Goal: Information Seeking & Learning: Check status

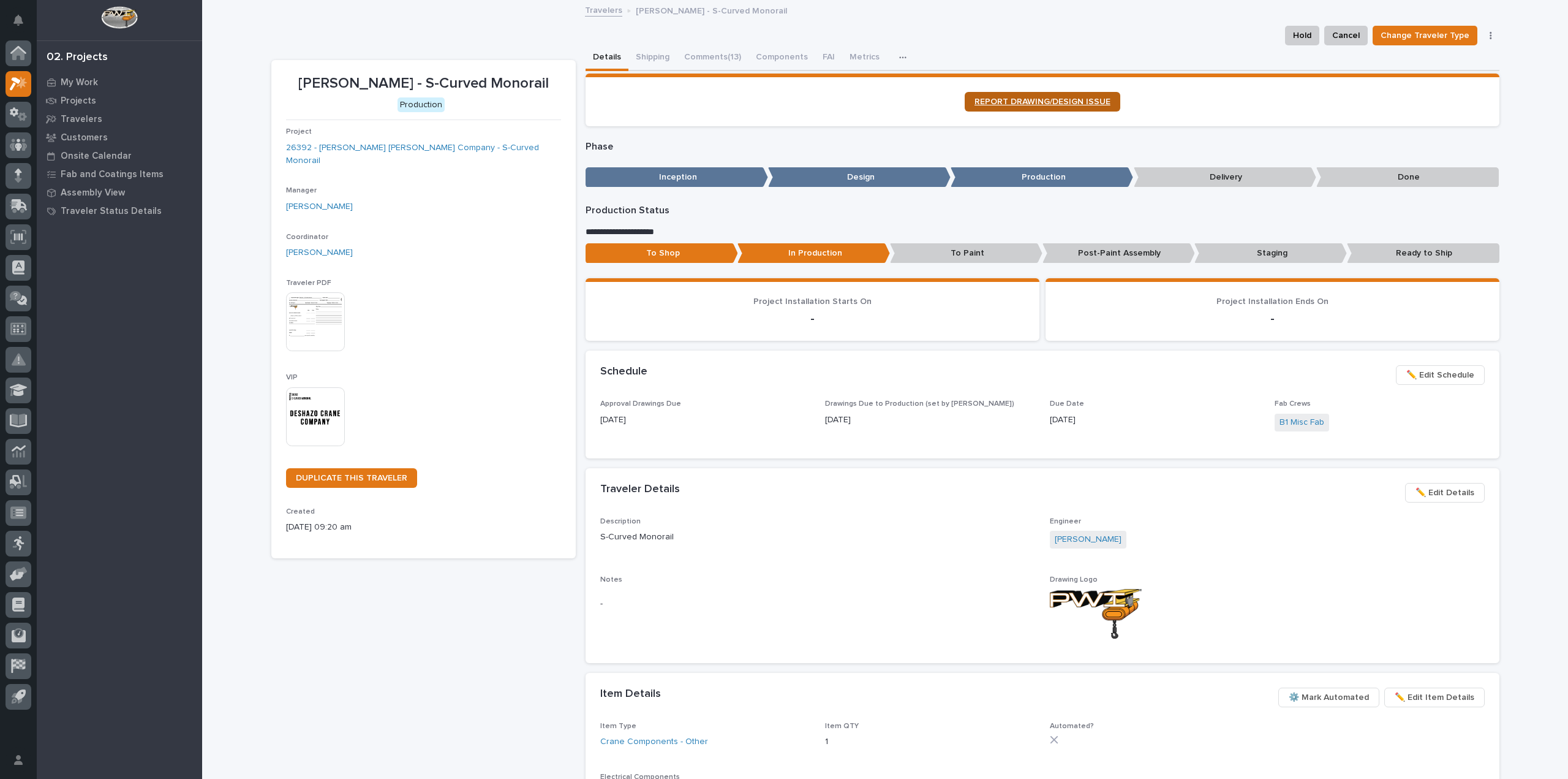
click at [1002, 105] on span "REPORT DRAWING/DESIGN ISSUE" at bounding box center [1042, 101] width 136 height 8
click at [719, 56] on button "Comments (13)" at bounding box center [712, 58] width 71 height 26
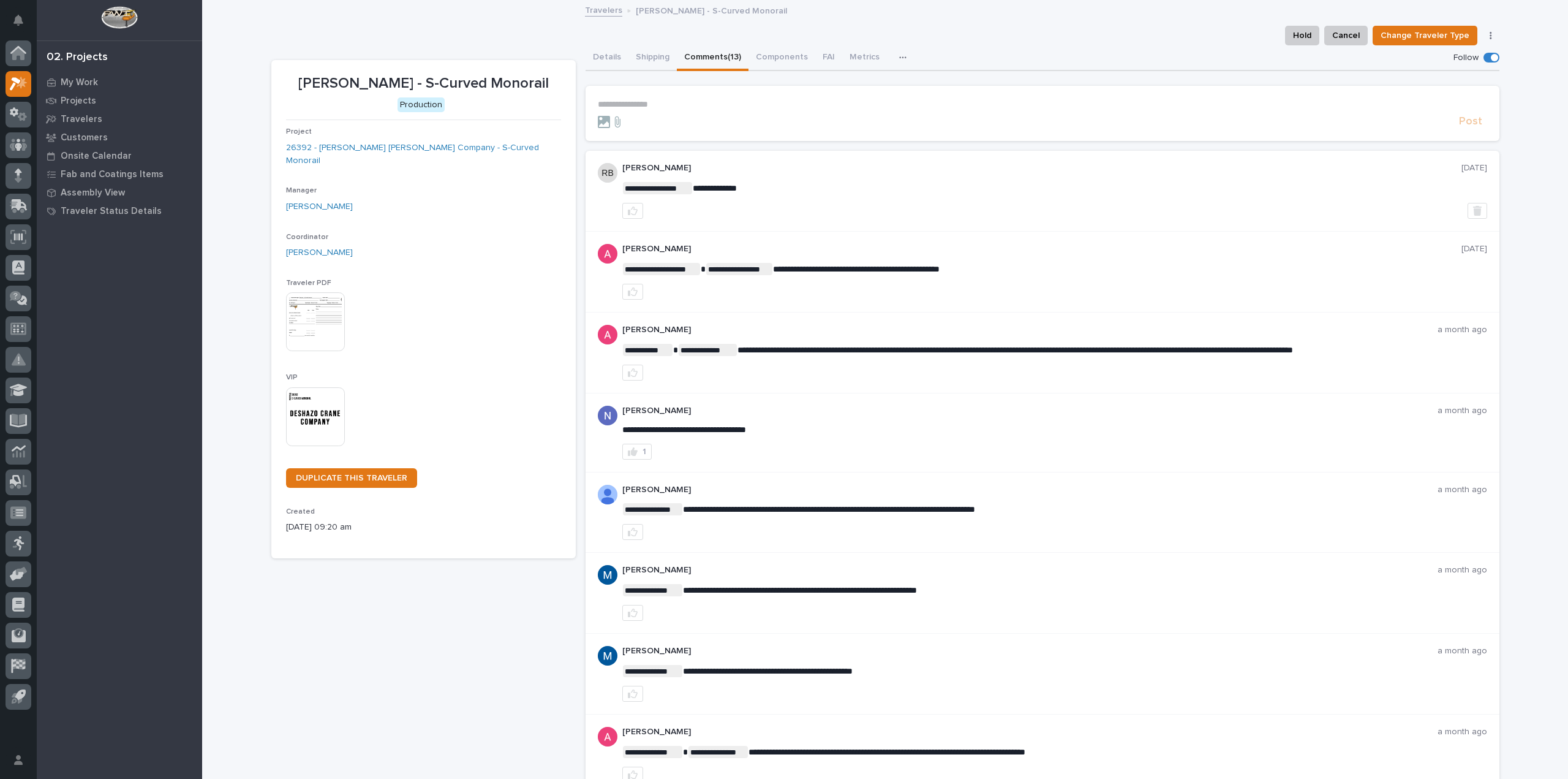
click at [671, 107] on p "**********" at bounding box center [1042, 105] width 890 height 11
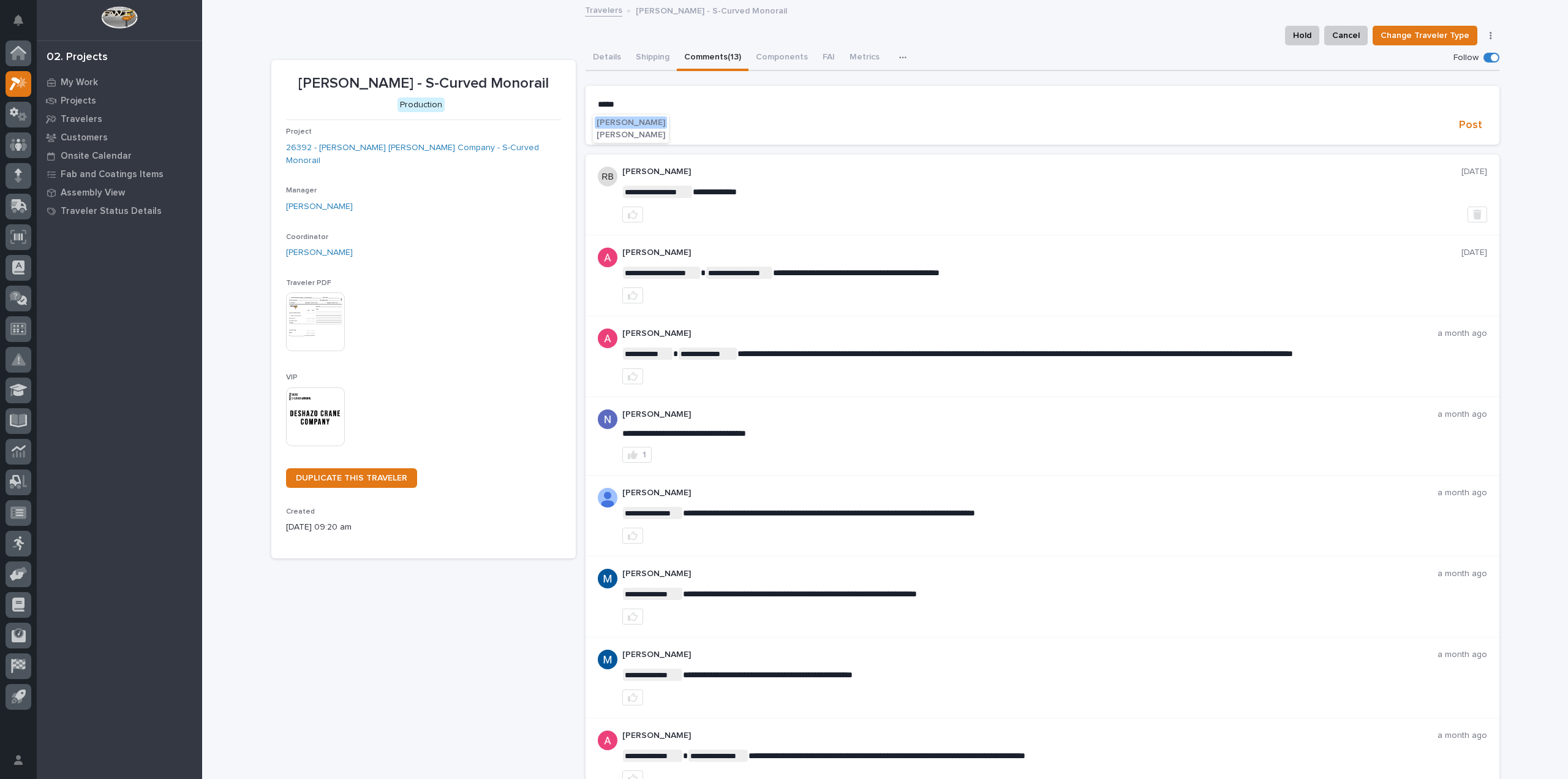
click at [641, 122] on span "Adam Yutzy" at bounding box center [630, 123] width 69 height 8
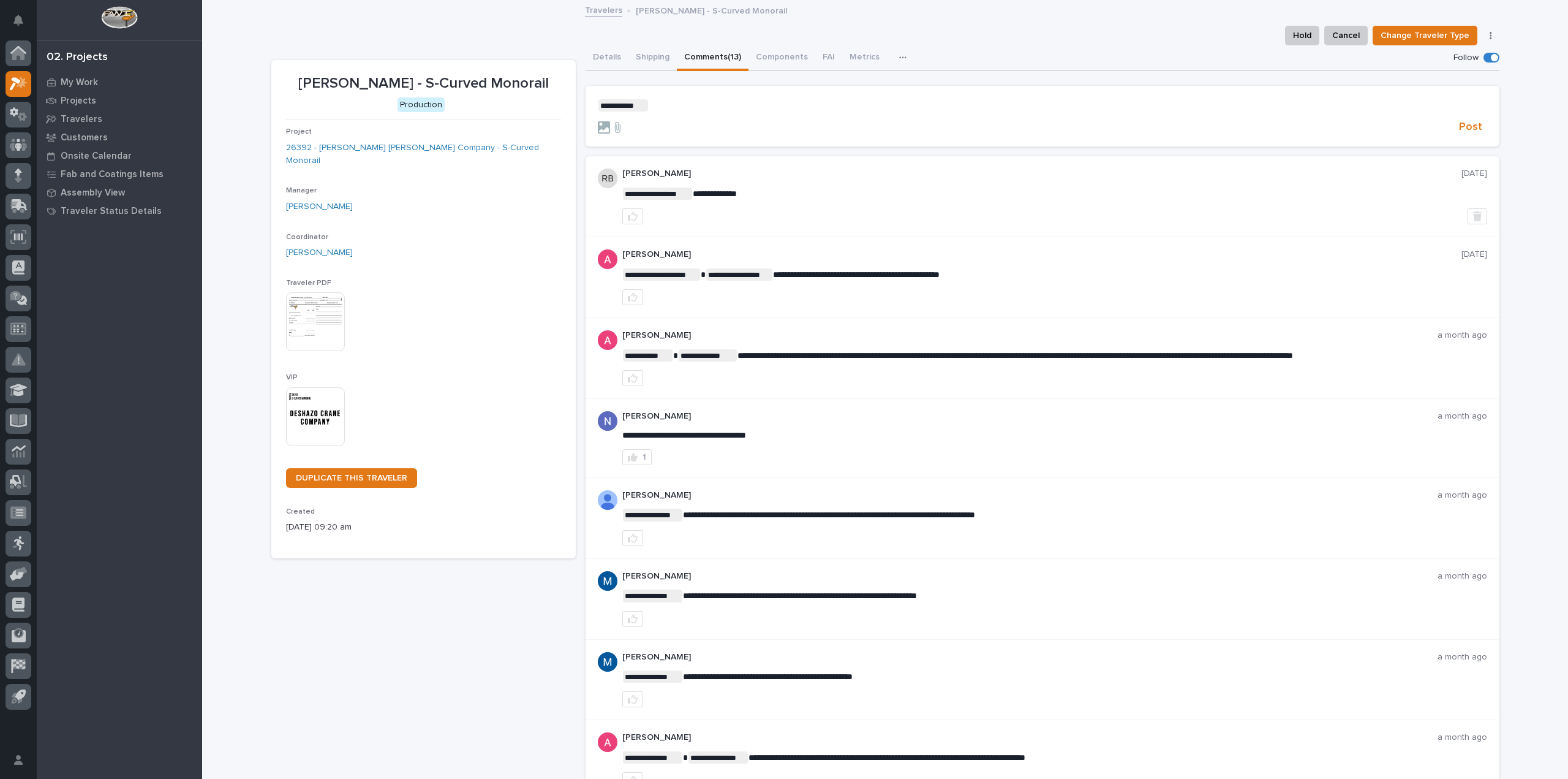
click at [671, 102] on p "**********" at bounding box center [1042, 105] width 890 height 12
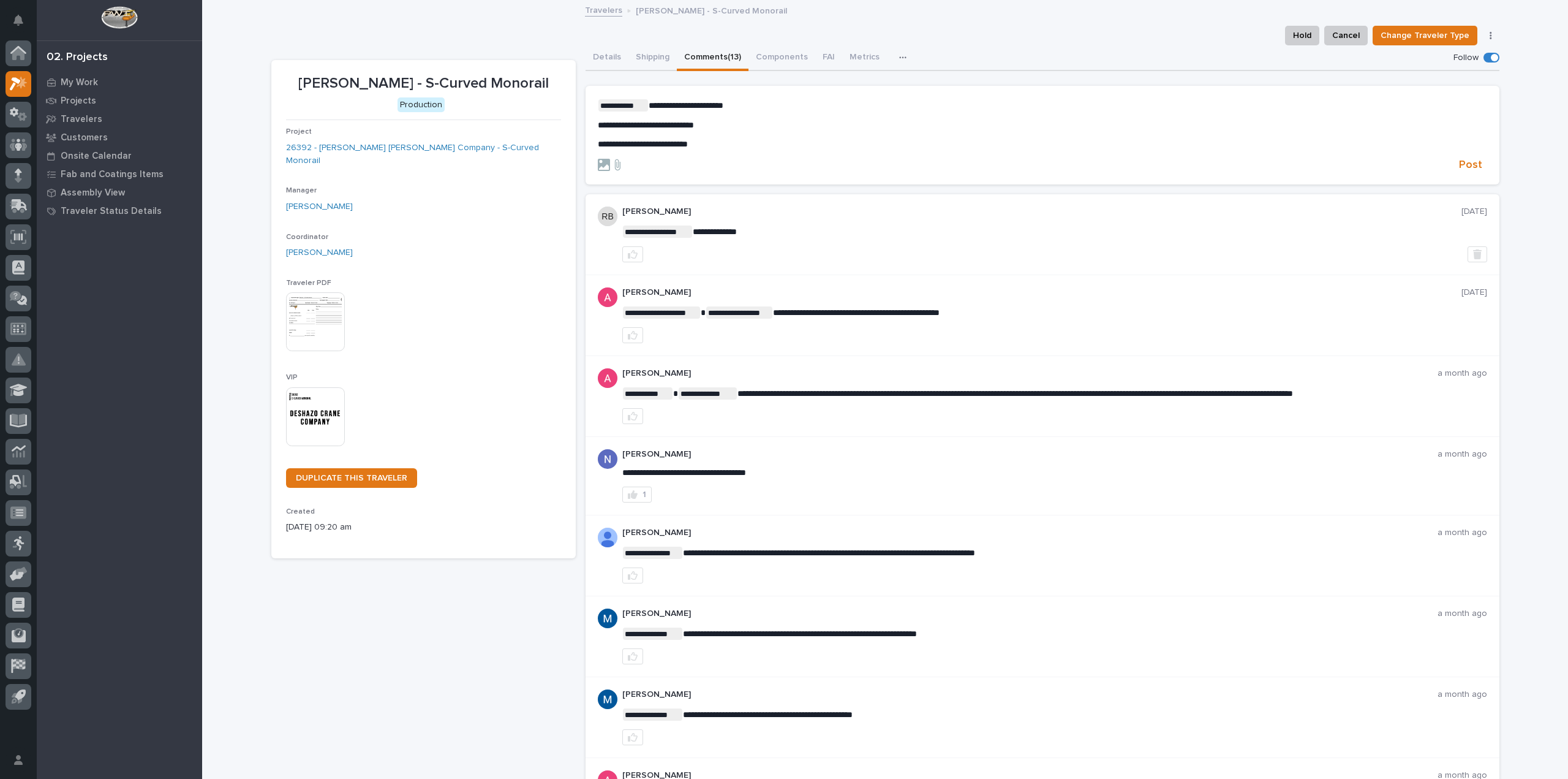
click at [672, 143] on span "**********" at bounding box center [643, 144] width 90 height 8
click at [721, 139] on p "**********" at bounding box center [1042, 144] width 890 height 11
click at [694, 128] on span "**********" at bounding box center [646, 125] width 96 height 8
click at [1473, 165] on span "Post" at bounding box center [1470, 165] width 23 height 14
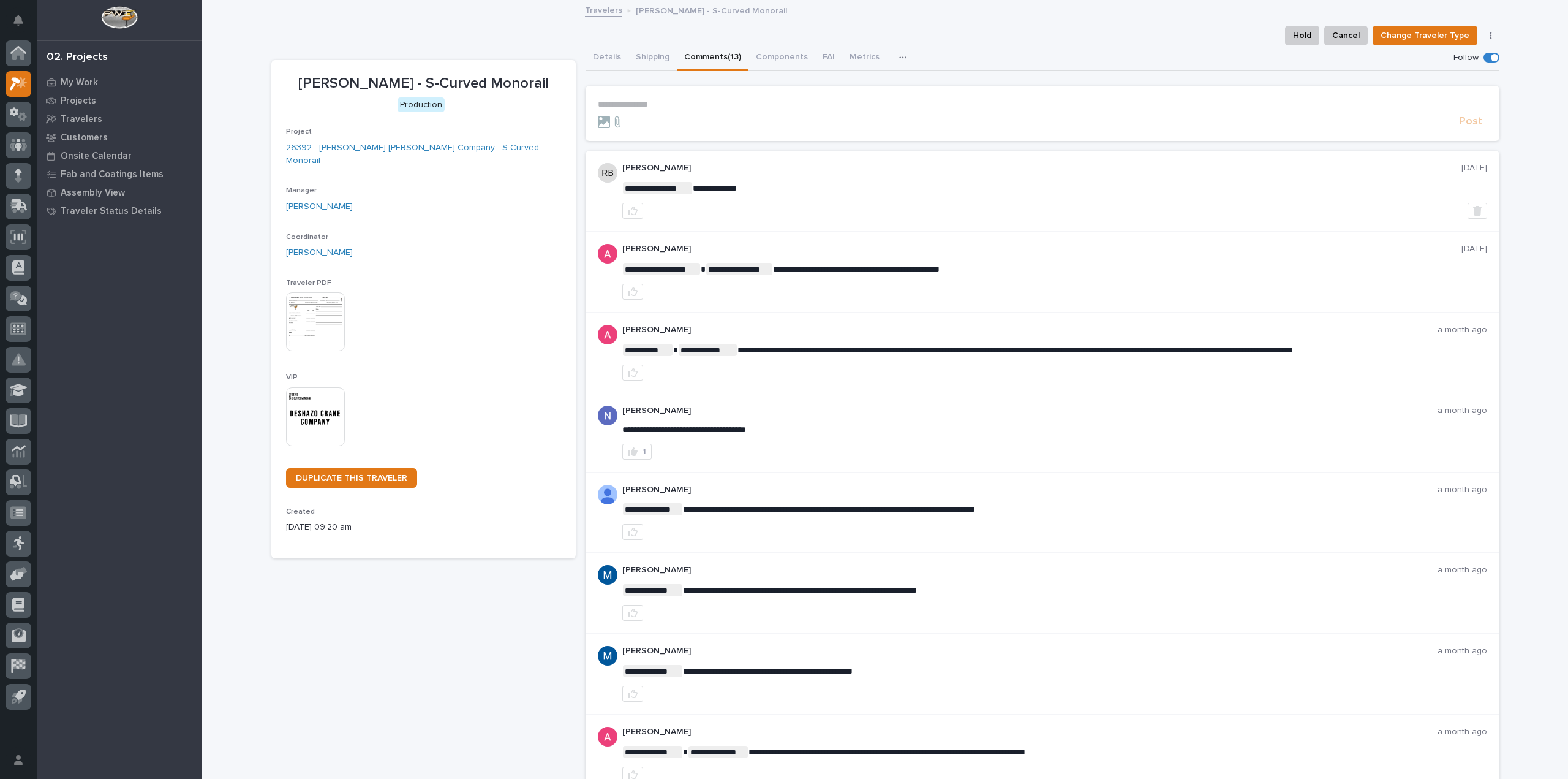
click at [631, 105] on p "**********" at bounding box center [1042, 105] width 890 height 11
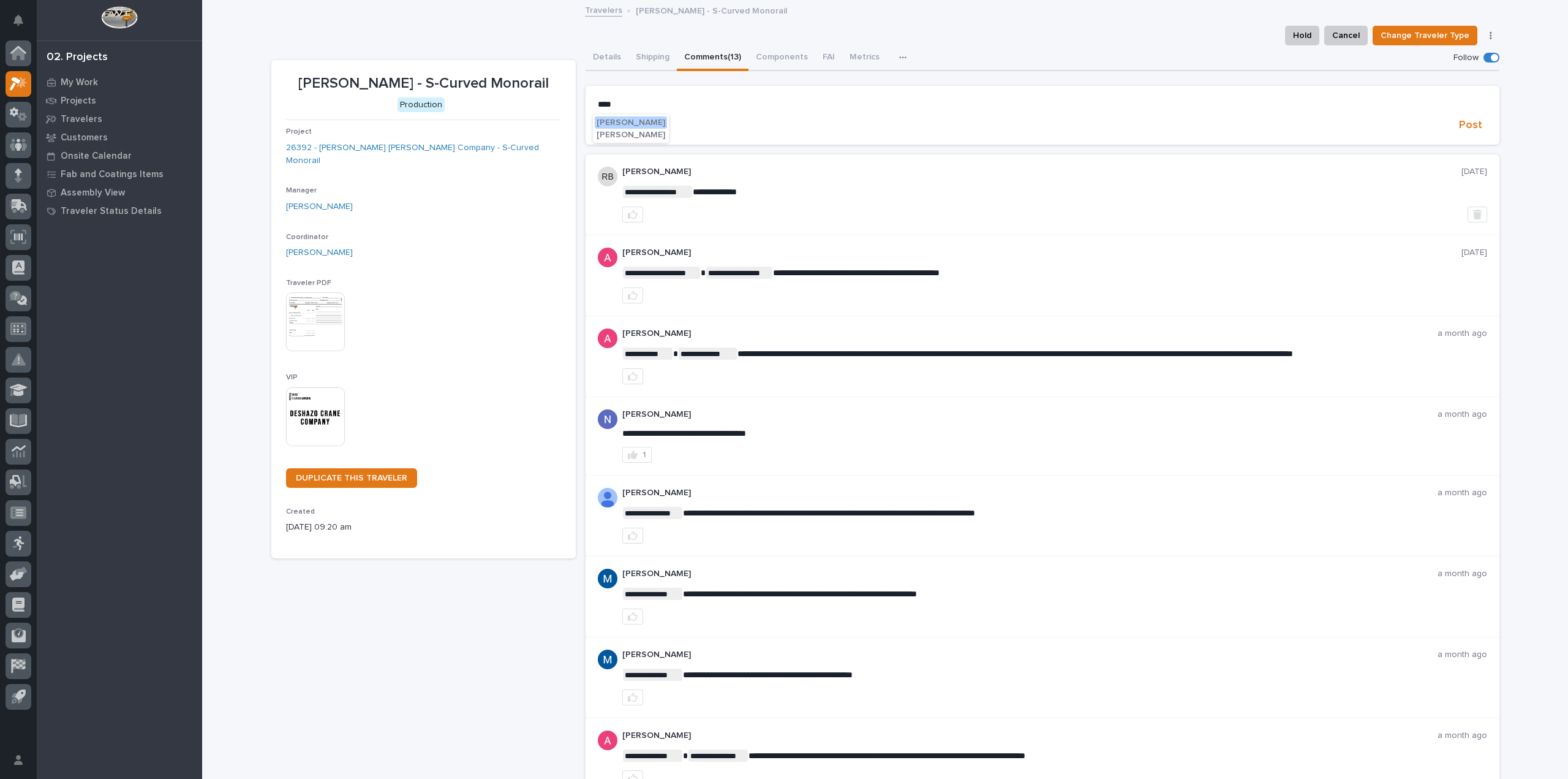
click at [640, 119] on span "[PERSON_NAME]" at bounding box center [630, 123] width 69 height 8
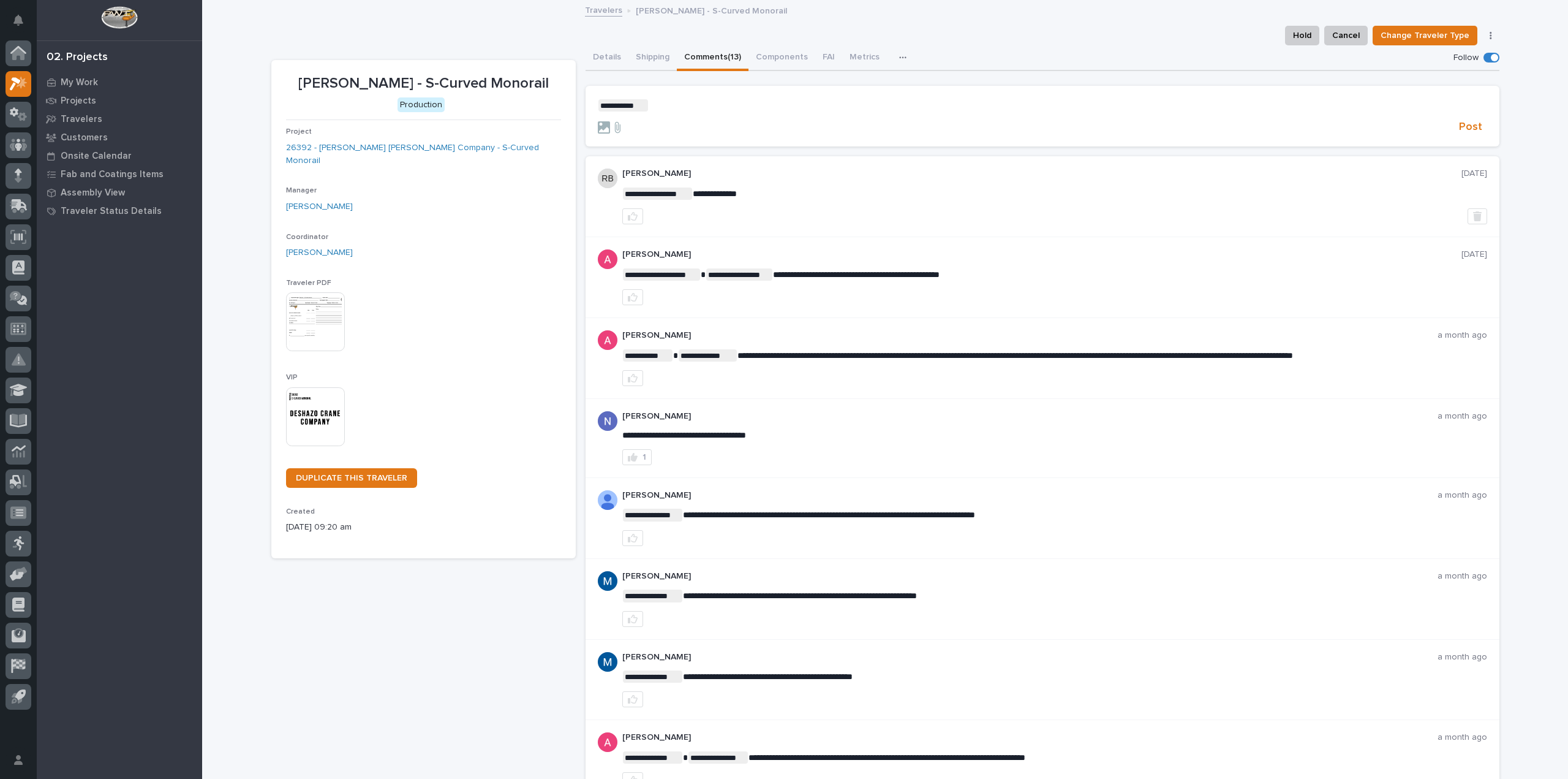
click at [670, 109] on p "**********" at bounding box center [1042, 105] width 890 height 12
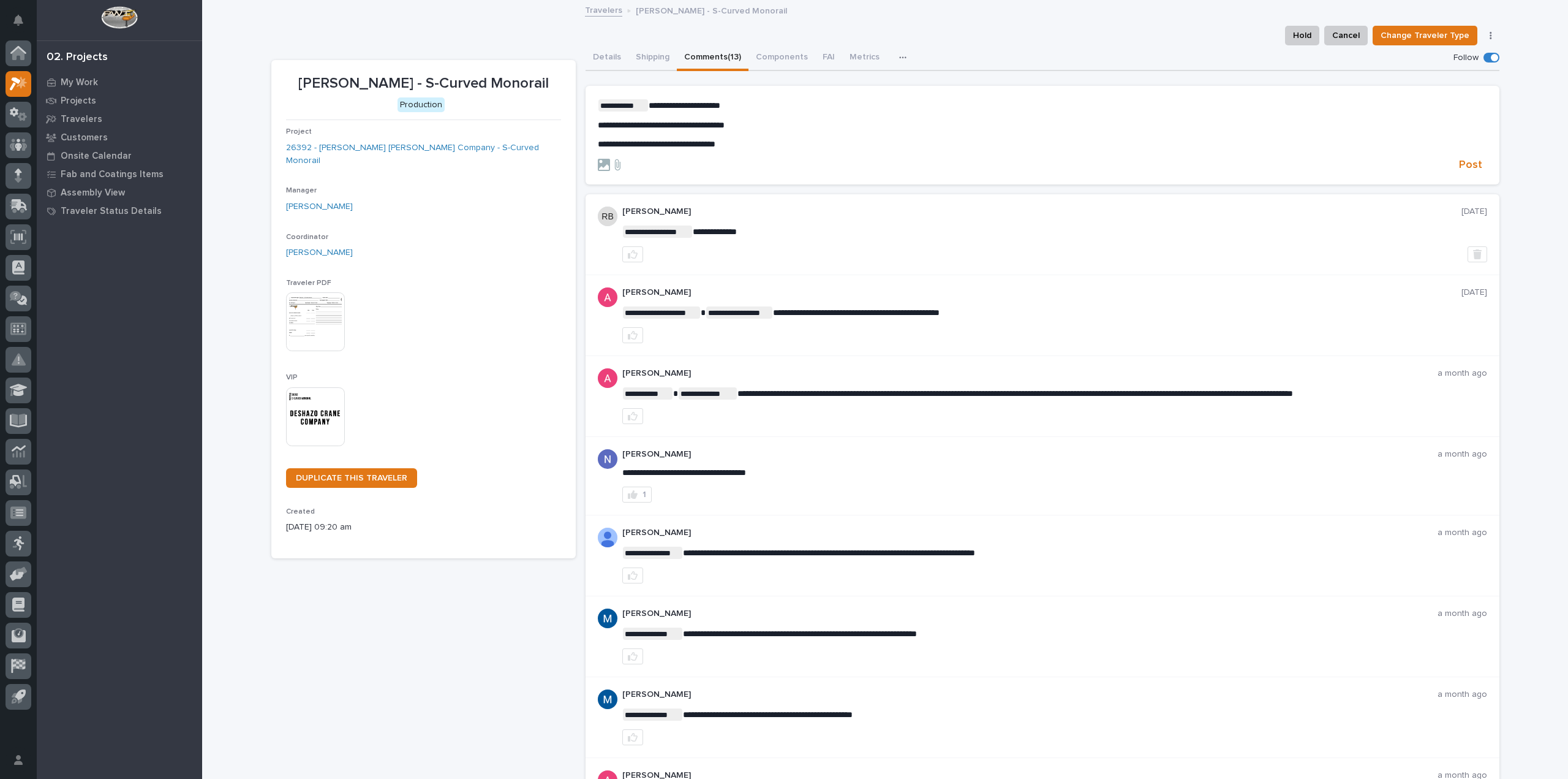
click at [673, 143] on span "**********" at bounding box center [657, 144] width 118 height 8
click at [684, 127] on span "**********" at bounding box center [661, 125] width 127 height 8
click at [796, 150] on form "**********" at bounding box center [1042, 136] width 890 height 73
click at [1468, 166] on span "Post" at bounding box center [1470, 165] width 23 height 14
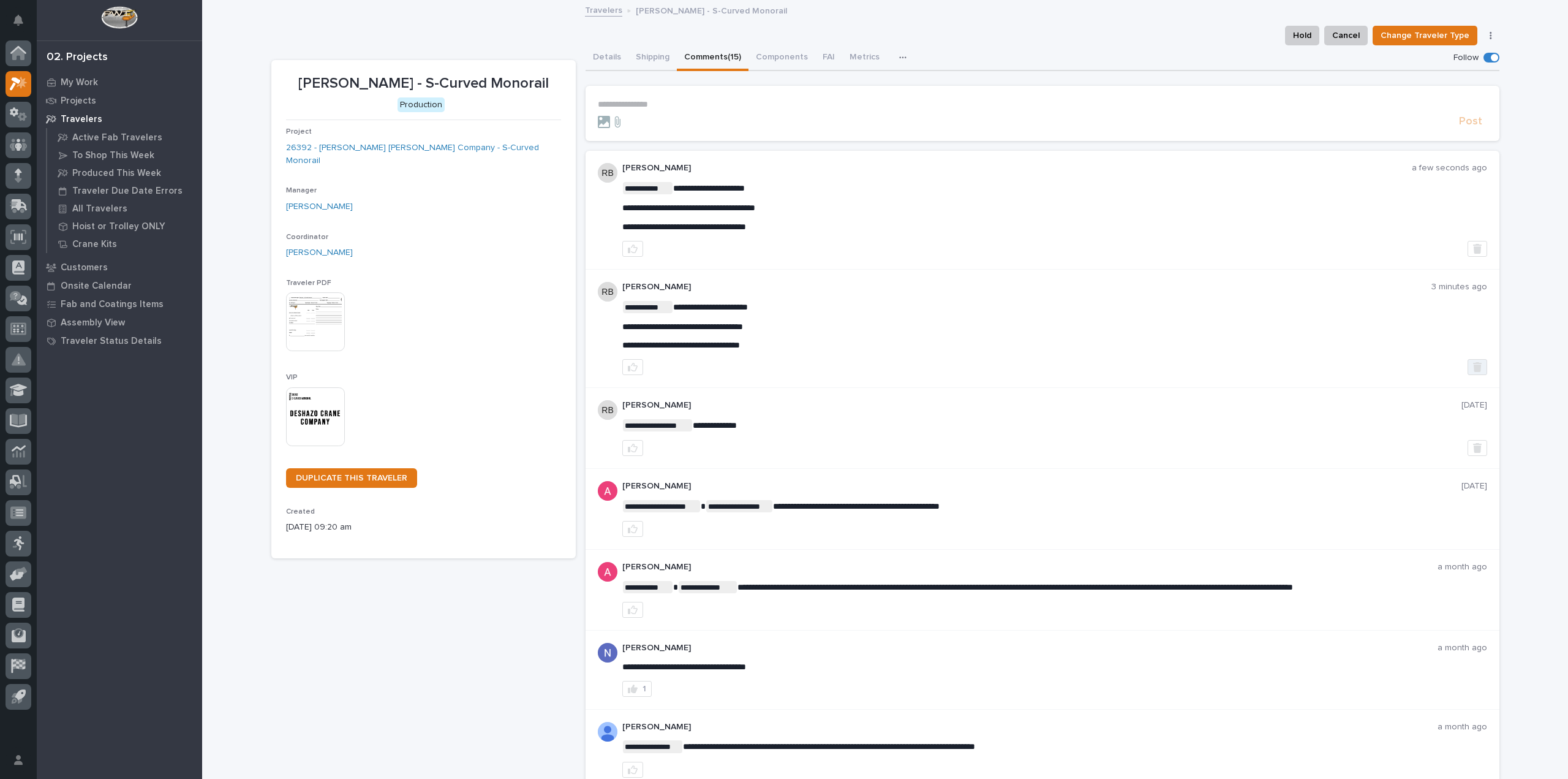
click at [1476, 367] on icon "button" at bounding box center [1477, 368] width 8 height 10
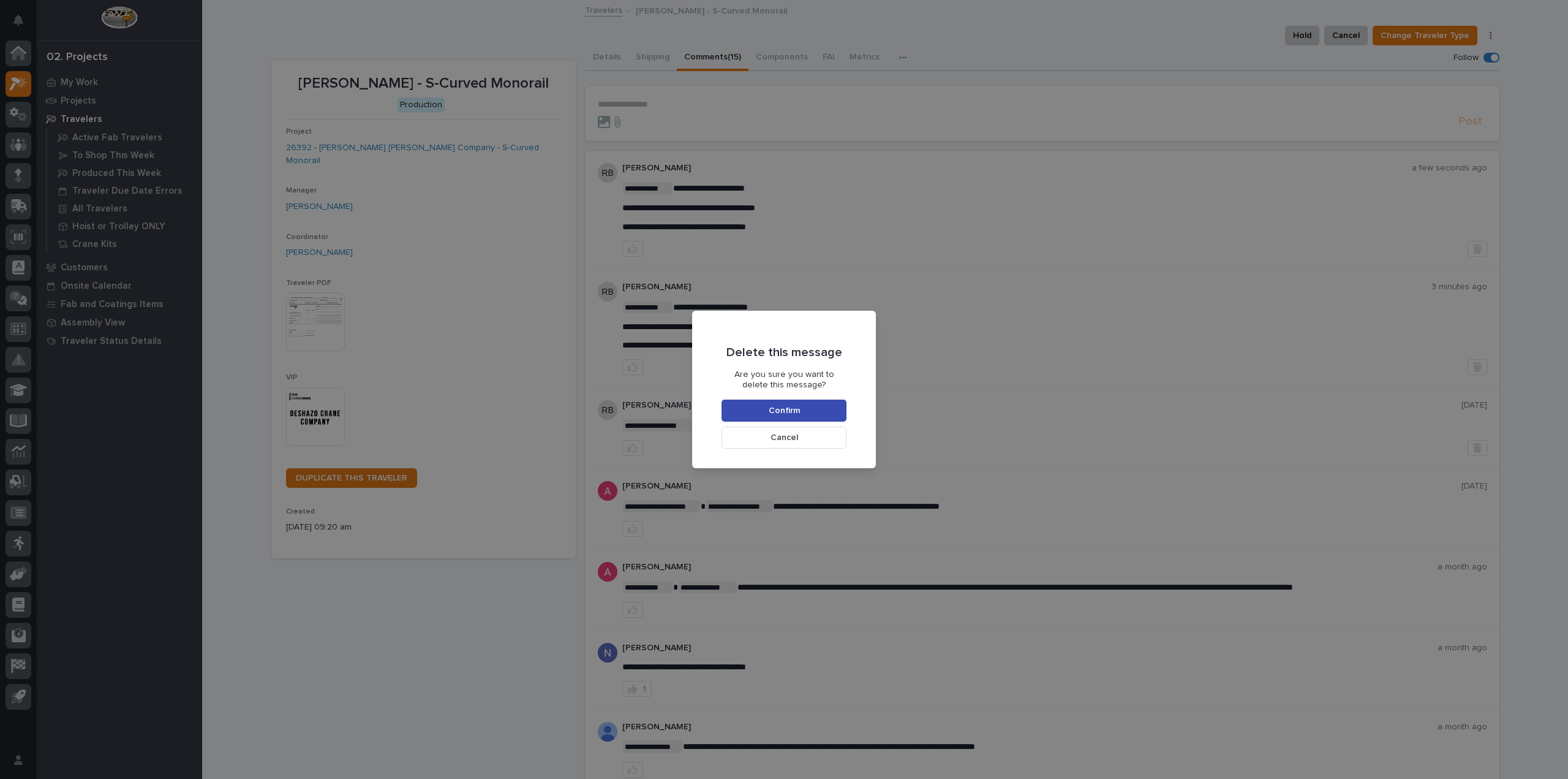
click at [803, 418] on button "Confirm" at bounding box center [784, 411] width 125 height 22
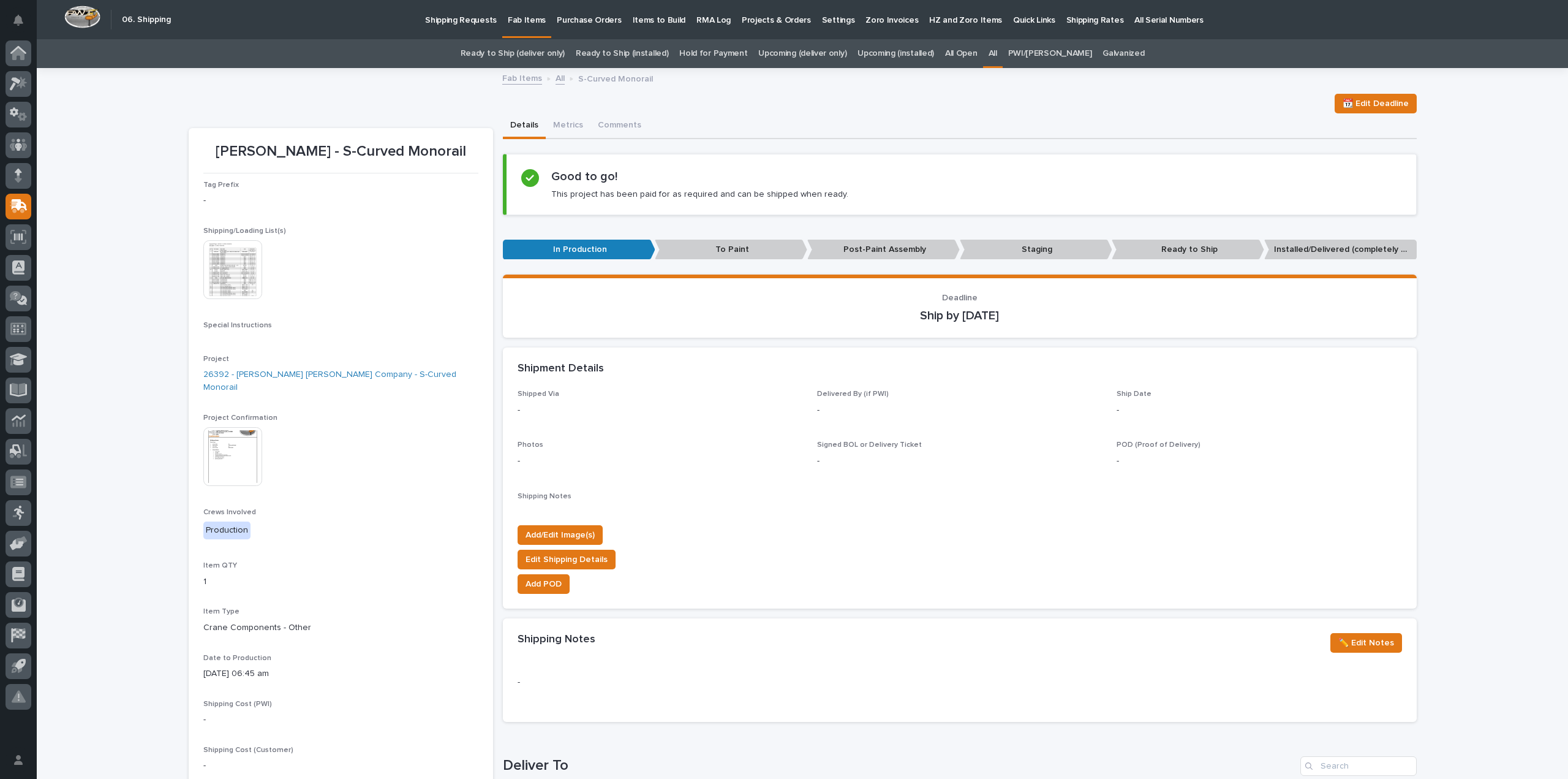
click at [998, 51] on link "All" at bounding box center [993, 53] width 8 height 29
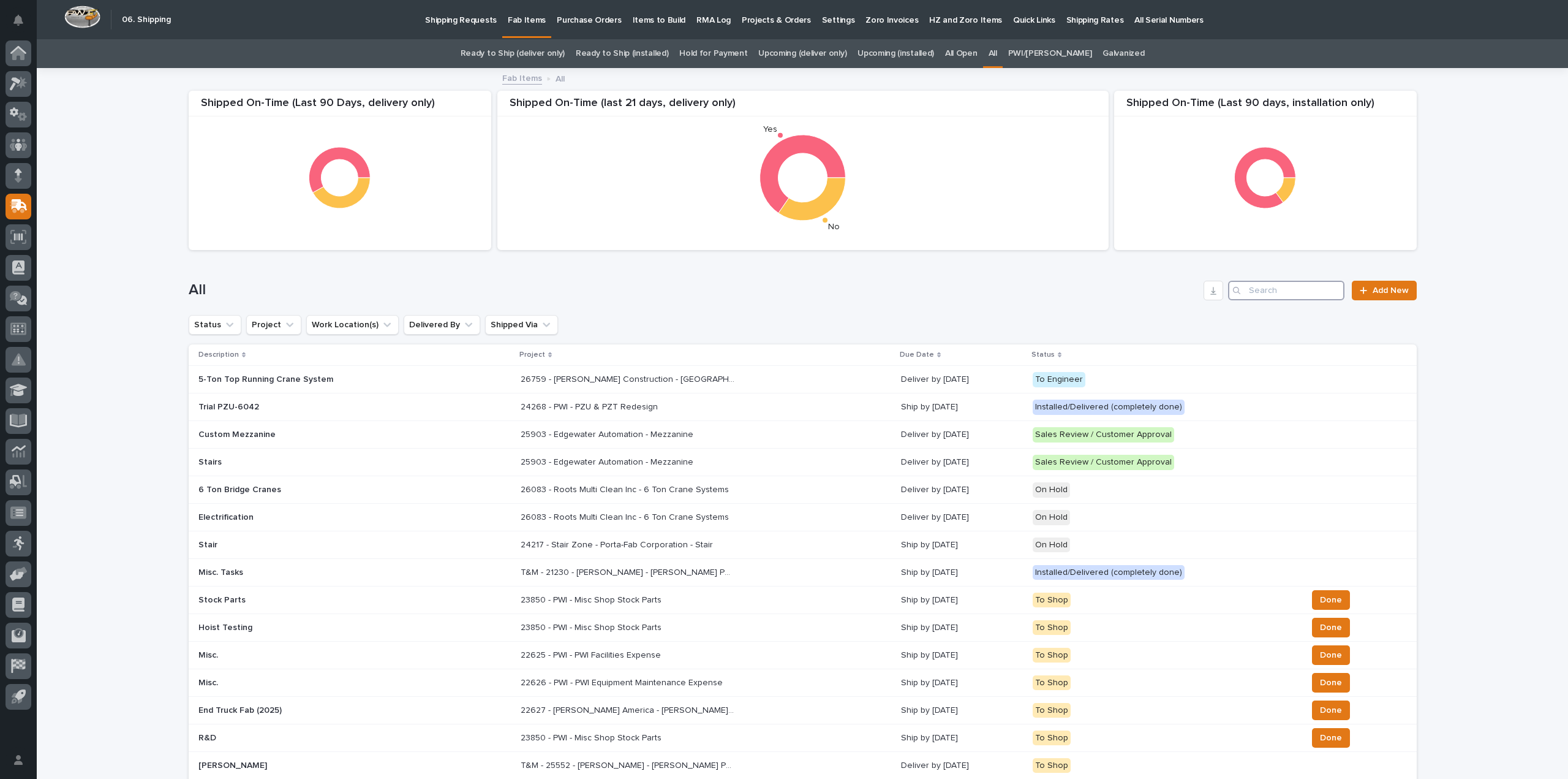
click at [1299, 295] on input "Search" at bounding box center [1286, 290] width 116 height 20
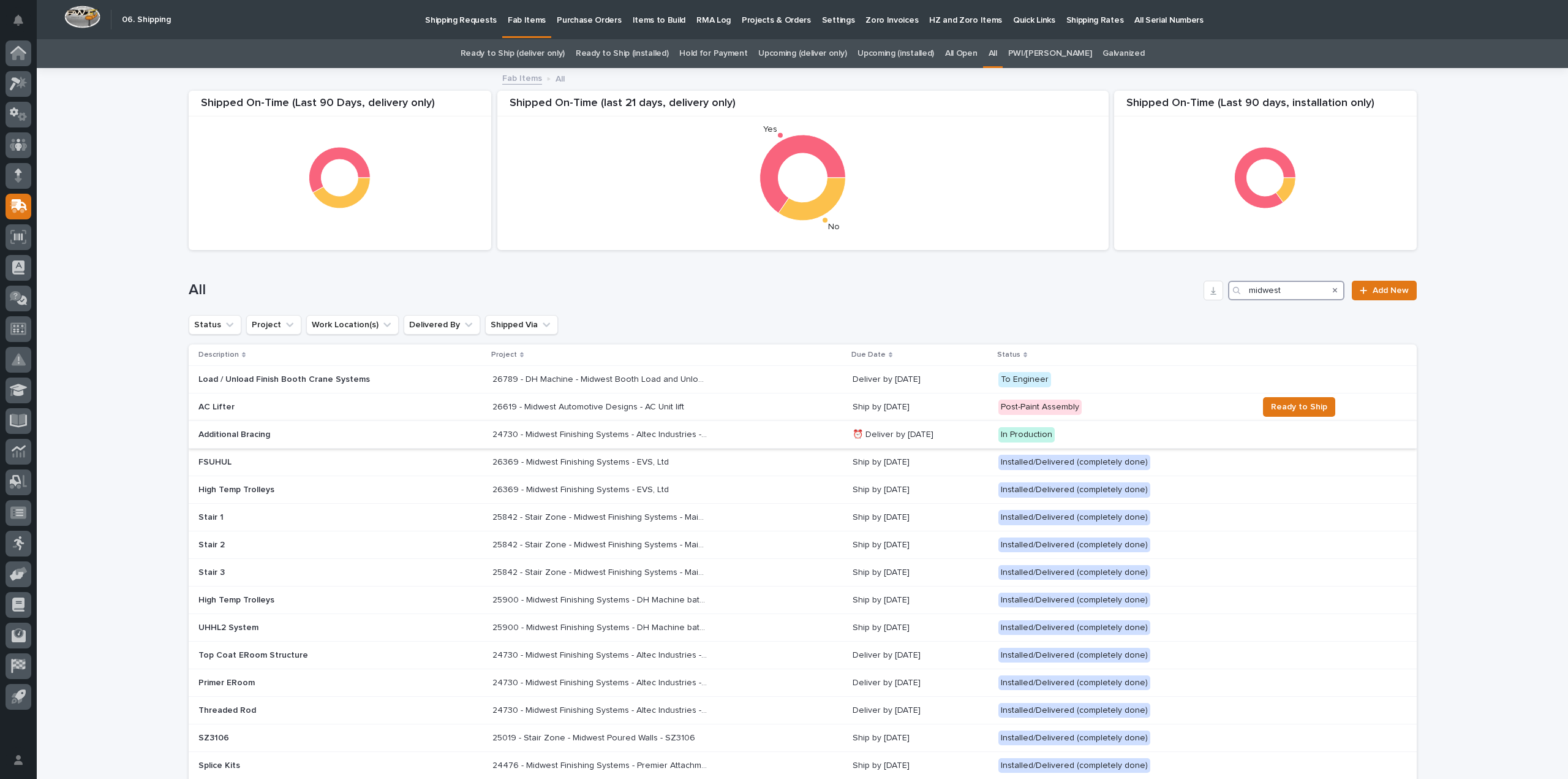
type input "midwest"
click at [247, 437] on p "Additional Bracing" at bounding box center [305, 435] width 215 height 11
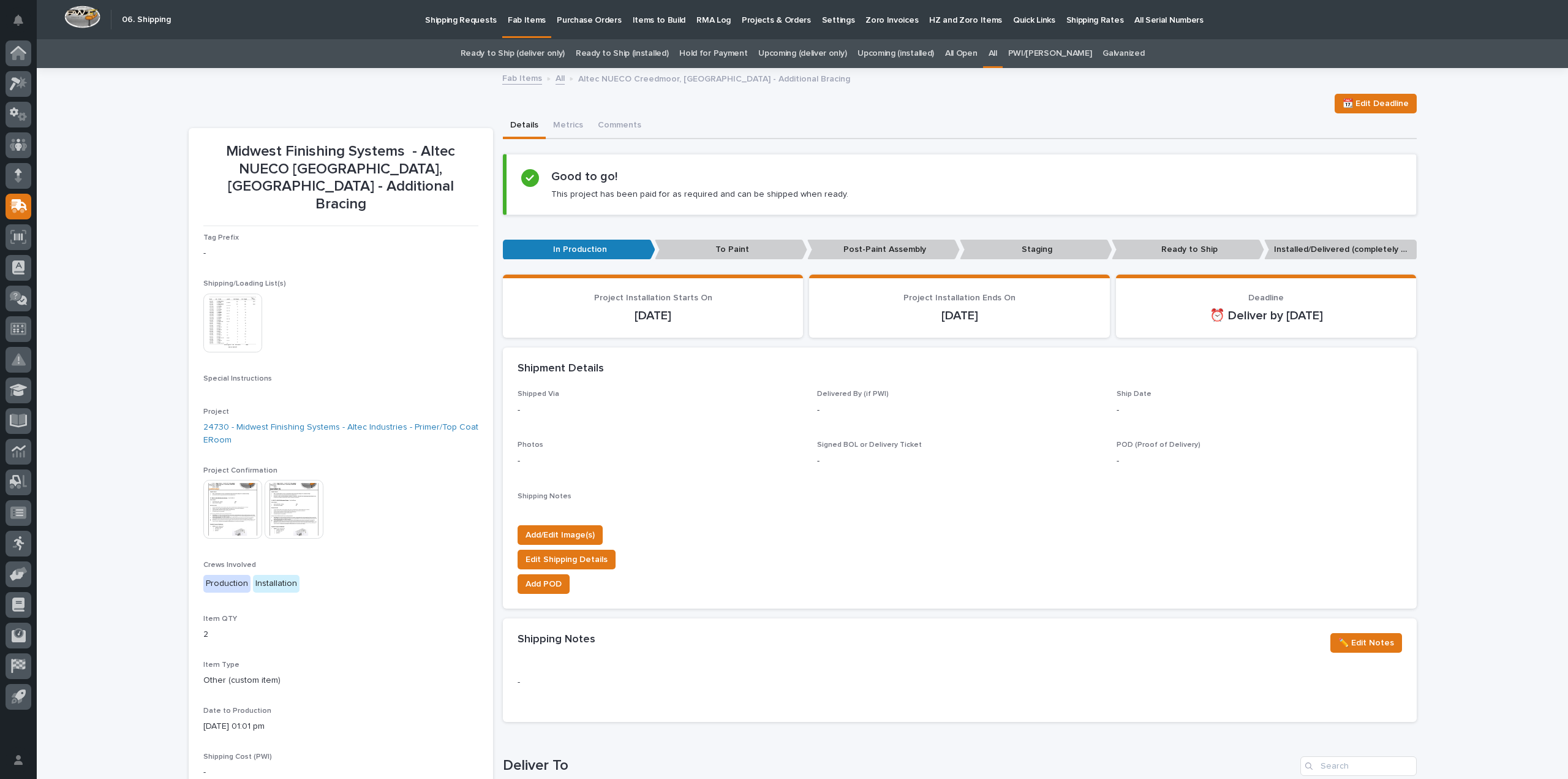
click at [251, 294] on img at bounding box center [232, 323] width 59 height 59
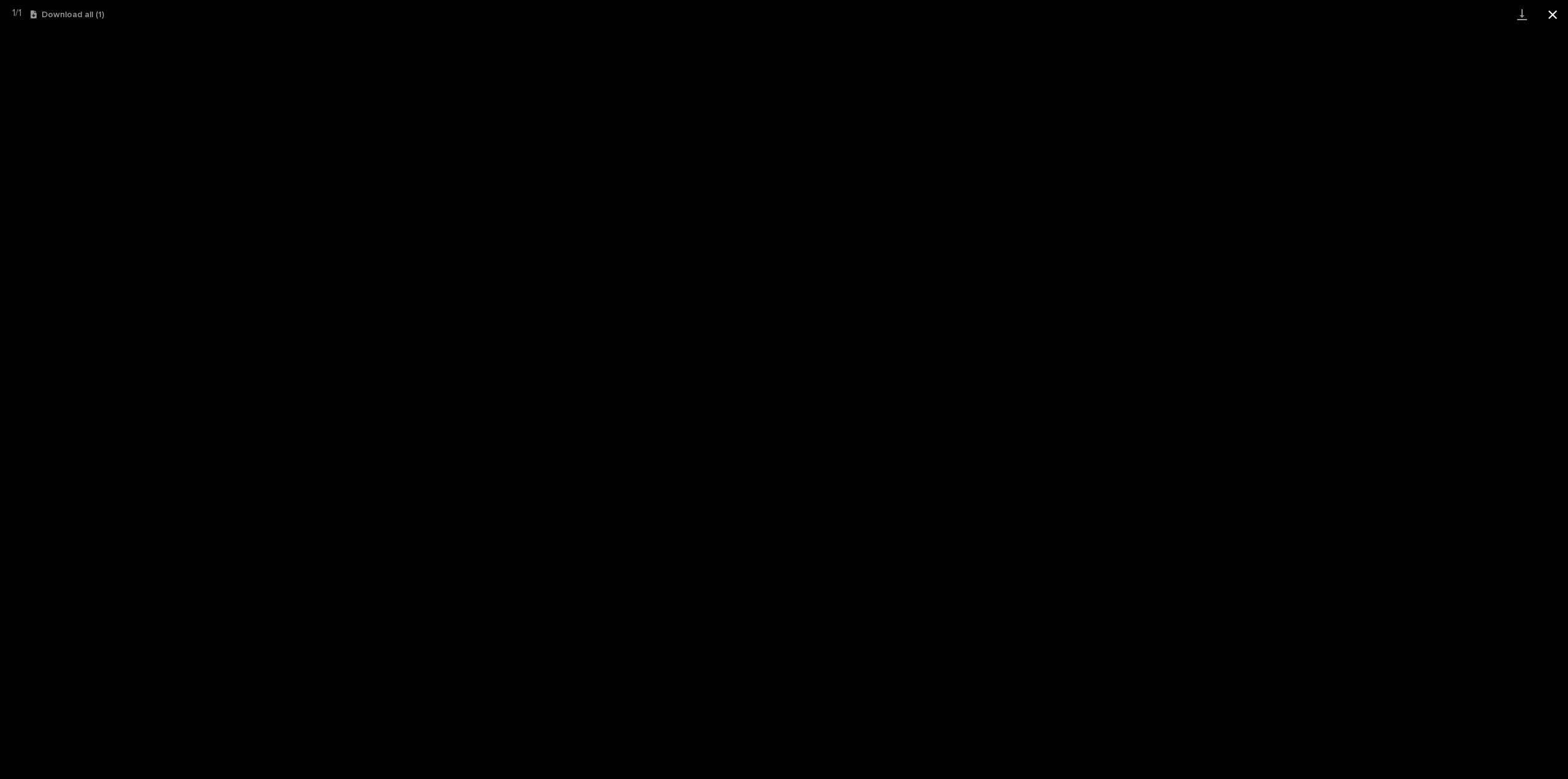
click at [1561, 15] on button "Close gallery" at bounding box center [1552, 14] width 31 height 29
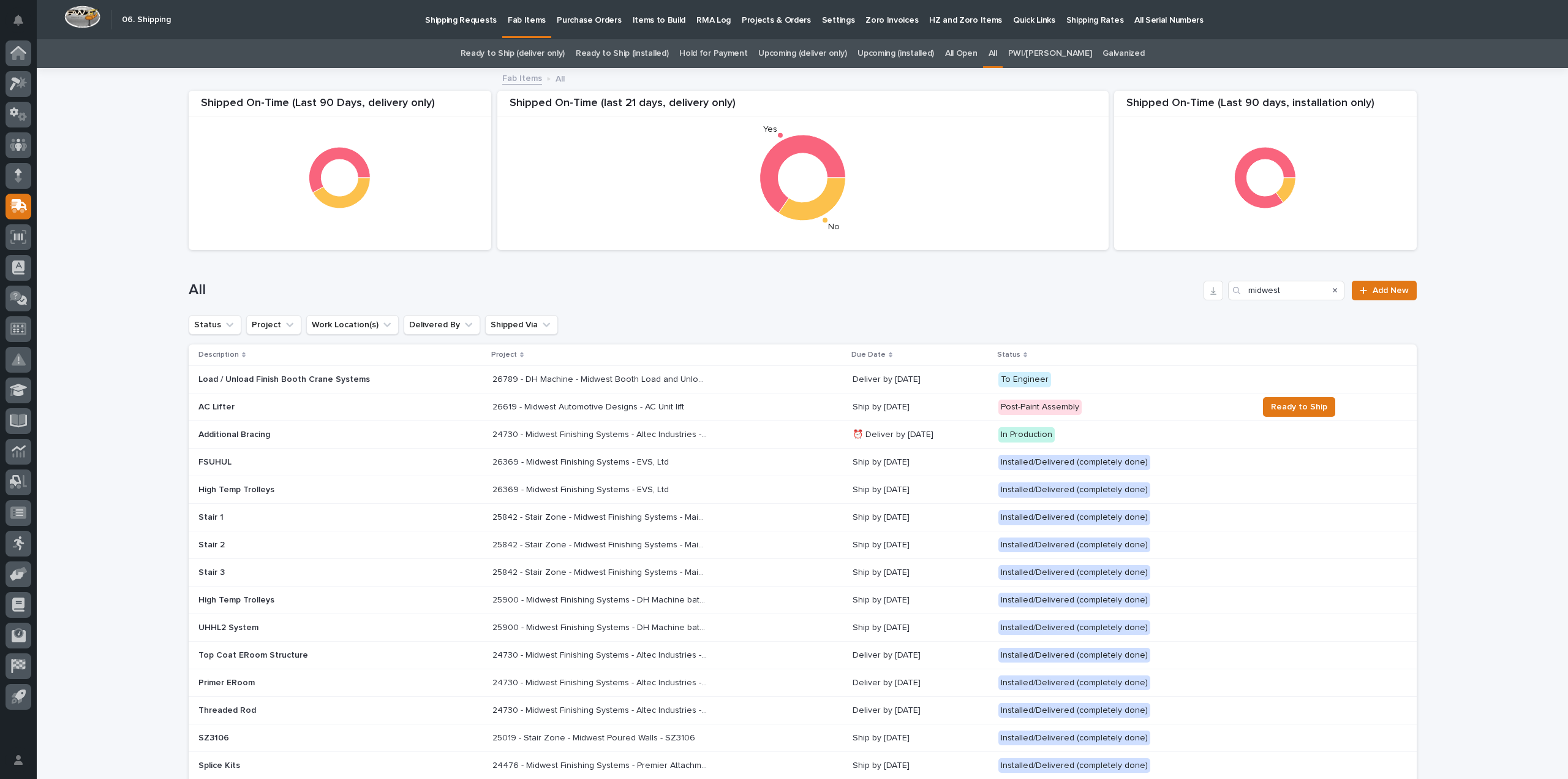
click at [1333, 290] on icon "Search" at bounding box center [1335, 290] width 5 height 7
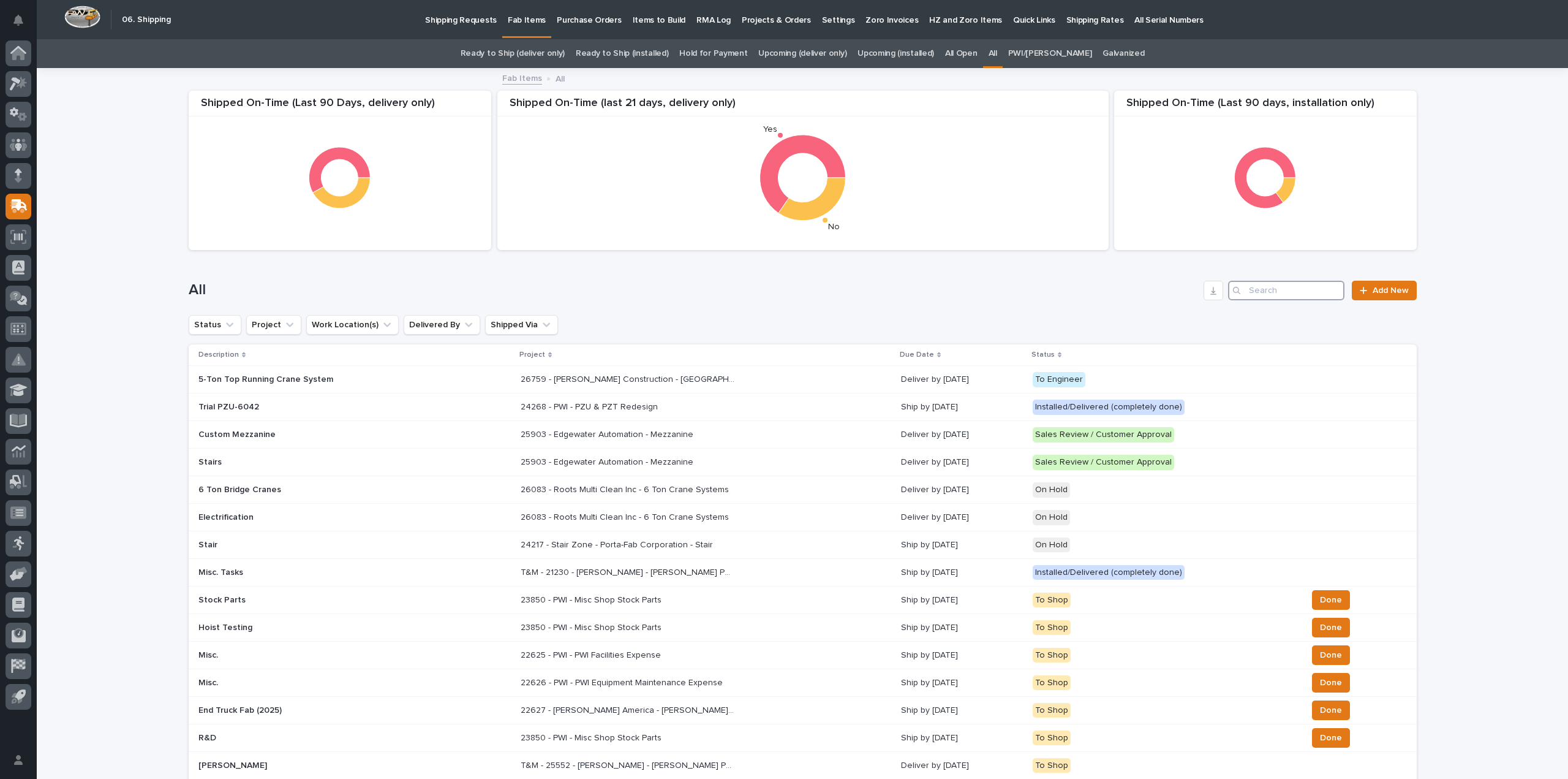
click at [1255, 292] on input "Search" at bounding box center [1286, 290] width 116 height 20
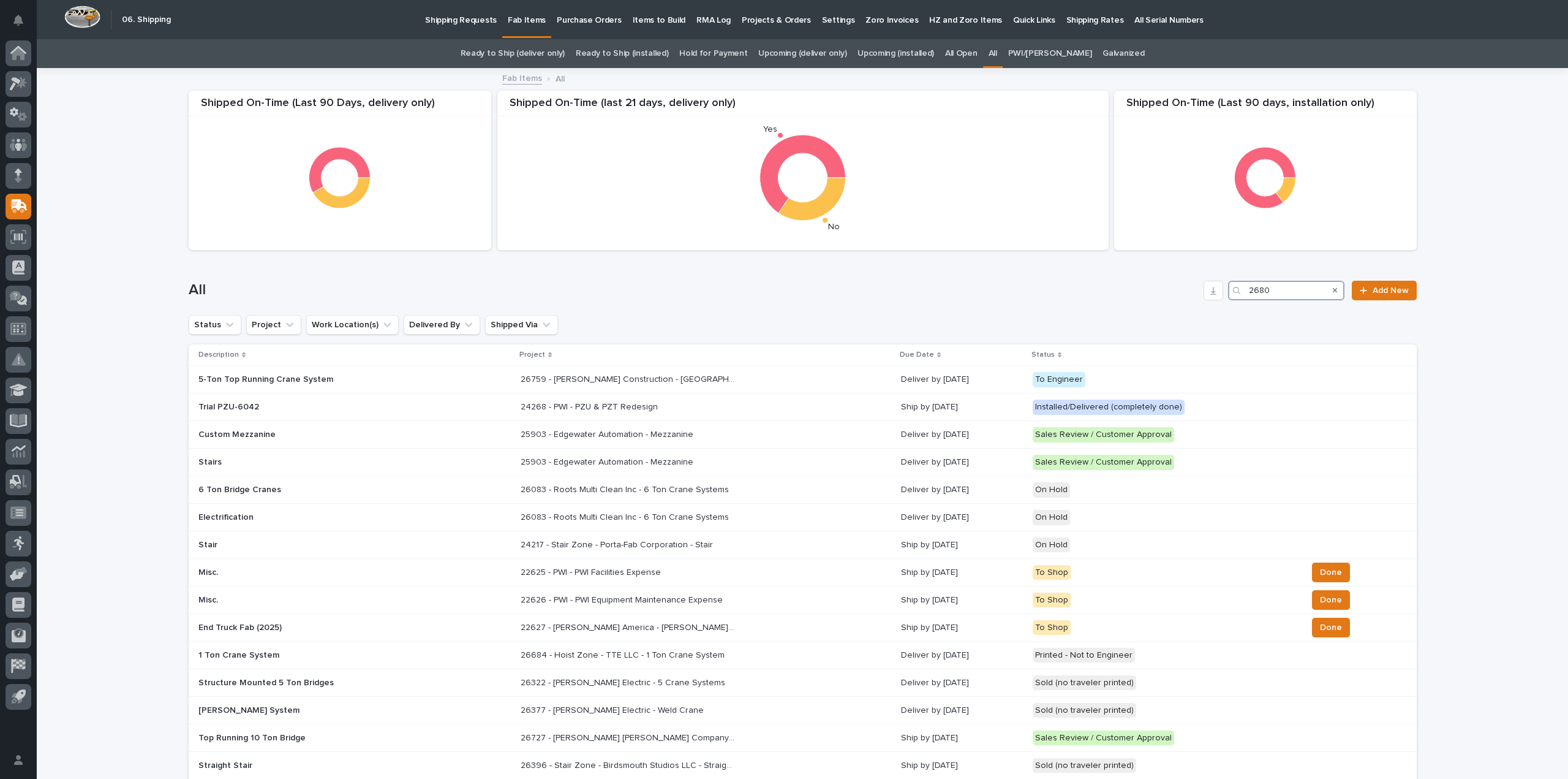
type input "26803"
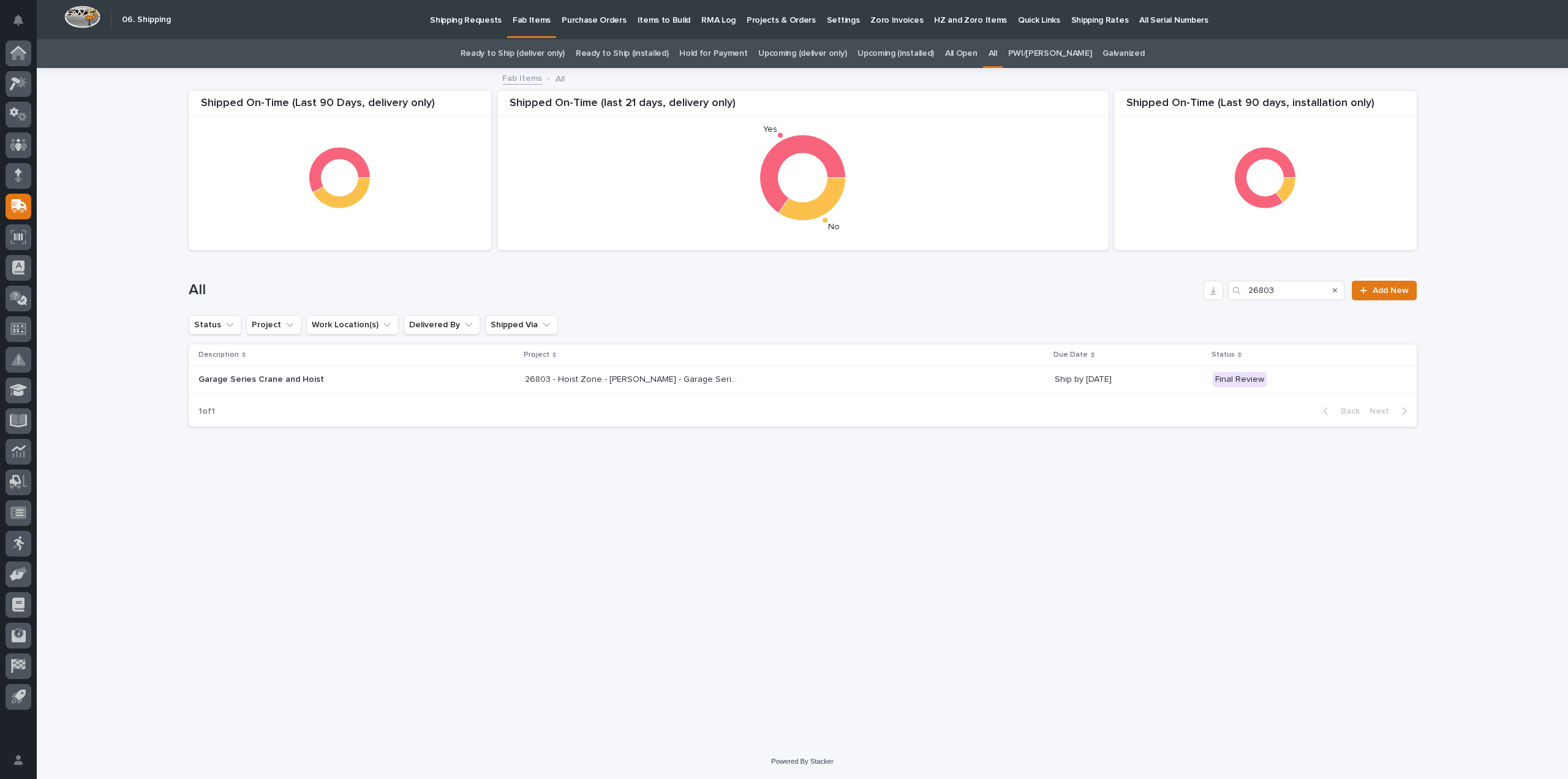
click at [311, 382] on p "Garage Series Crane and Hoist" at bounding box center [305, 379] width 215 height 11
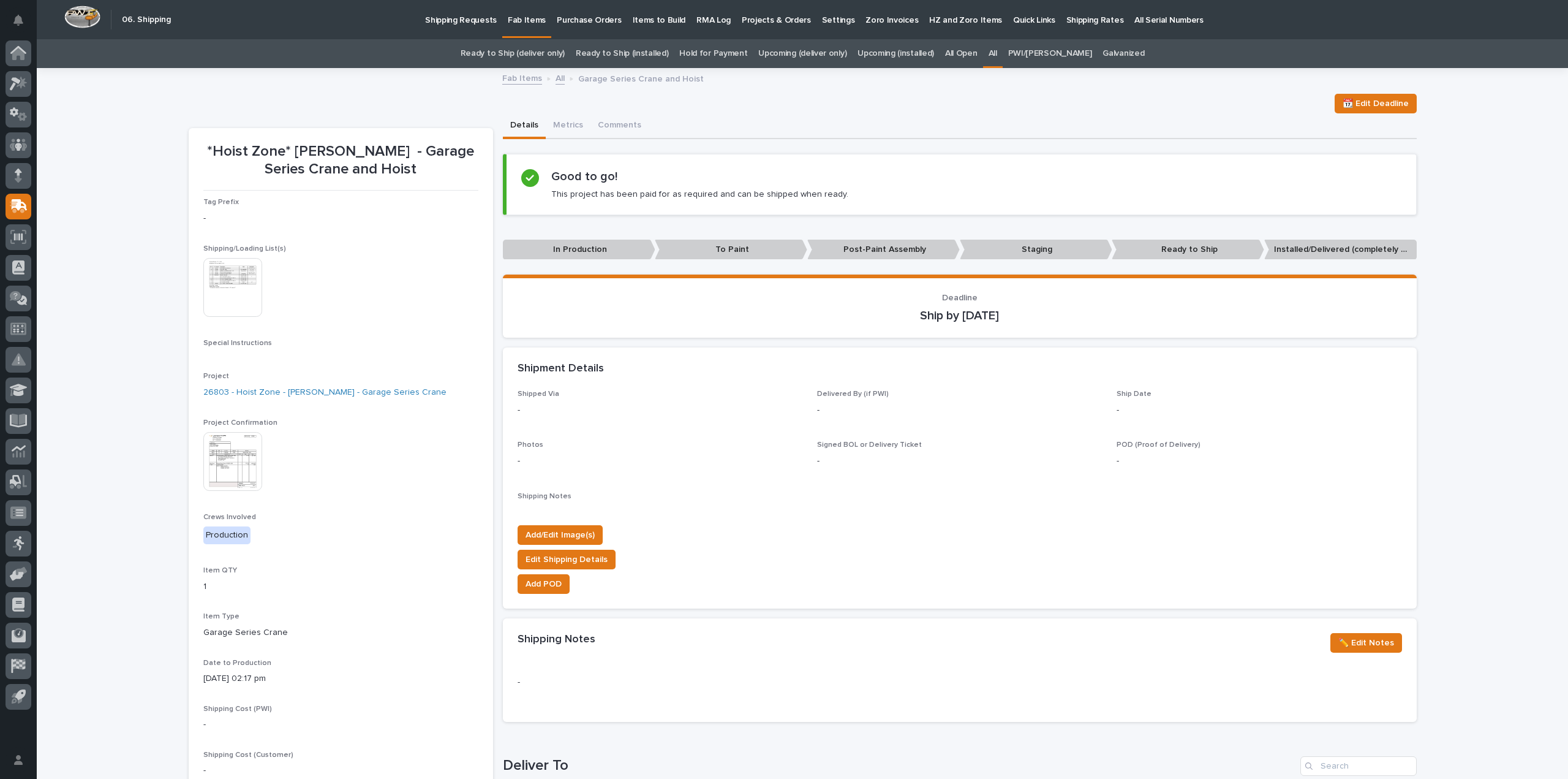
click at [228, 475] on img at bounding box center [232, 461] width 59 height 59
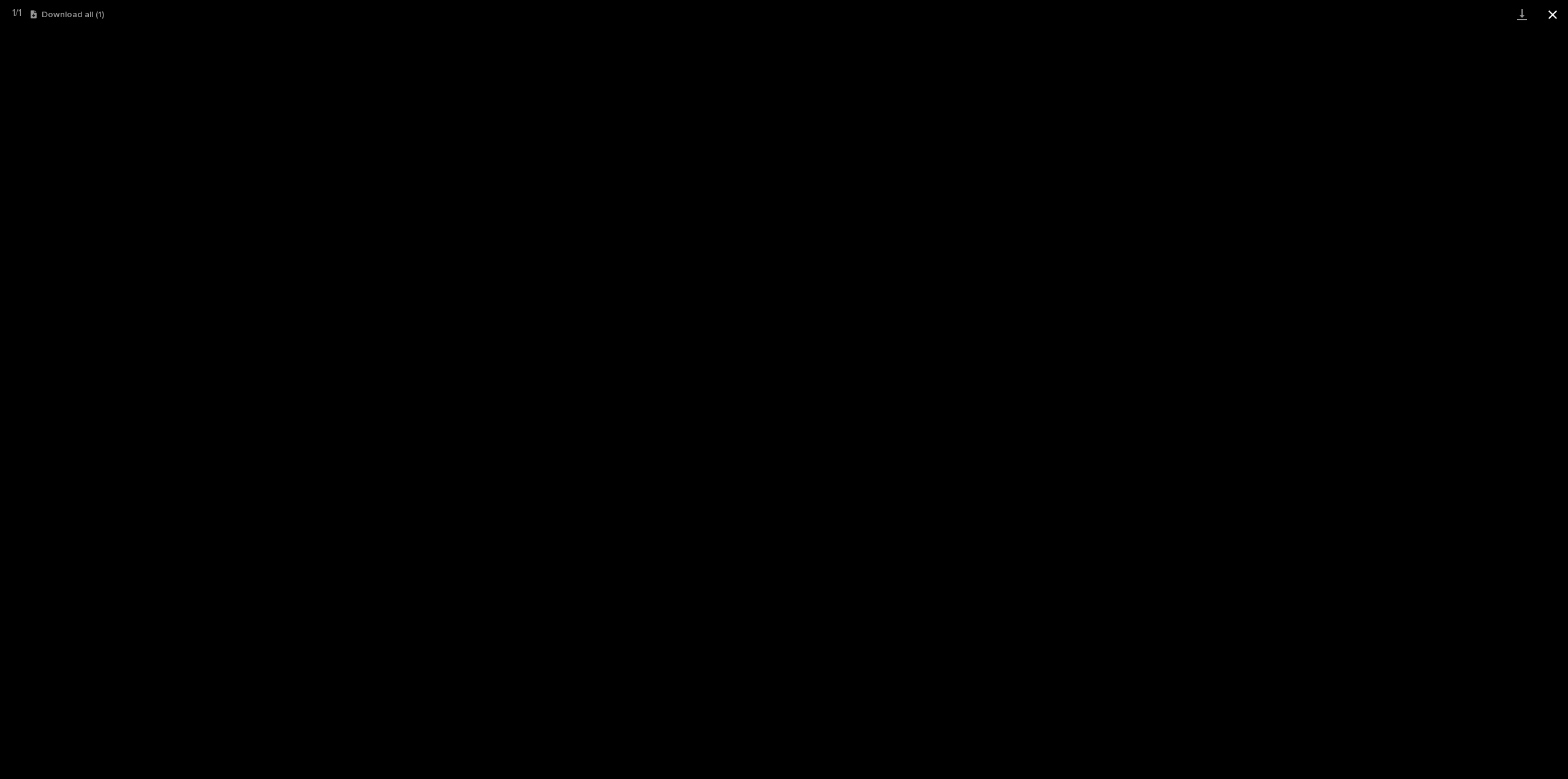
click at [1555, 16] on button "Close gallery" at bounding box center [1552, 14] width 31 height 29
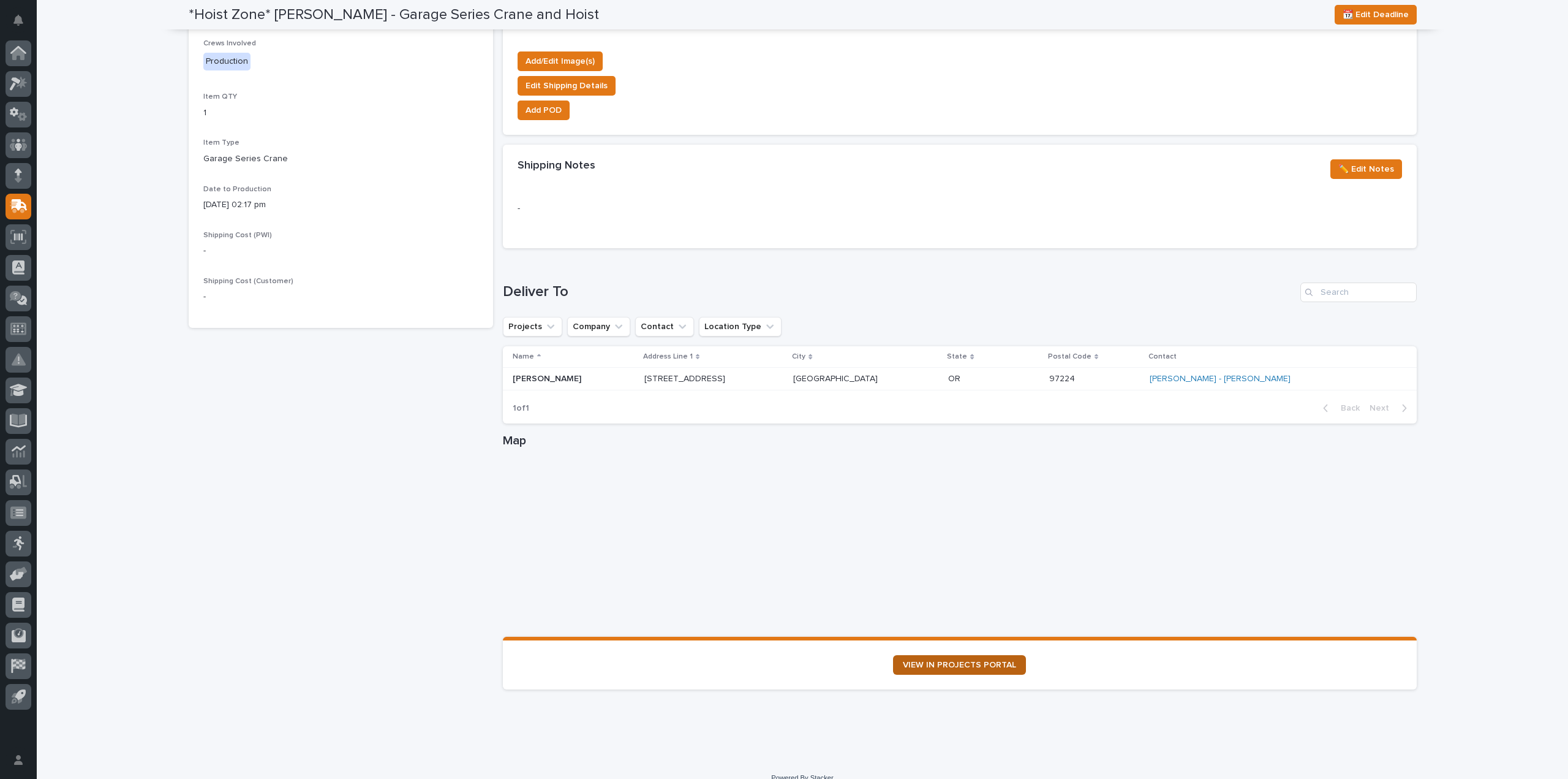
scroll to position [489, 0]
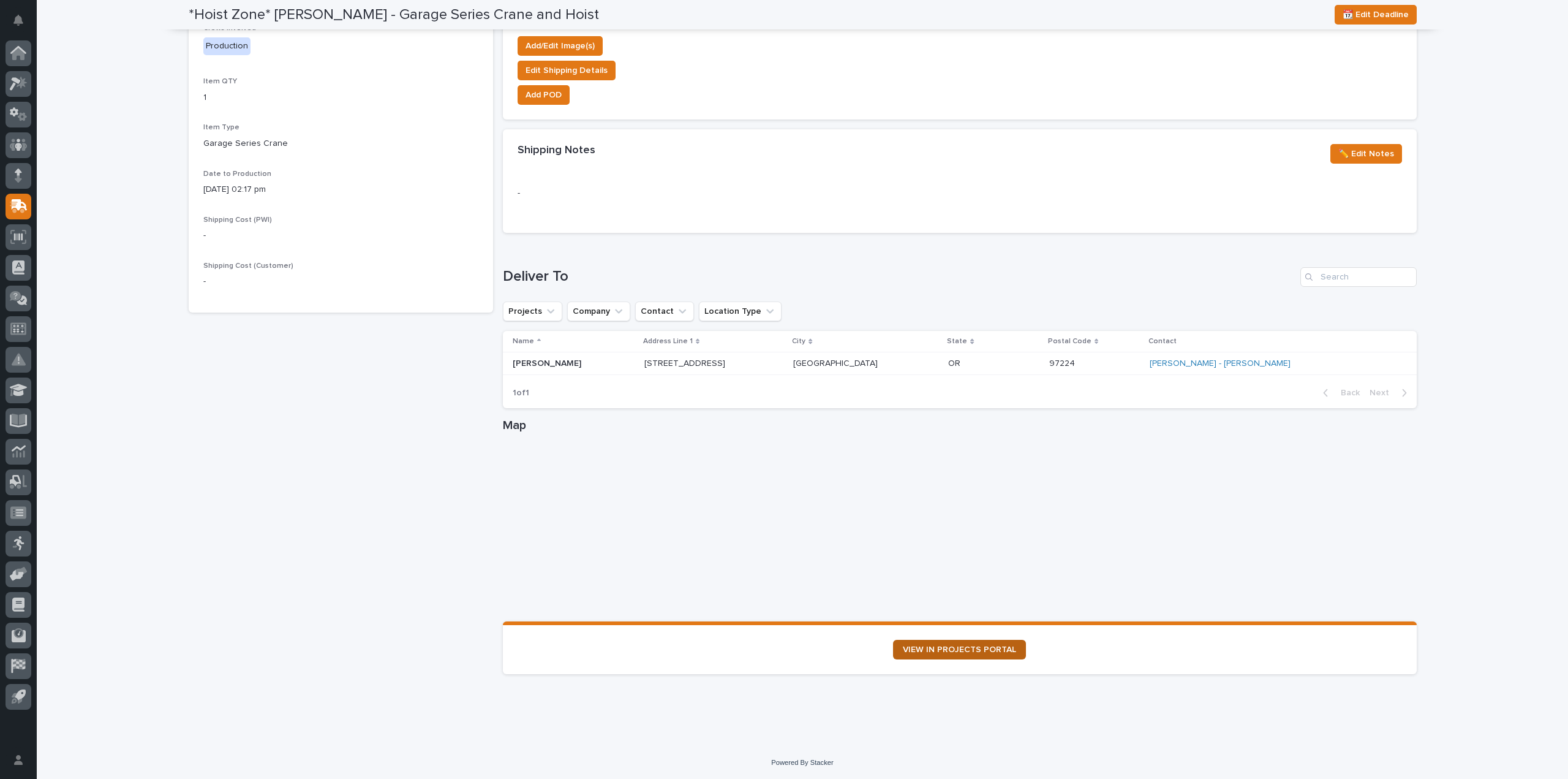
click at [995, 650] on span "VIEW IN PROJECTS PORTAL" at bounding box center [959, 650] width 114 height 8
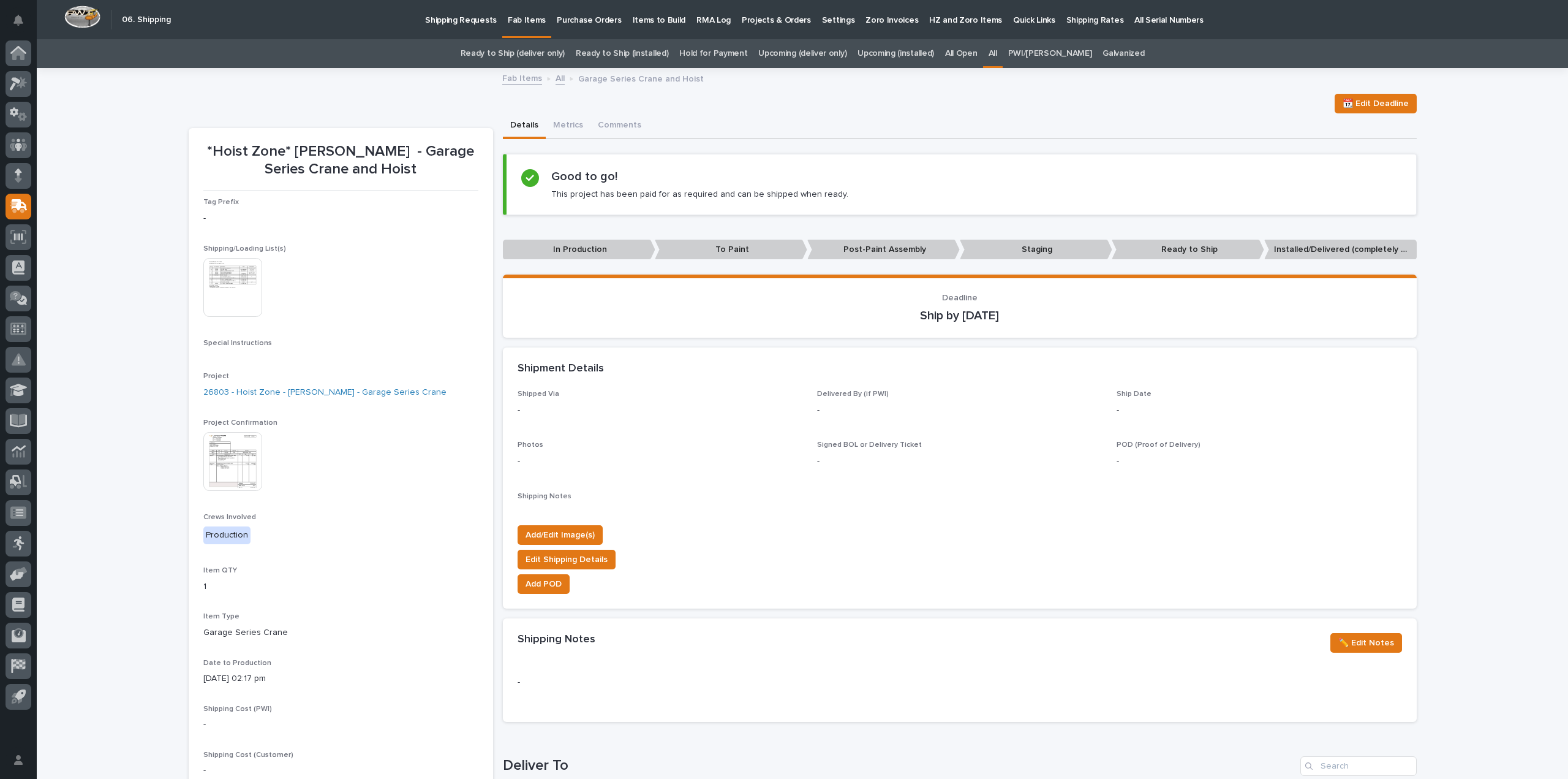
click at [221, 282] on img at bounding box center [232, 287] width 59 height 59
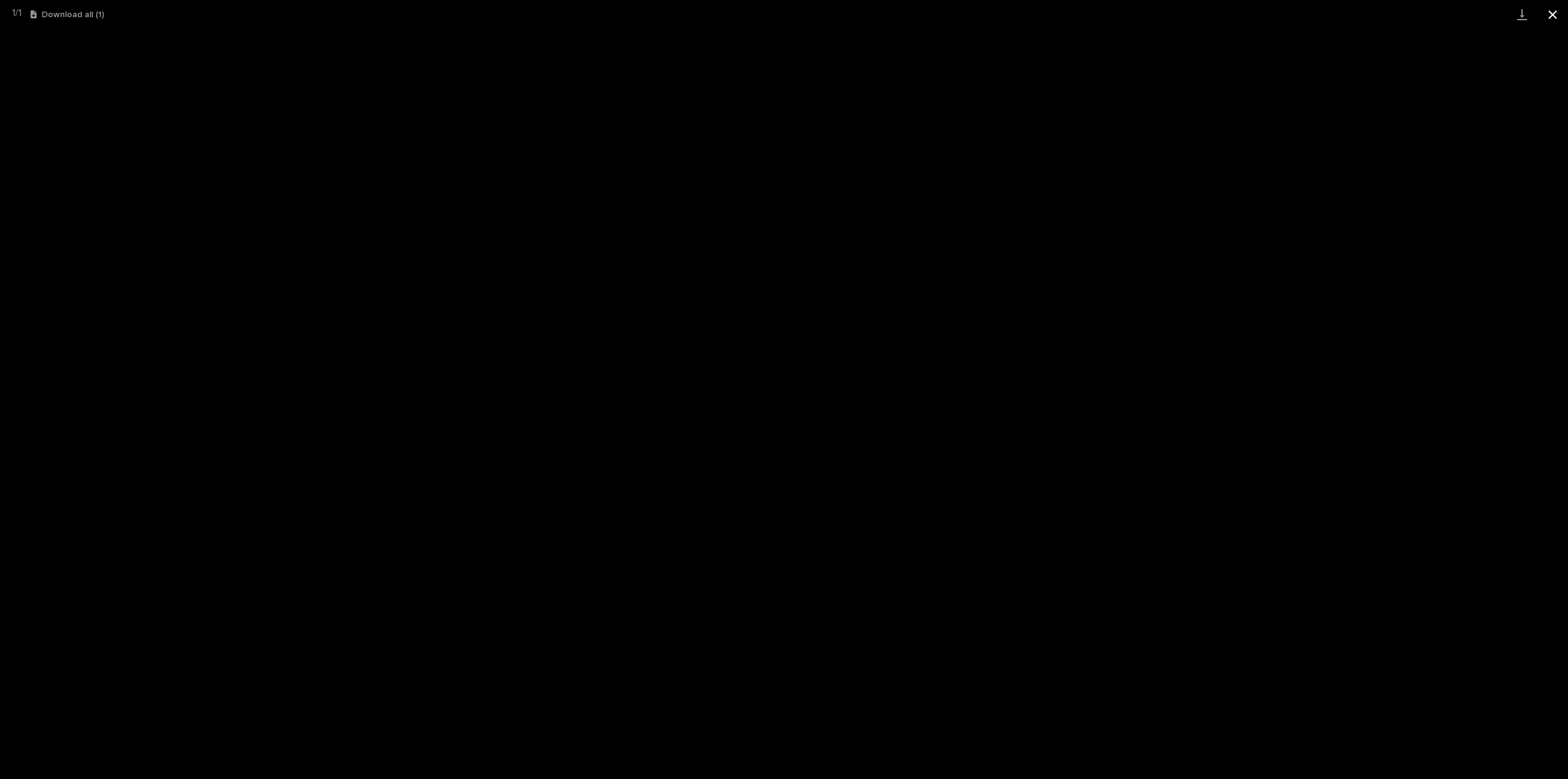
click at [1551, 17] on button "Close gallery" at bounding box center [1552, 14] width 31 height 29
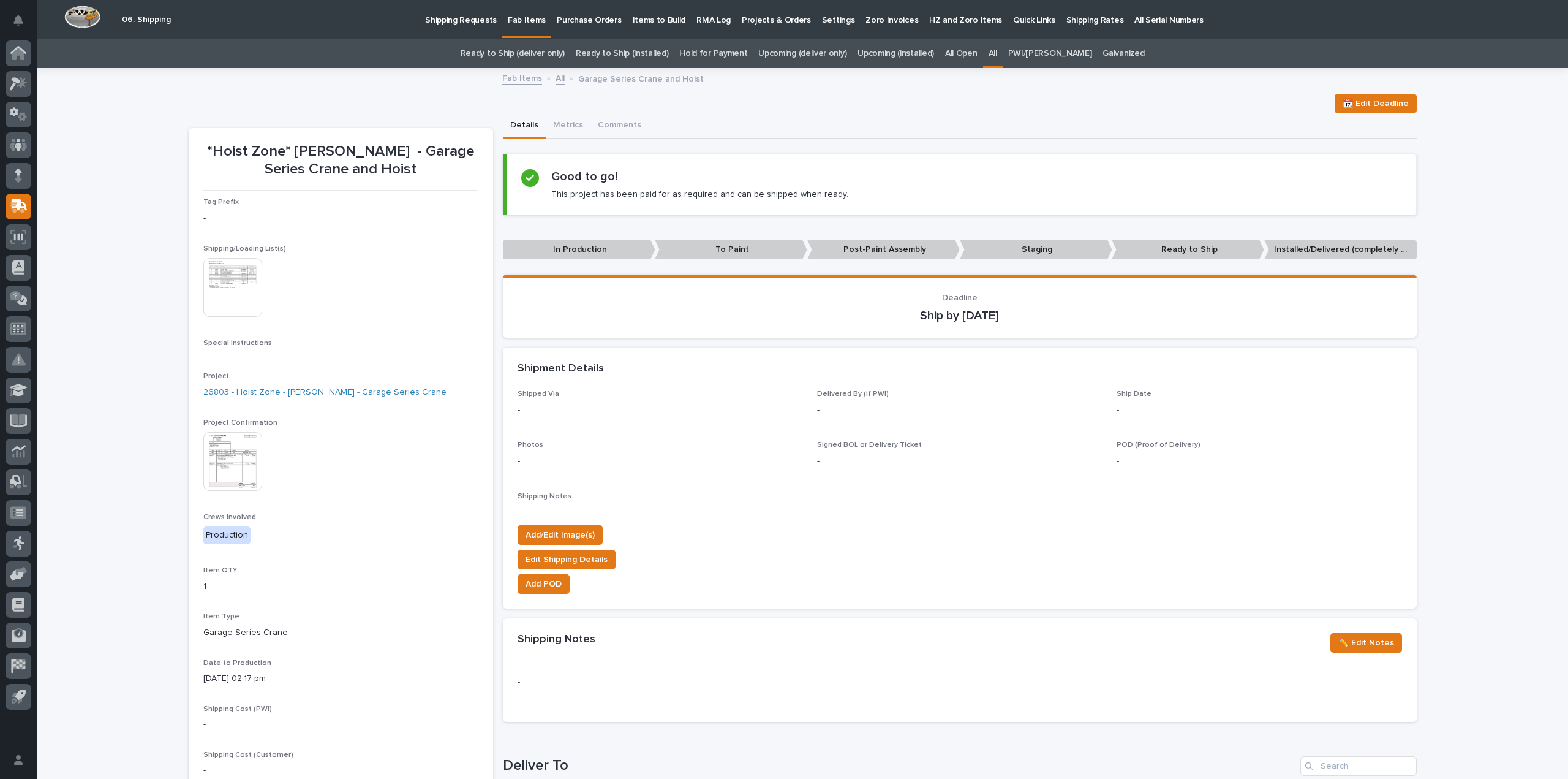
click at [129, 346] on div "Loading... Saving… Loading... Saving… *Hoist Zone* Curtiss-Wright - Garage Seri…" at bounding box center [802, 651] width 1532 height 1166
click at [237, 280] on img at bounding box center [232, 287] width 59 height 59
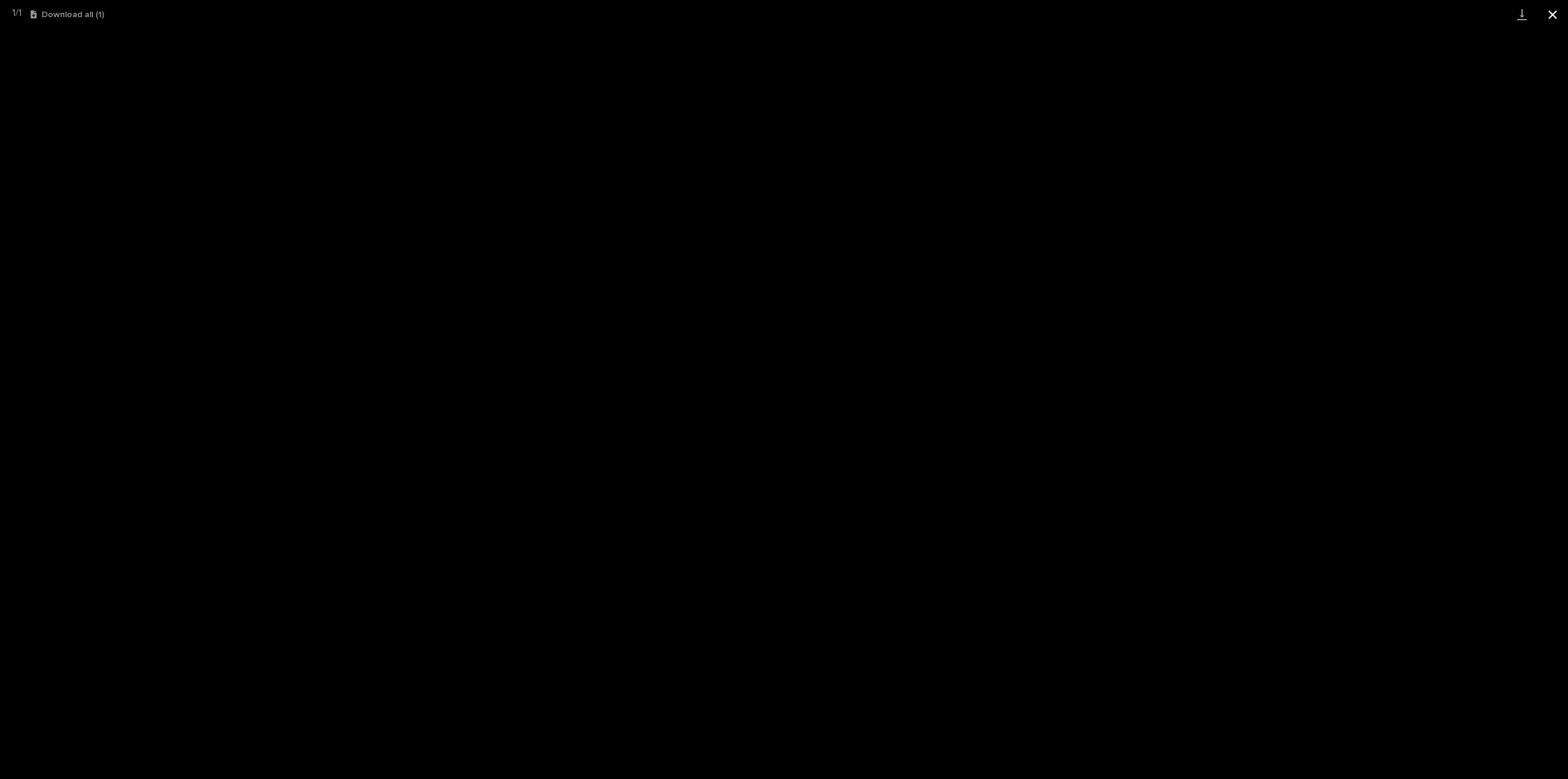
click at [1557, 15] on button "Close gallery" at bounding box center [1552, 14] width 31 height 29
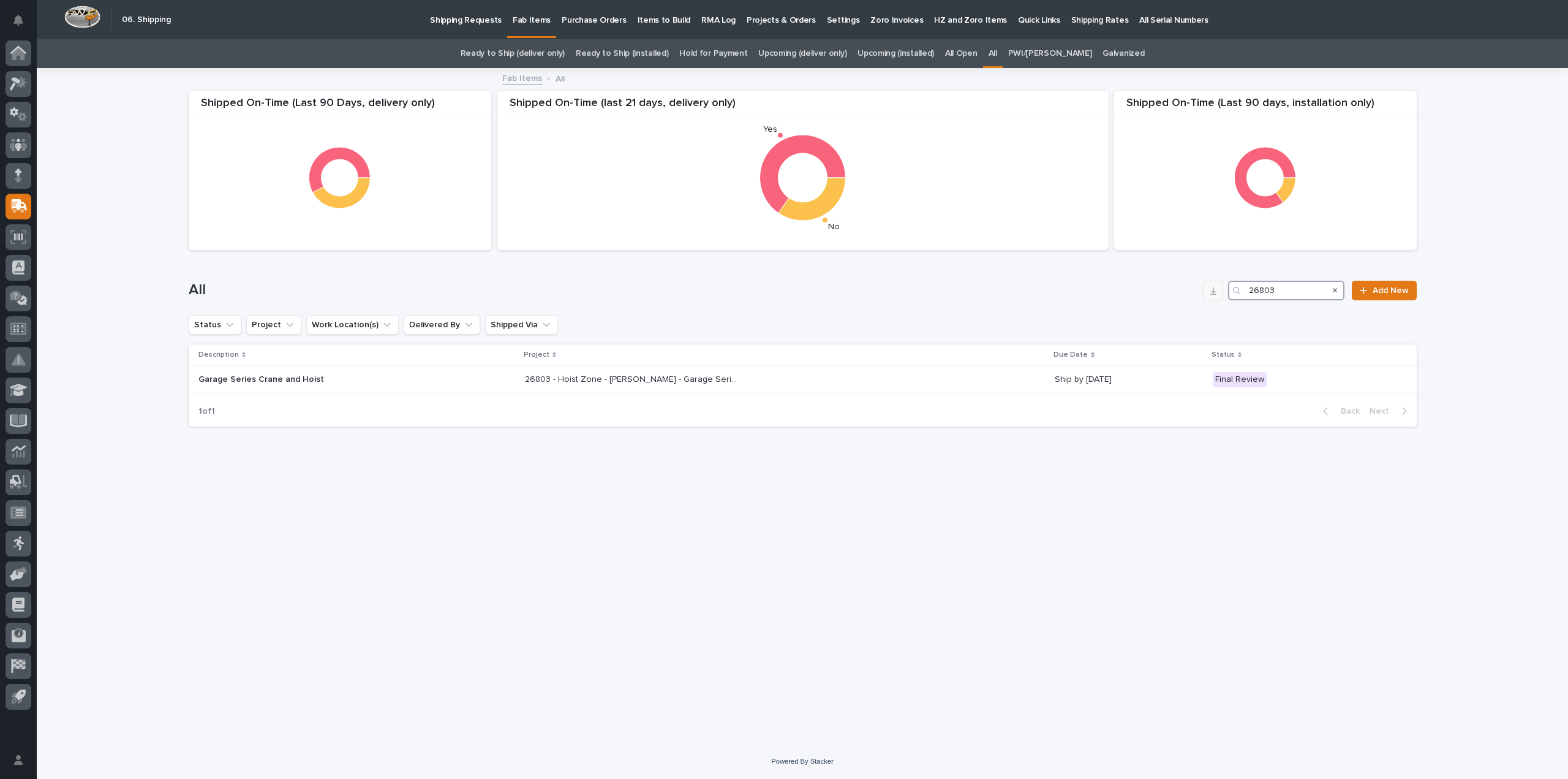
drag, startPoint x: 1305, startPoint y: 283, endPoint x: 1222, endPoint y: 294, distance: 83.7
click at [1222, 294] on div "All 26803 Add New" at bounding box center [803, 290] width 1228 height 20
type input "chi"
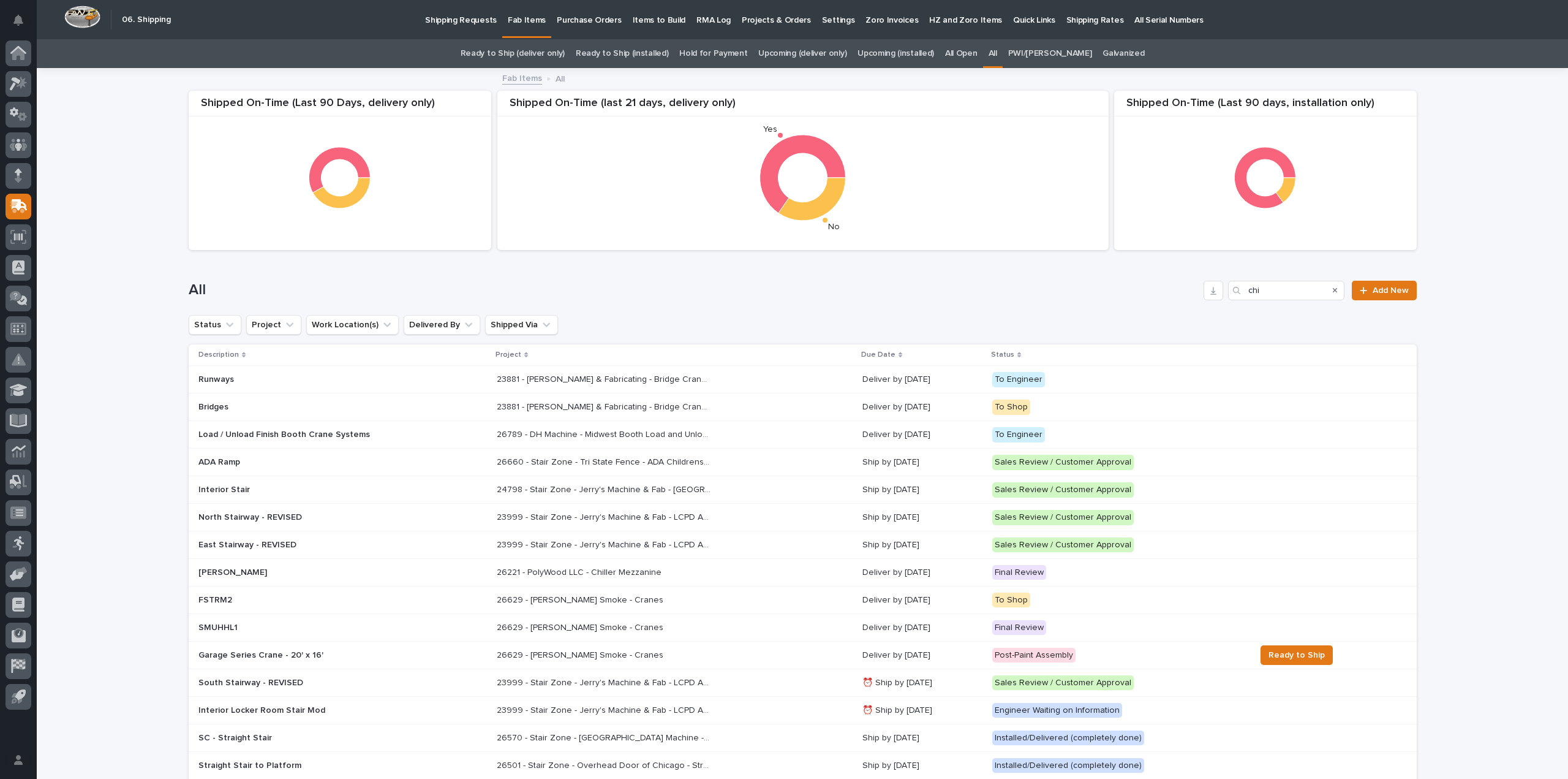
click at [546, 649] on p "26629 - Chiasson Smoke - Cranes" at bounding box center [581, 655] width 169 height 13
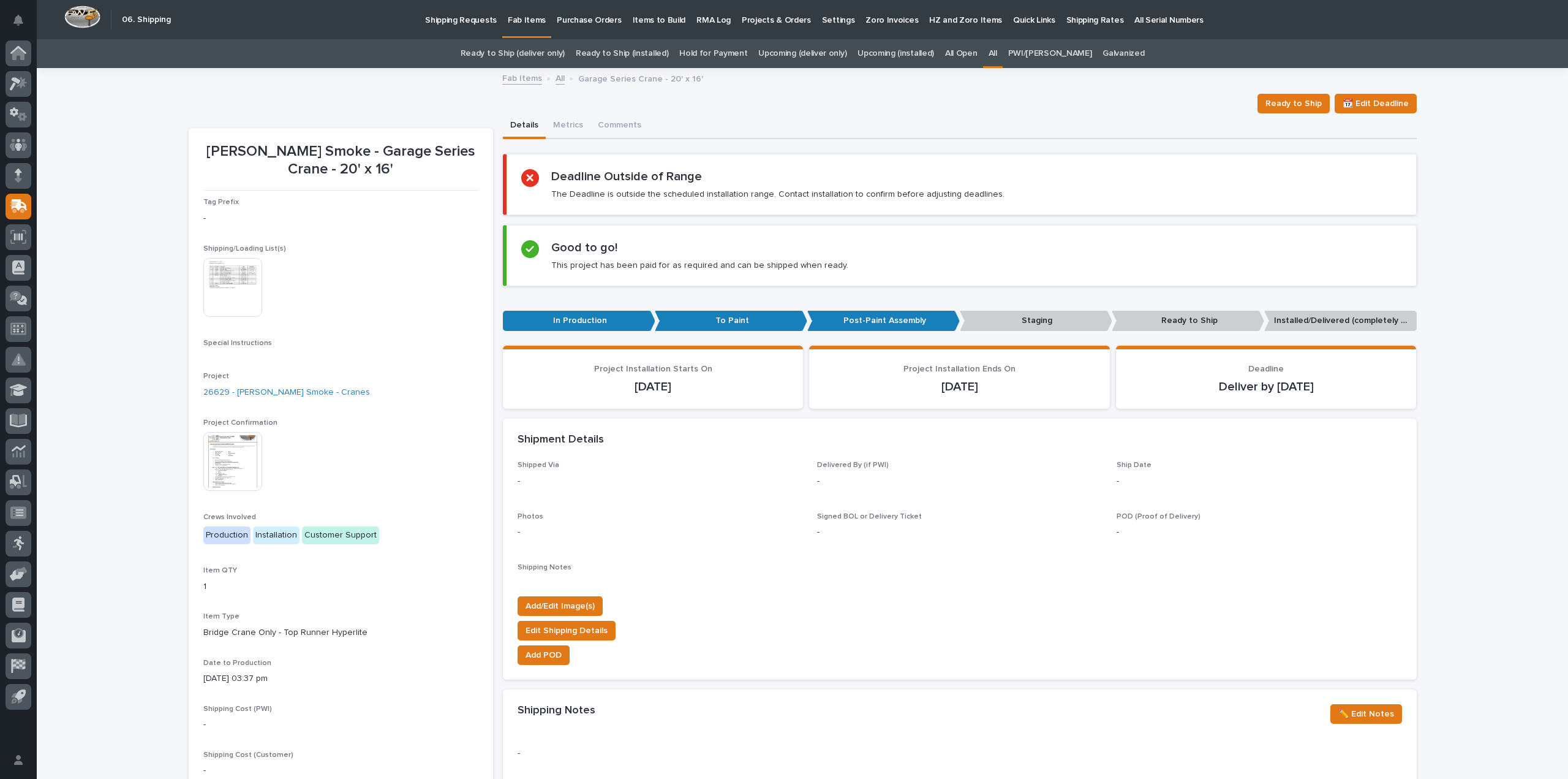
click at [238, 300] on img at bounding box center [232, 287] width 59 height 59
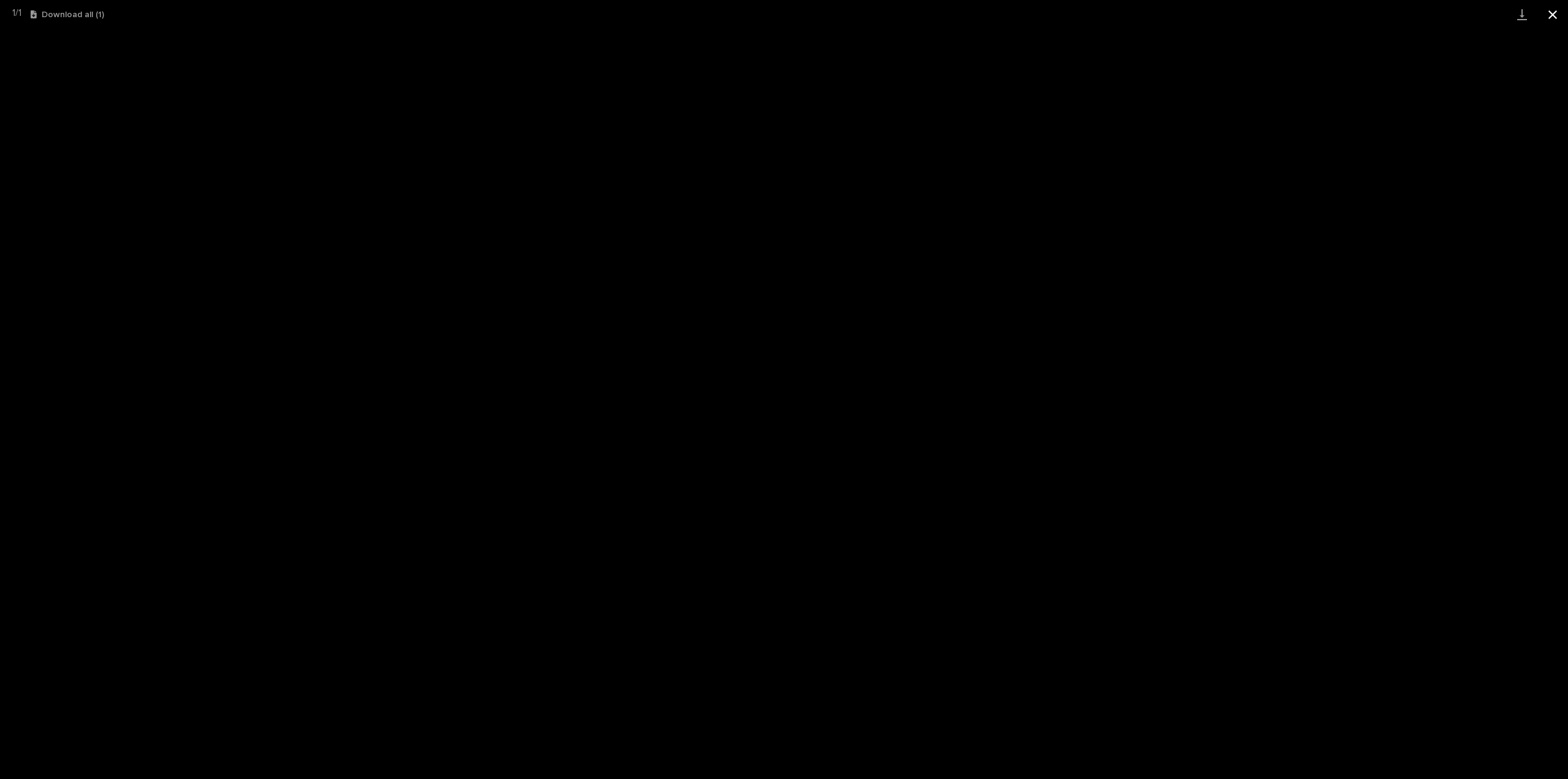
click at [1551, 15] on button "Close gallery" at bounding box center [1552, 14] width 31 height 29
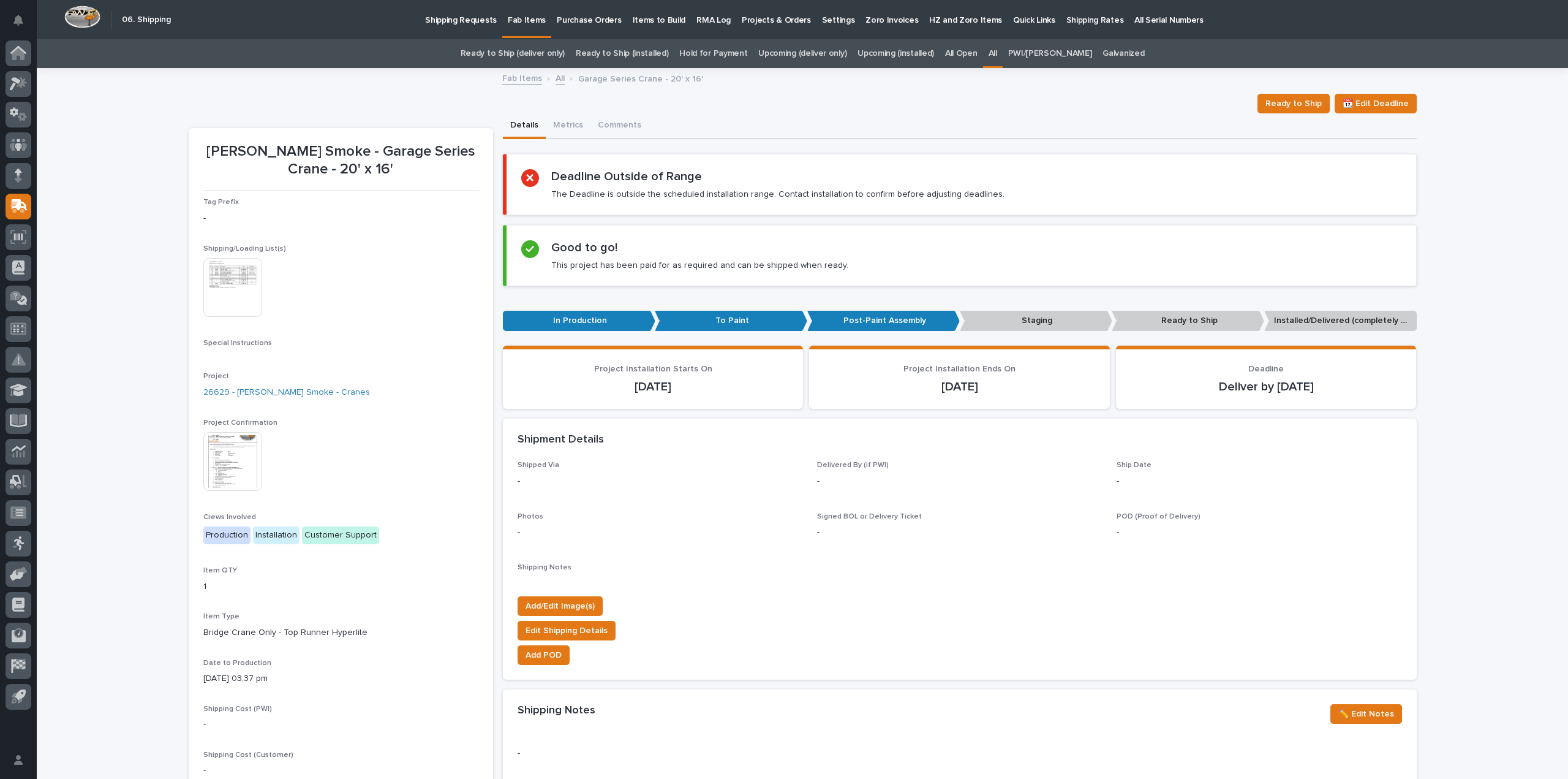
click at [210, 463] on img at bounding box center [232, 461] width 59 height 59
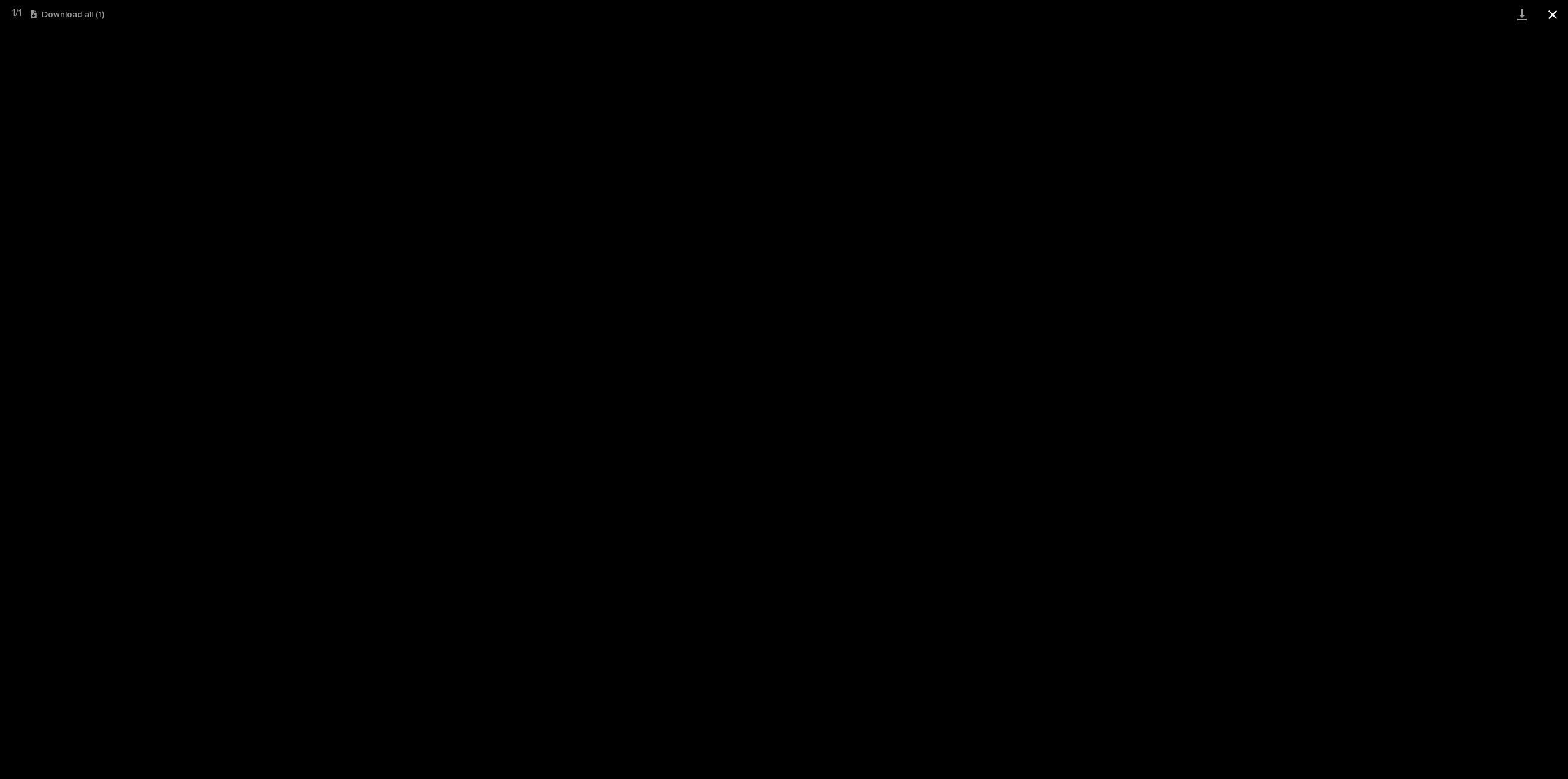
click at [1551, 15] on button "Close gallery" at bounding box center [1552, 14] width 31 height 29
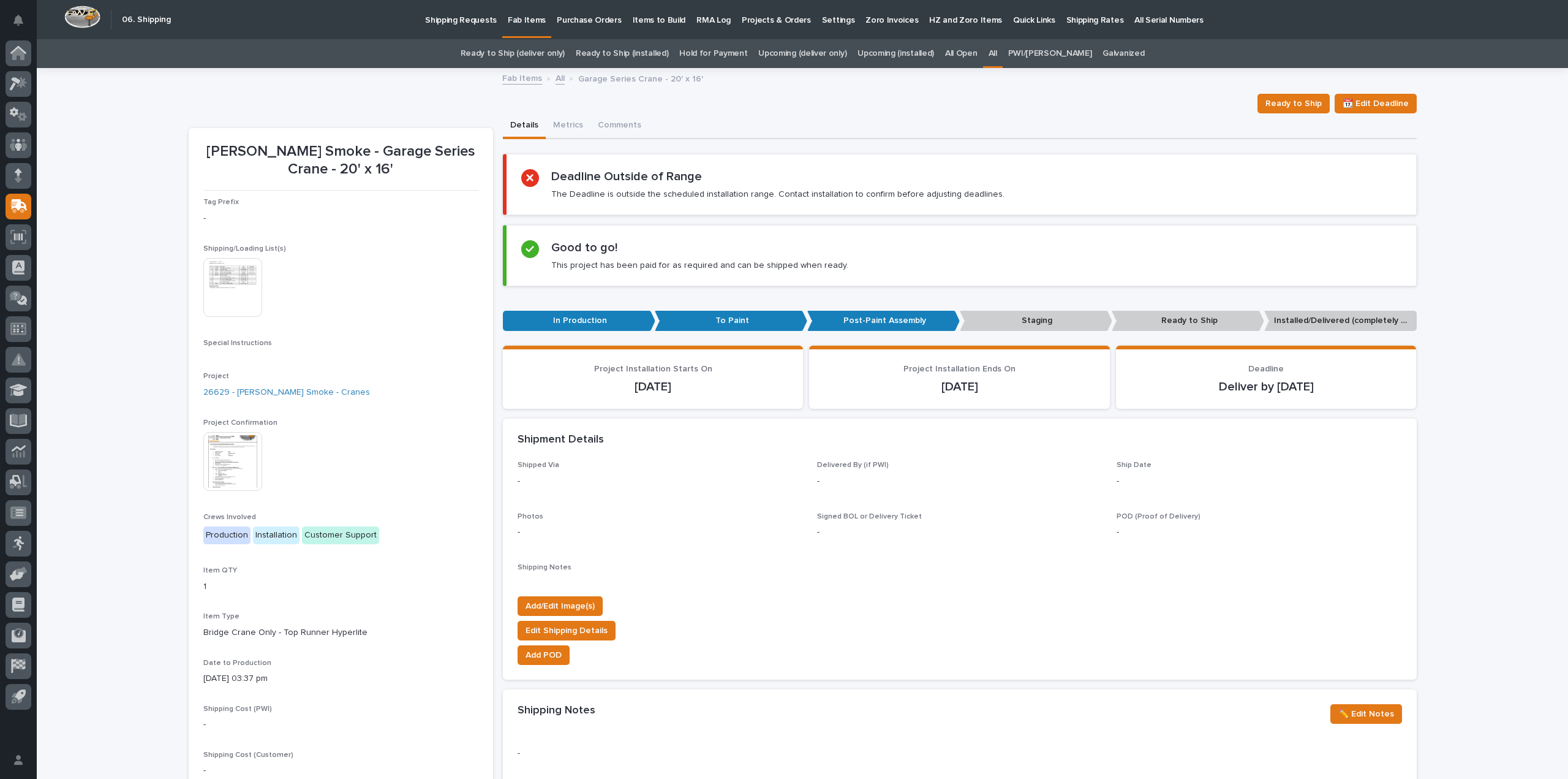
click at [252, 291] on img at bounding box center [232, 287] width 59 height 59
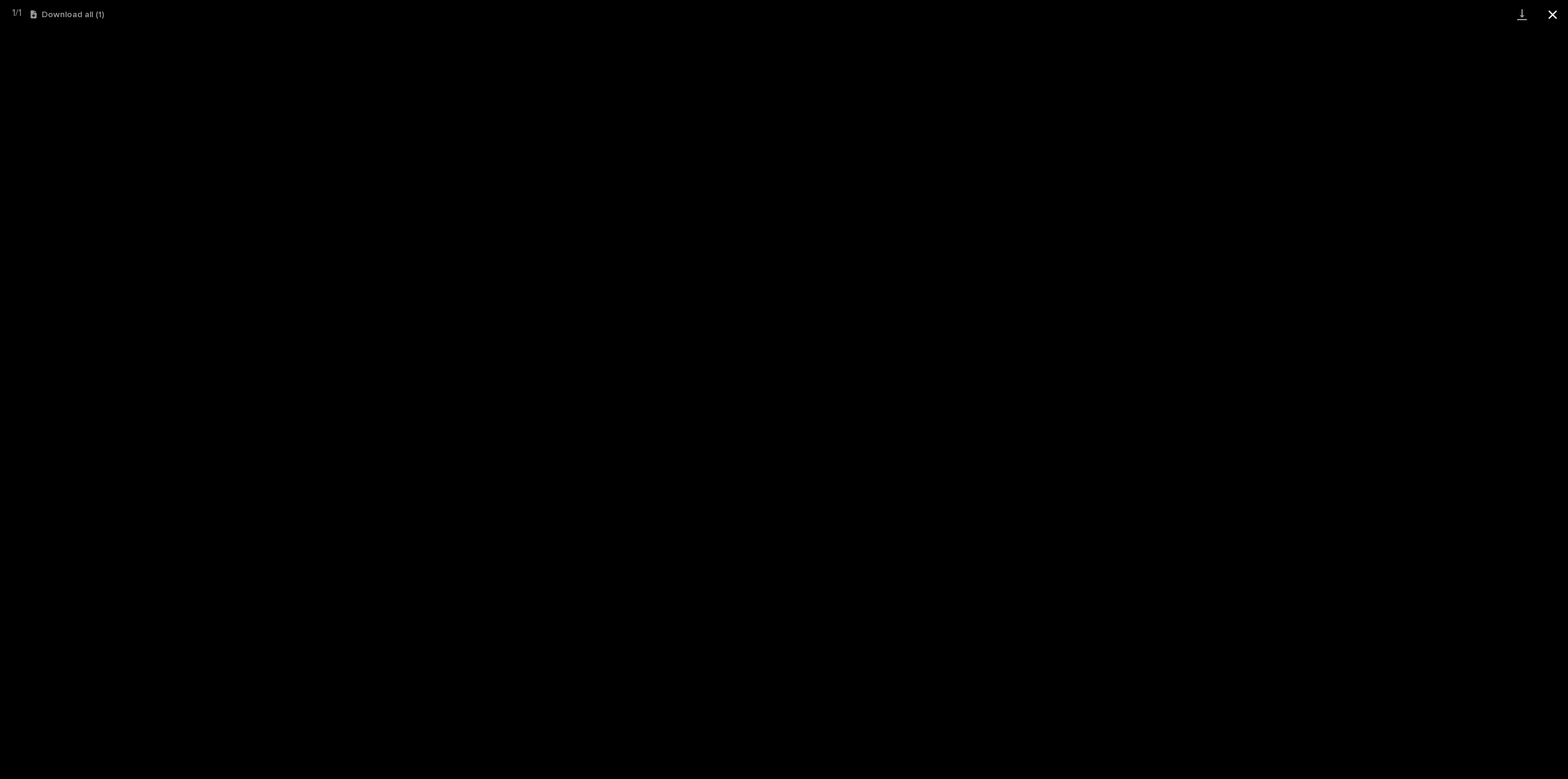
click at [1556, 17] on button "Close gallery" at bounding box center [1552, 14] width 31 height 29
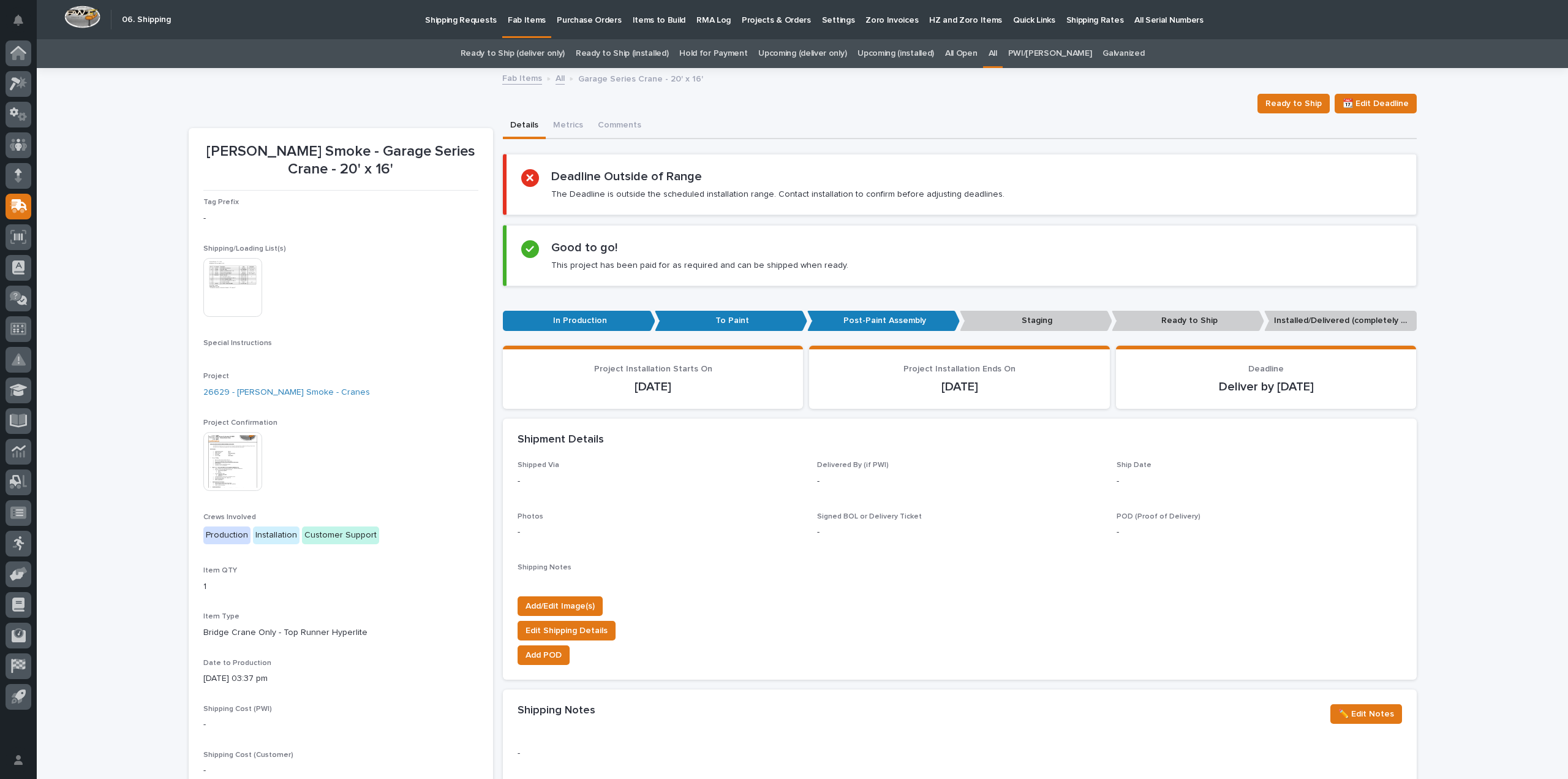
click at [233, 465] on img at bounding box center [232, 461] width 59 height 59
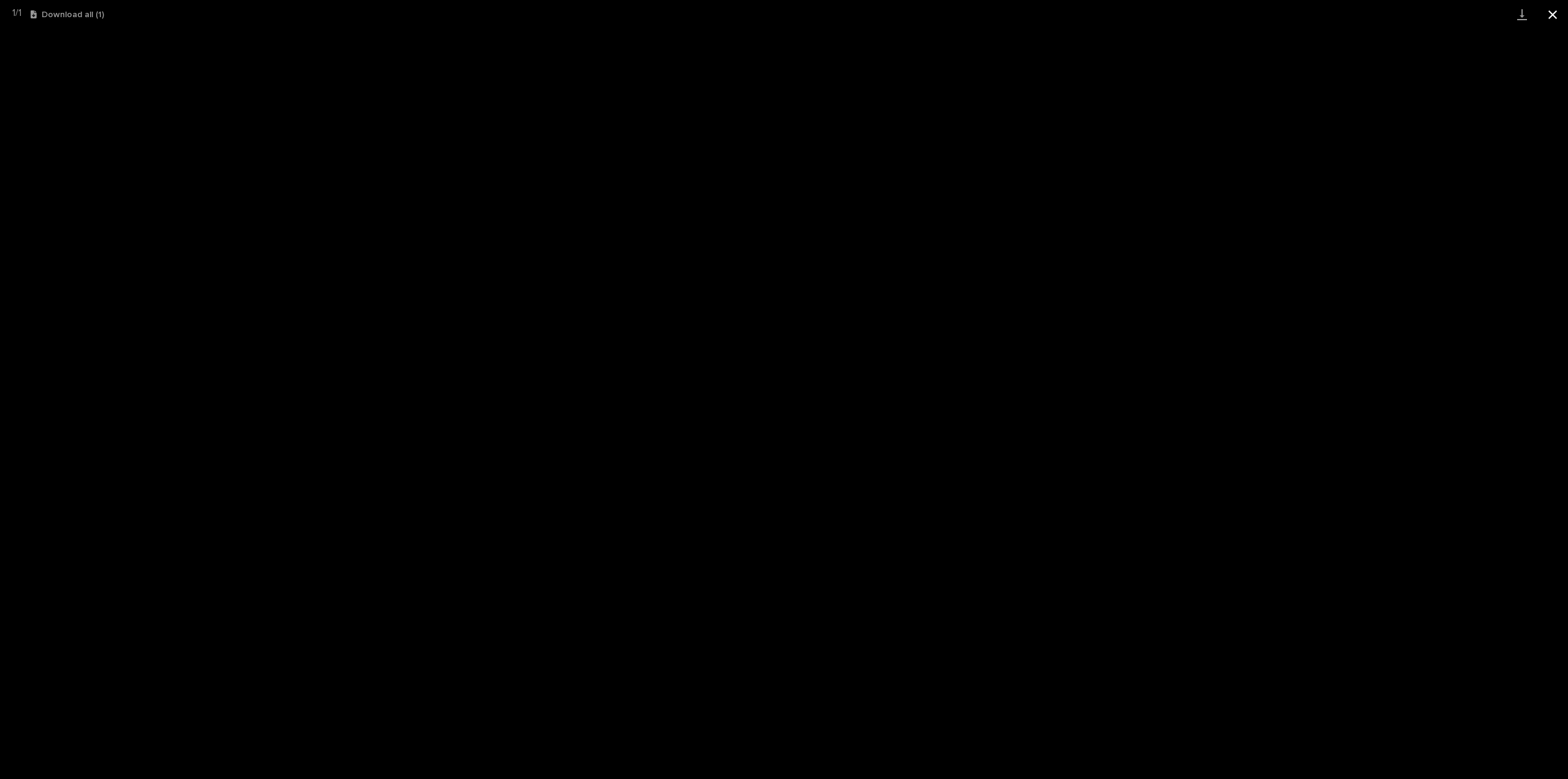
click at [1551, 17] on button "Close gallery" at bounding box center [1552, 14] width 31 height 29
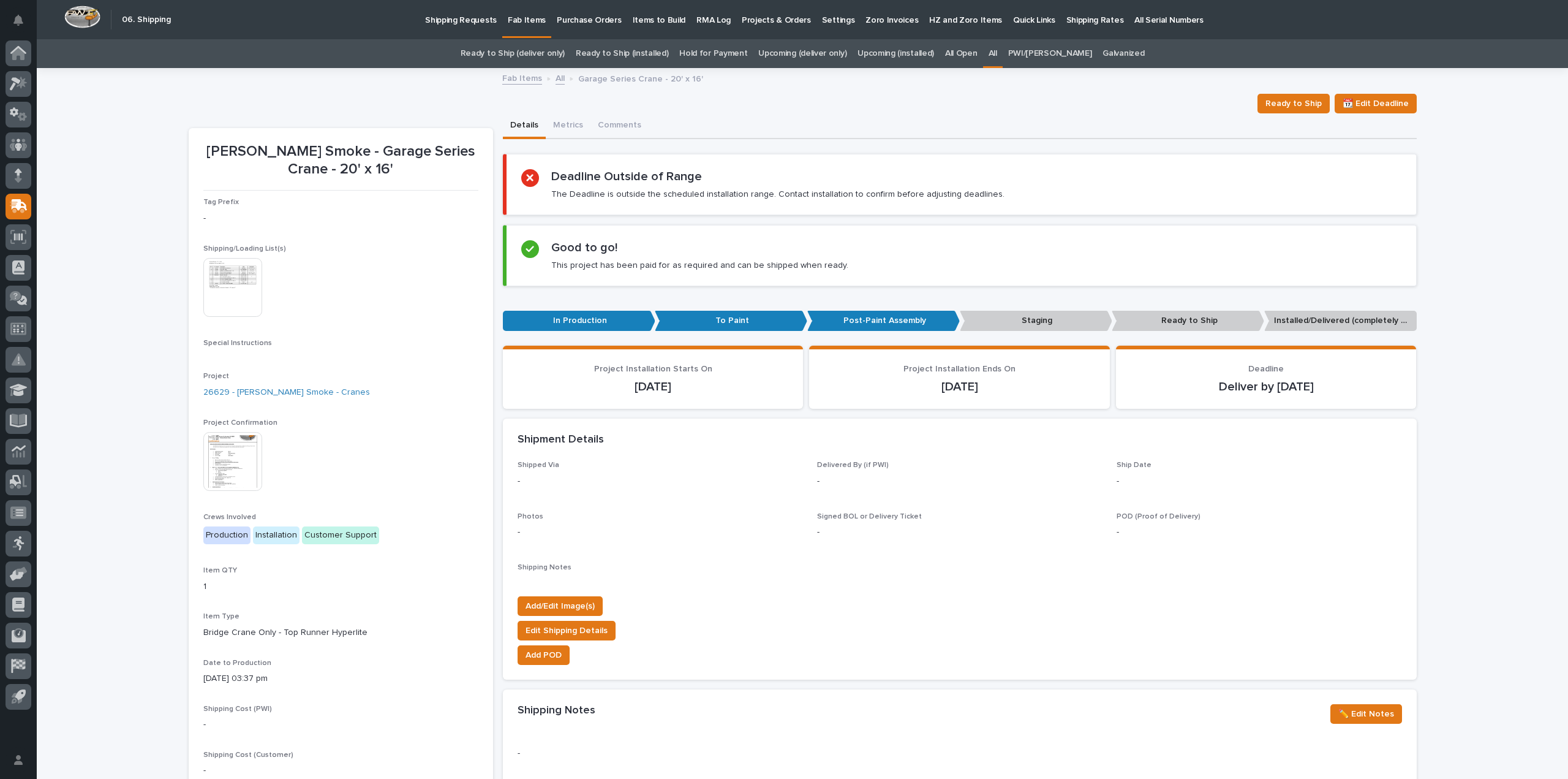
scroll to position [123, 0]
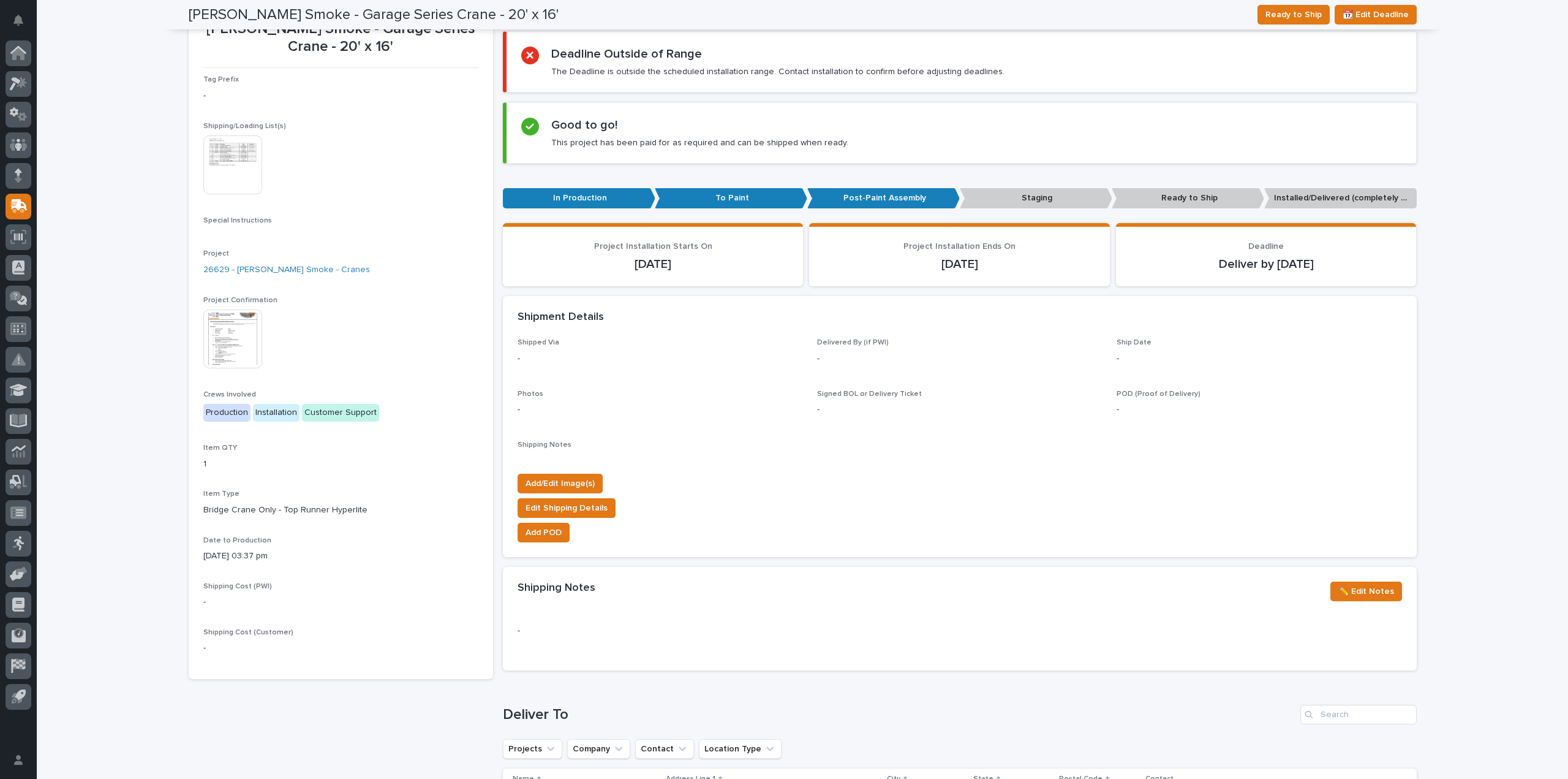
click at [213, 355] on img at bounding box center [232, 338] width 59 height 59
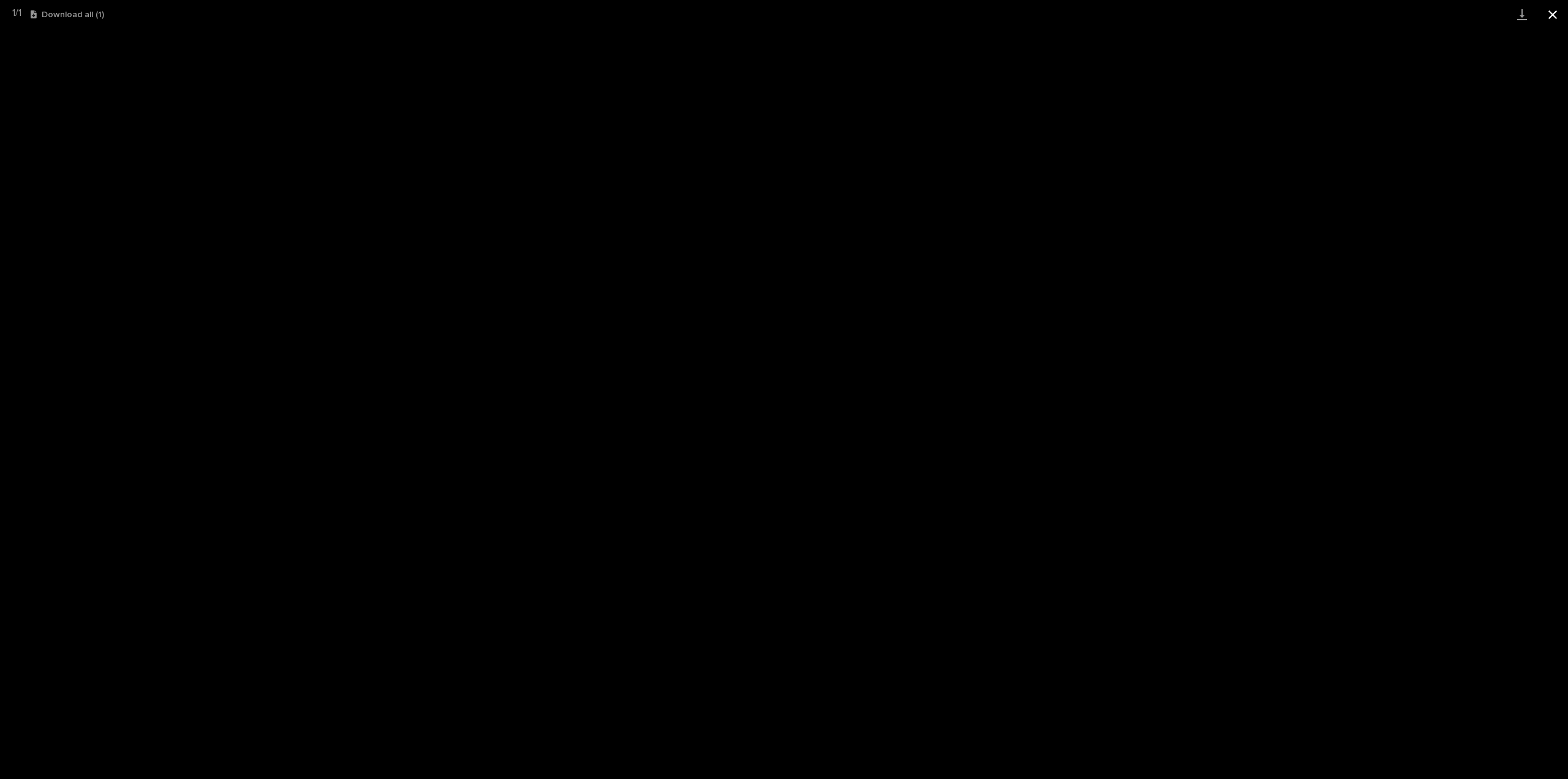
click at [1555, 15] on button "Close gallery" at bounding box center [1552, 14] width 31 height 29
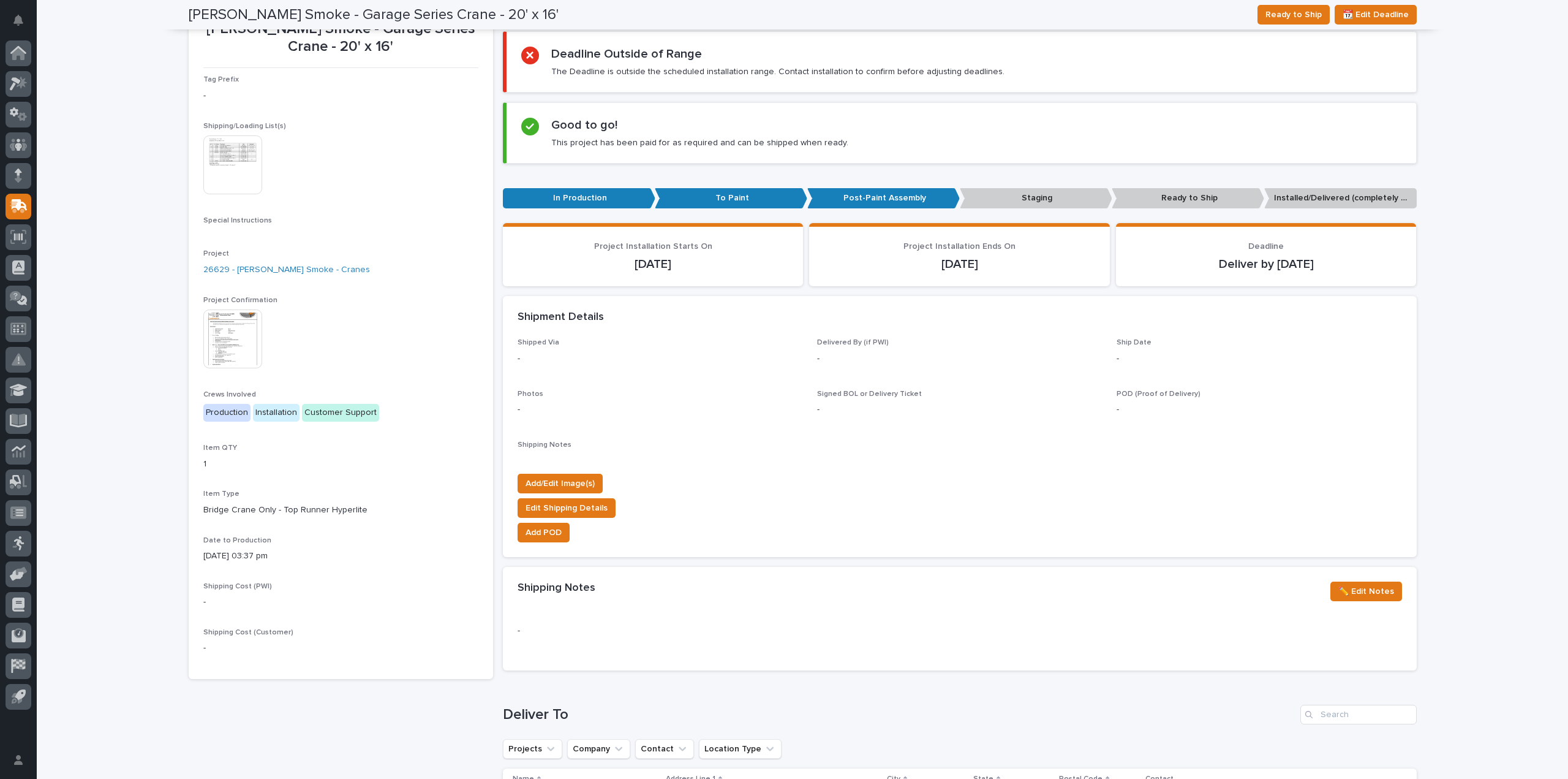
scroll to position [0, 0]
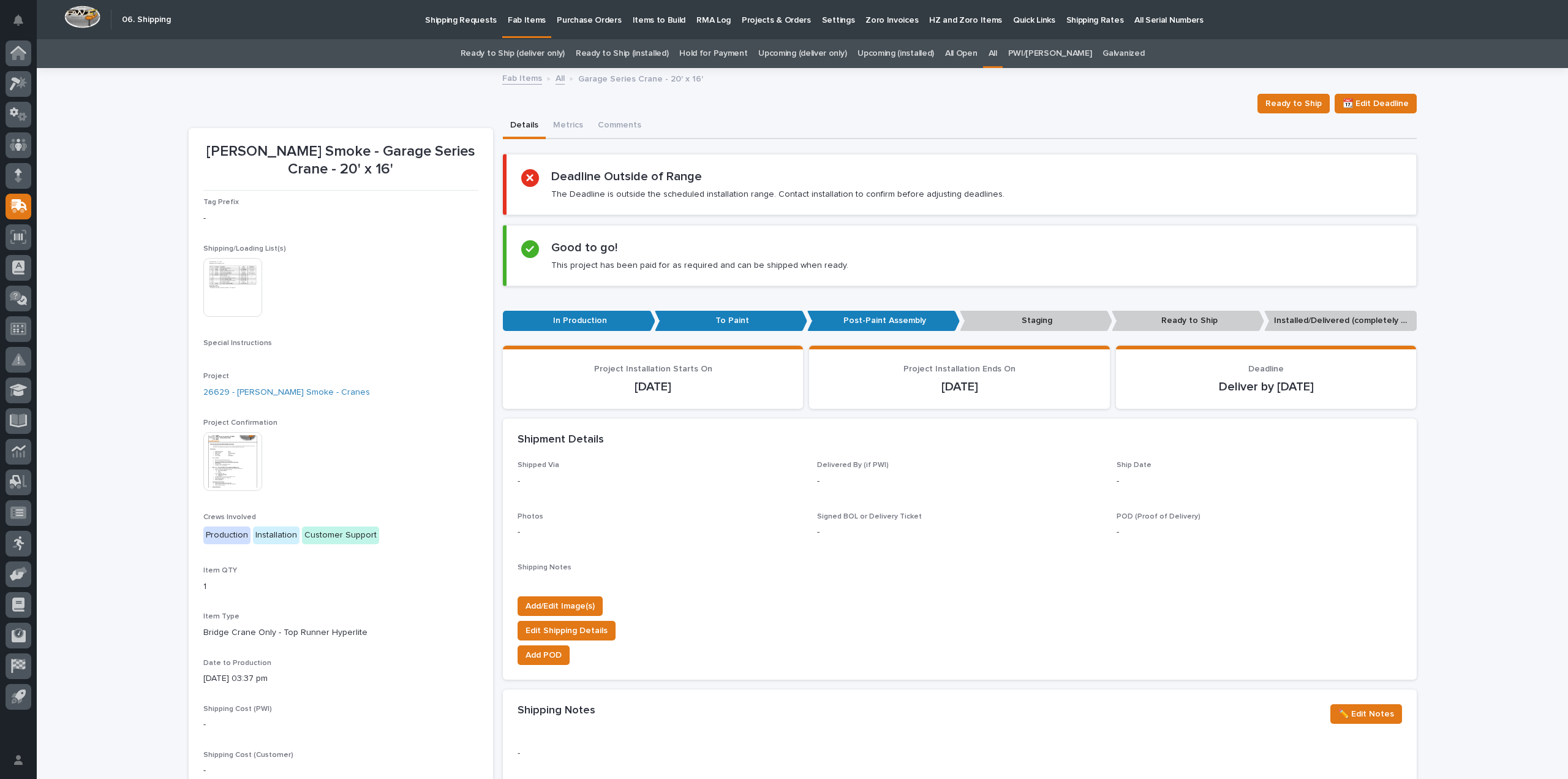
click at [60, 241] on div "Loading... Saving… Loading... Saving… Chiasson Smoke - Garage Series Crane - 20…" at bounding box center [802, 687] width 1532 height 1237
click at [998, 52] on link "All" at bounding box center [993, 53] width 8 height 29
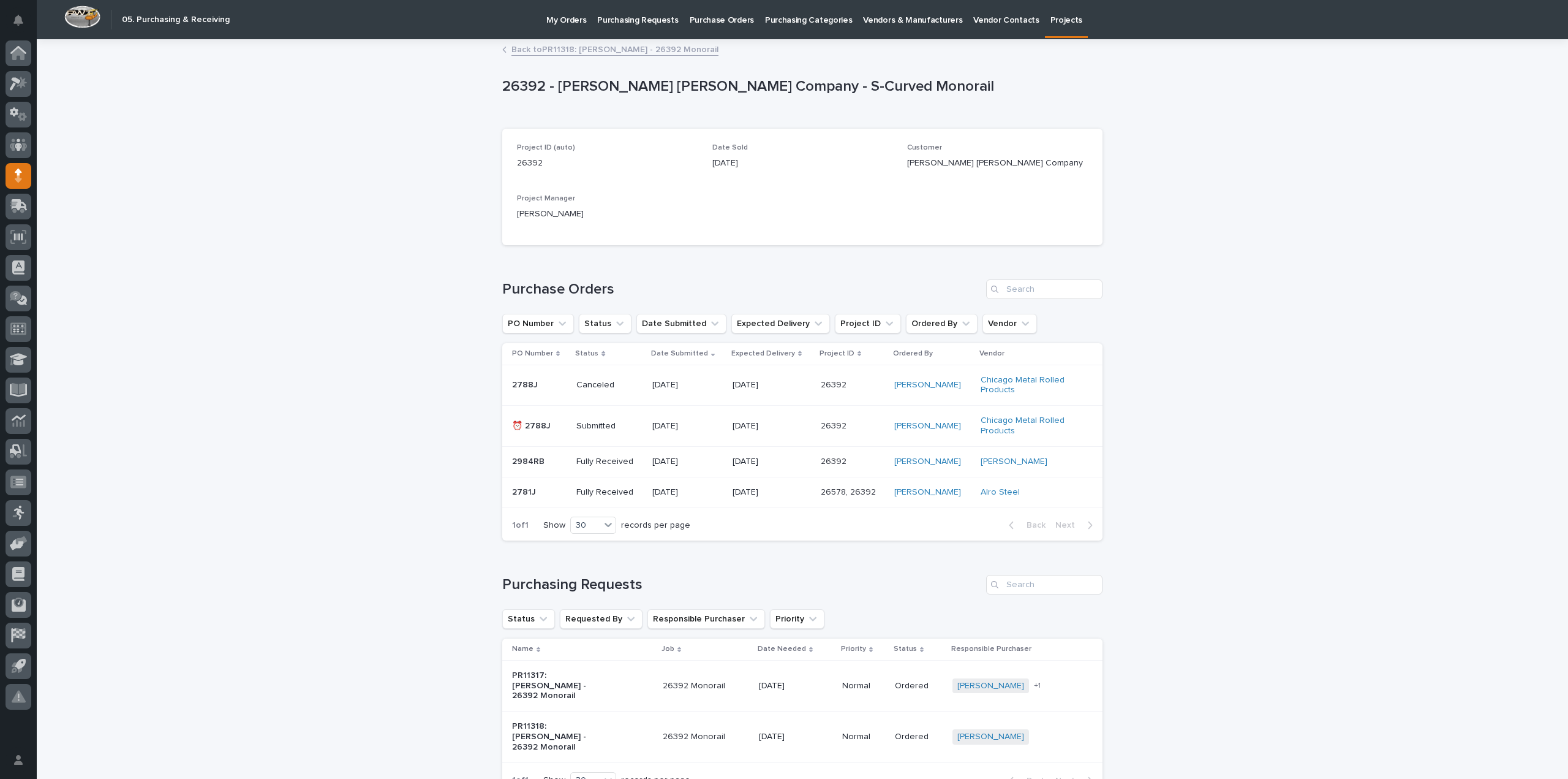
click at [636, 17] on p "Purchasing Requests" at bounding box center [638, 12] width 81 height 26
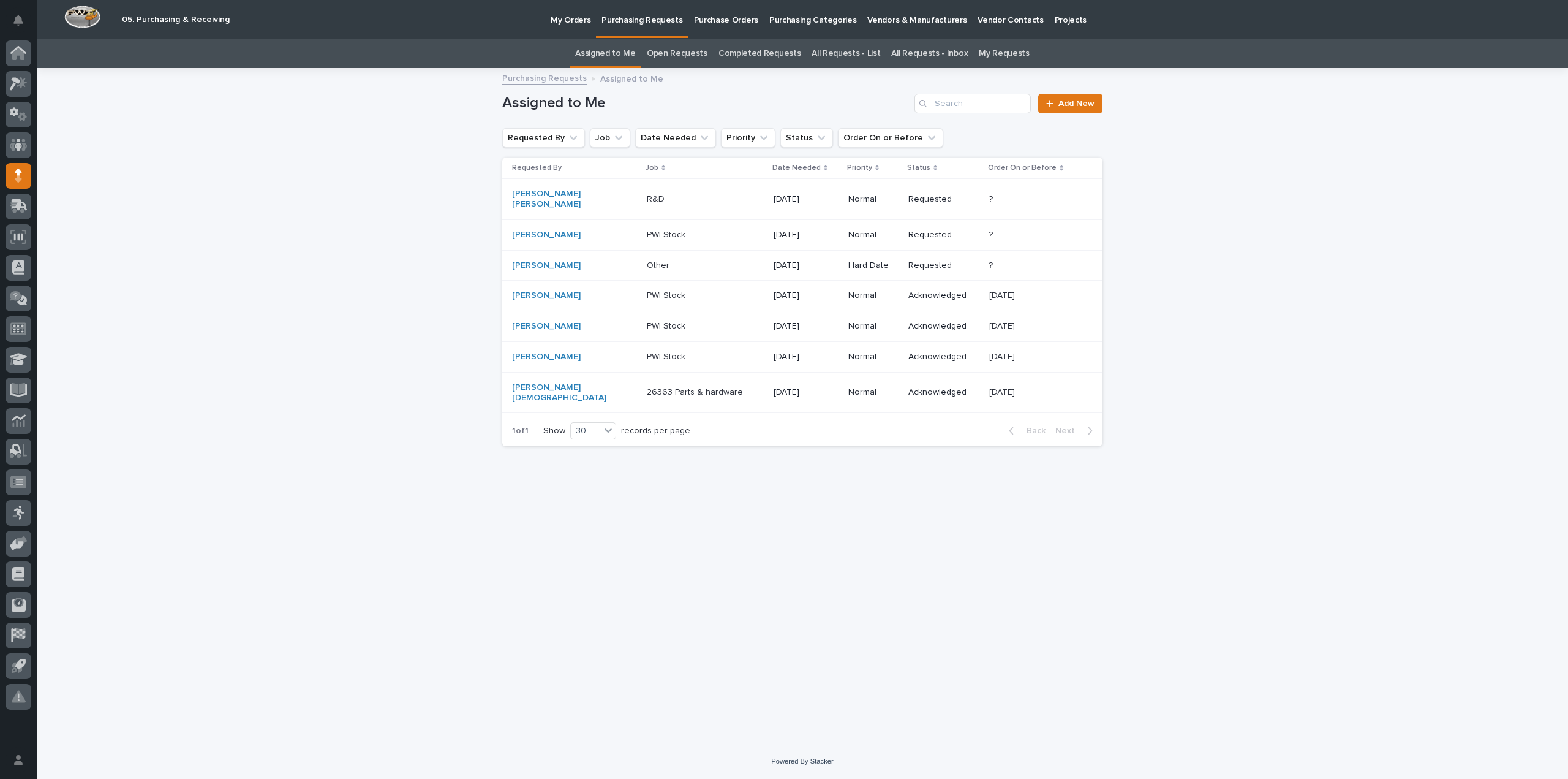
click at [647, 258] on p "Other" at bounding box center [659, 265] width 25 height 13
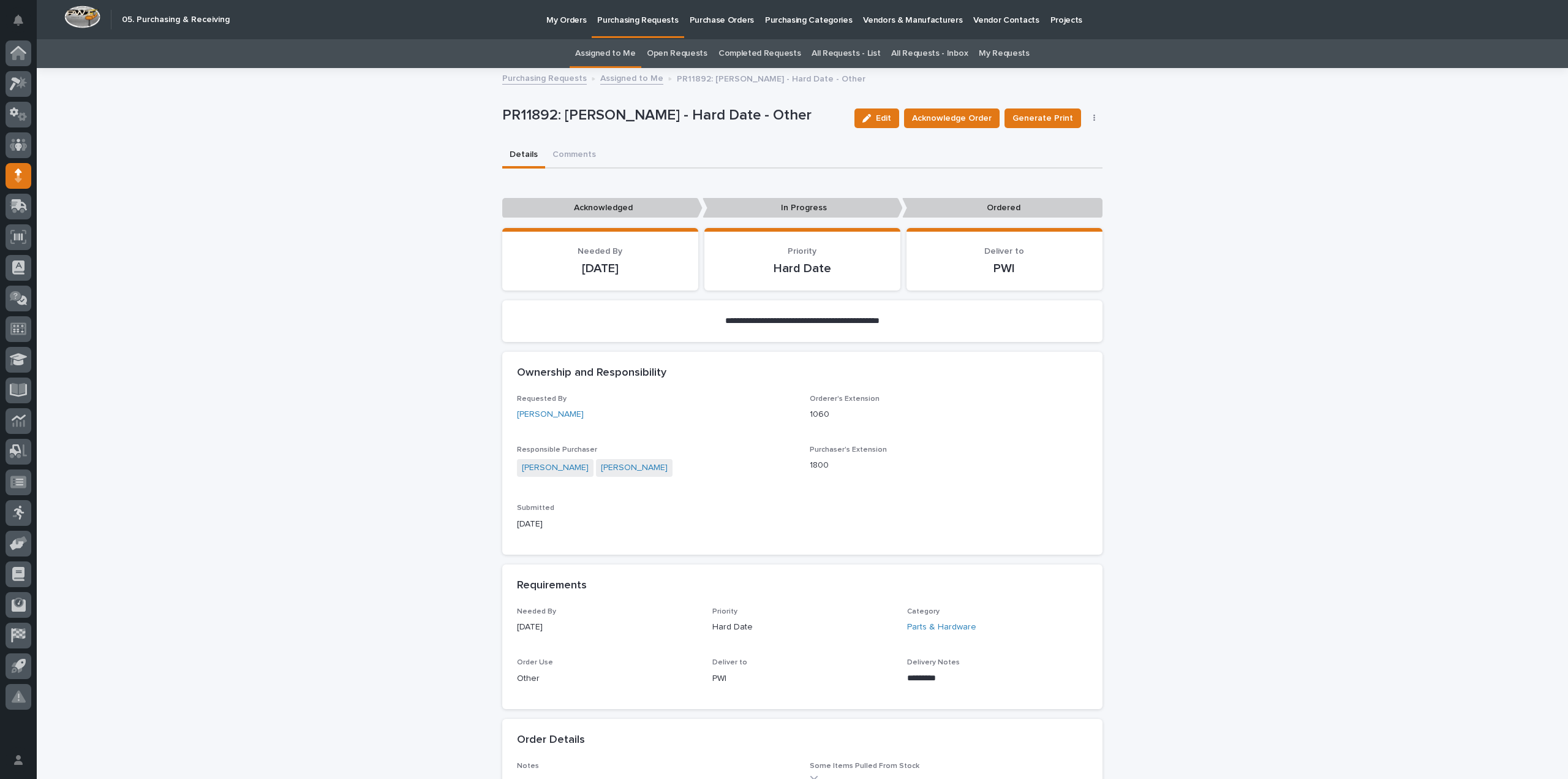
scroll to position [473, 0]
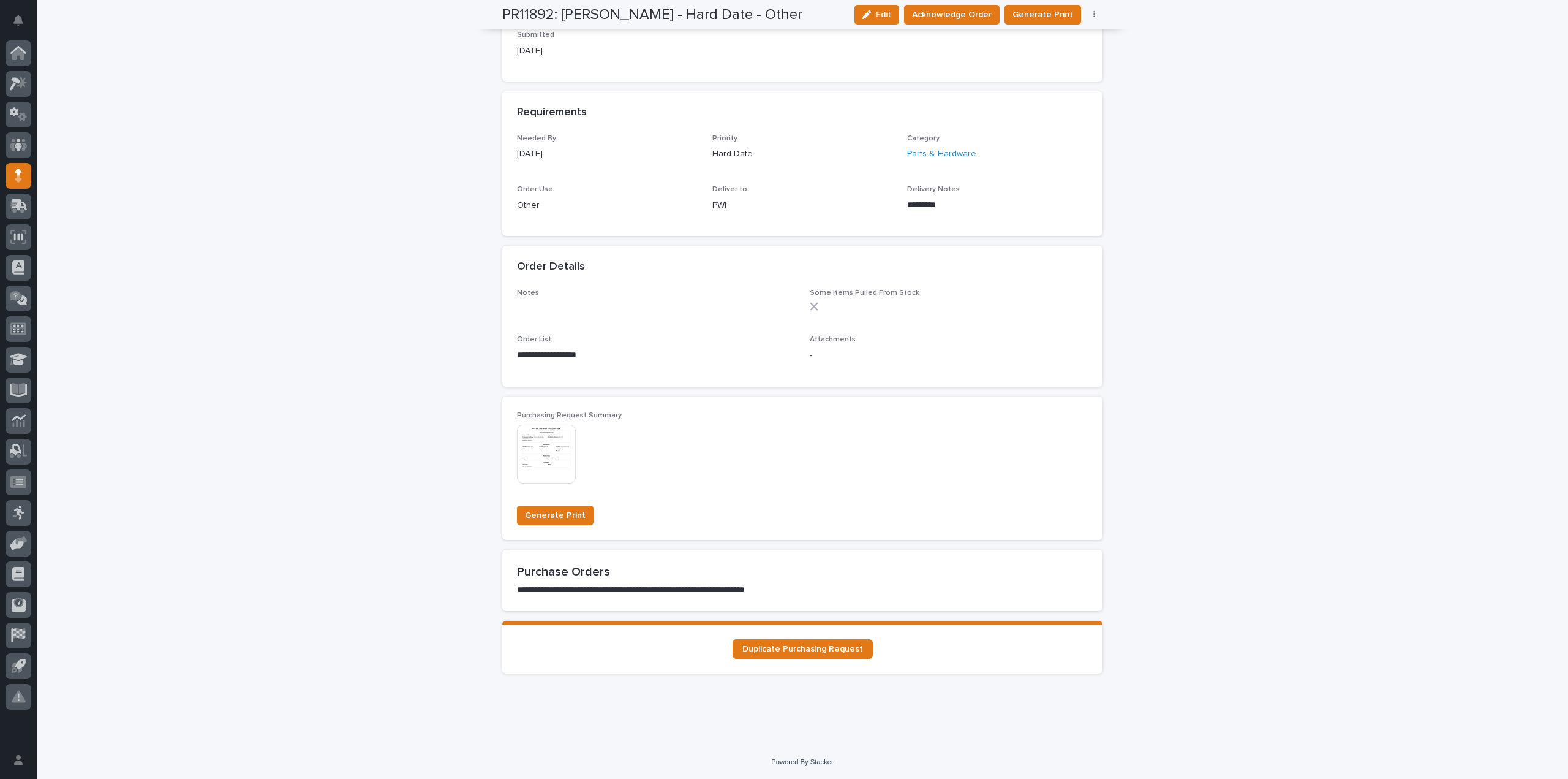
click at [537, 461] on img at bounding box center [546, 454] width 59 height 59
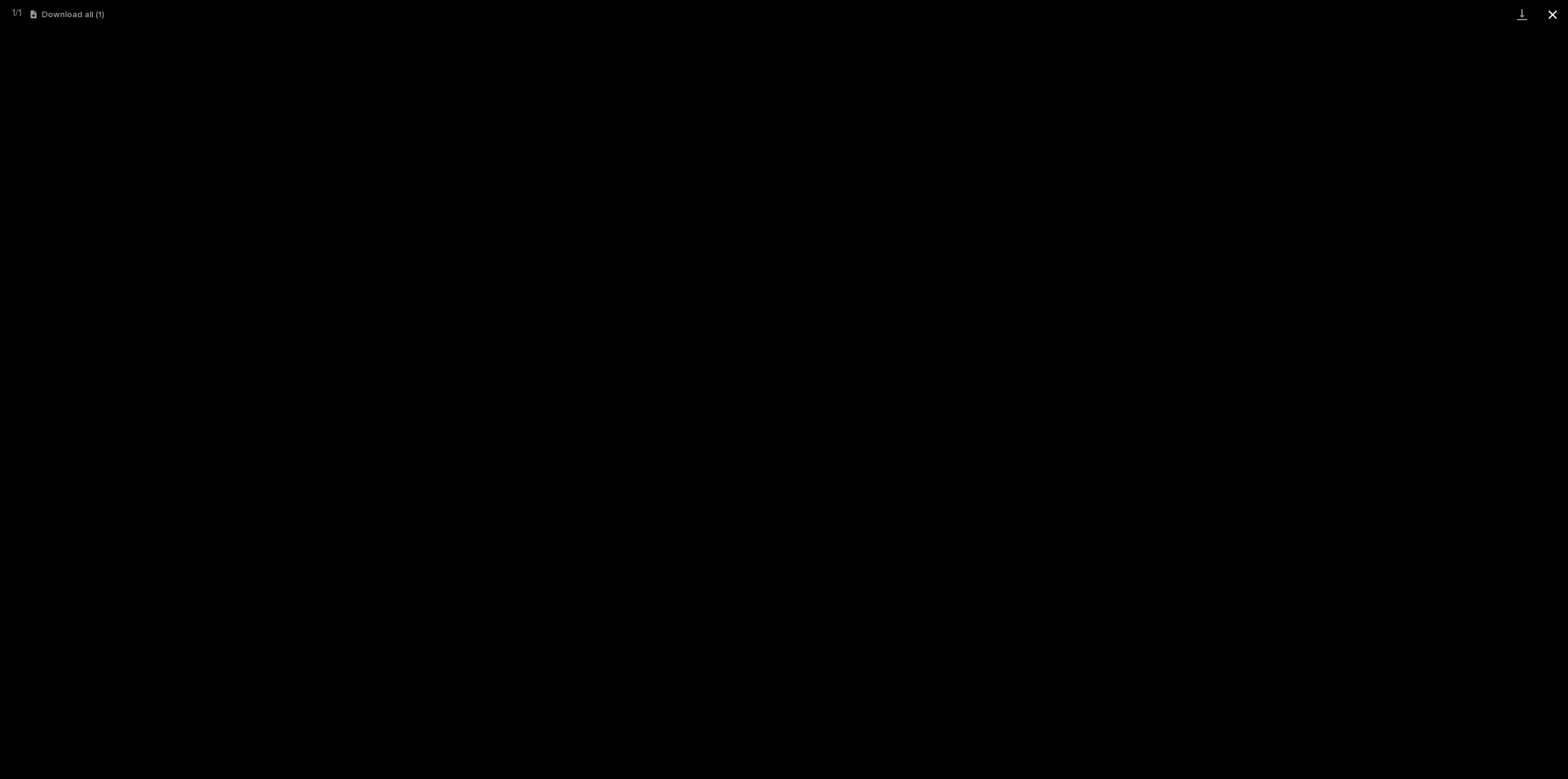
click at [1554, 15] on button "Close gallery" at bounding box center [1552, 14] width 31 height 29
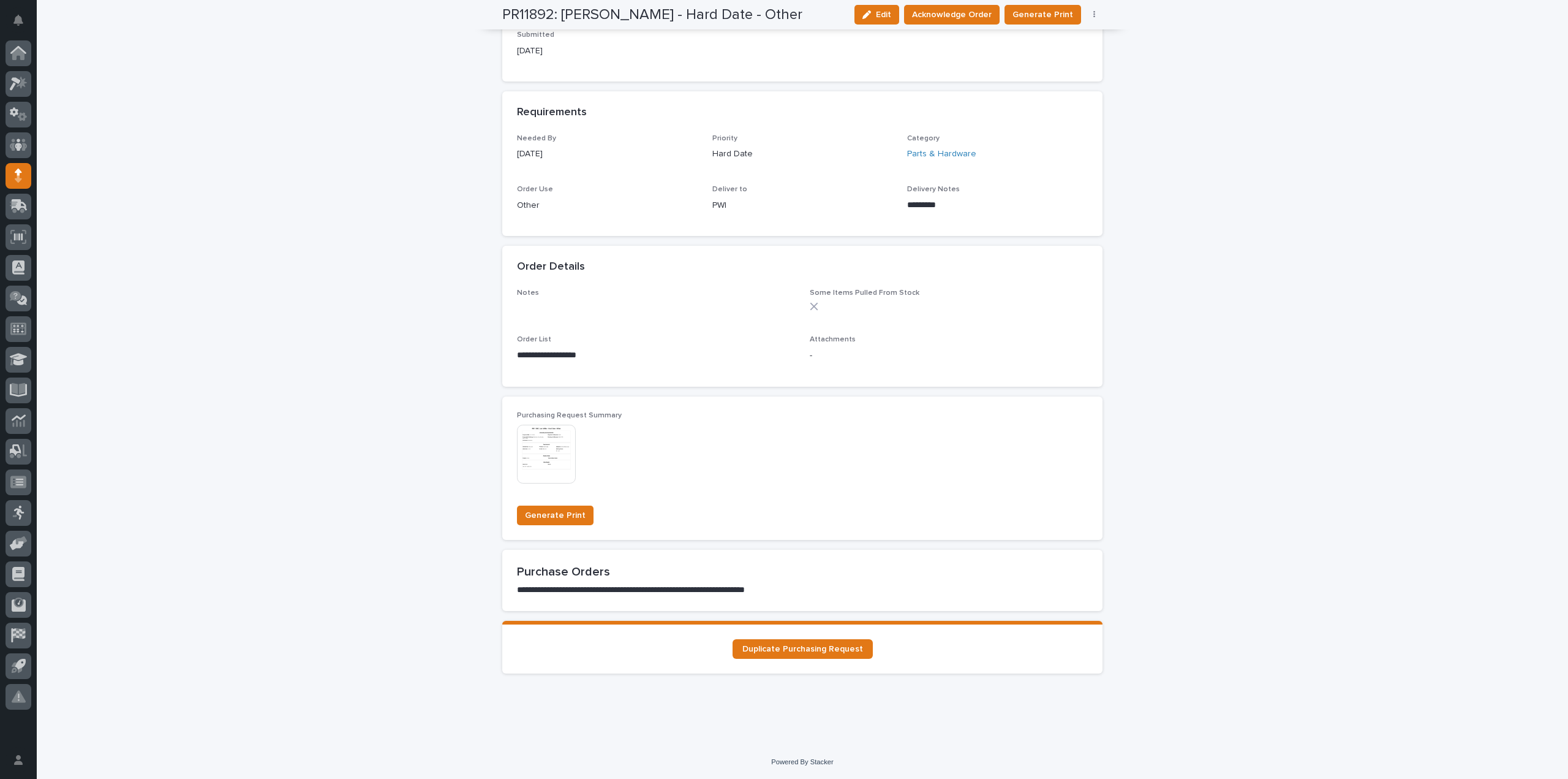
scroll to position [0, 0]
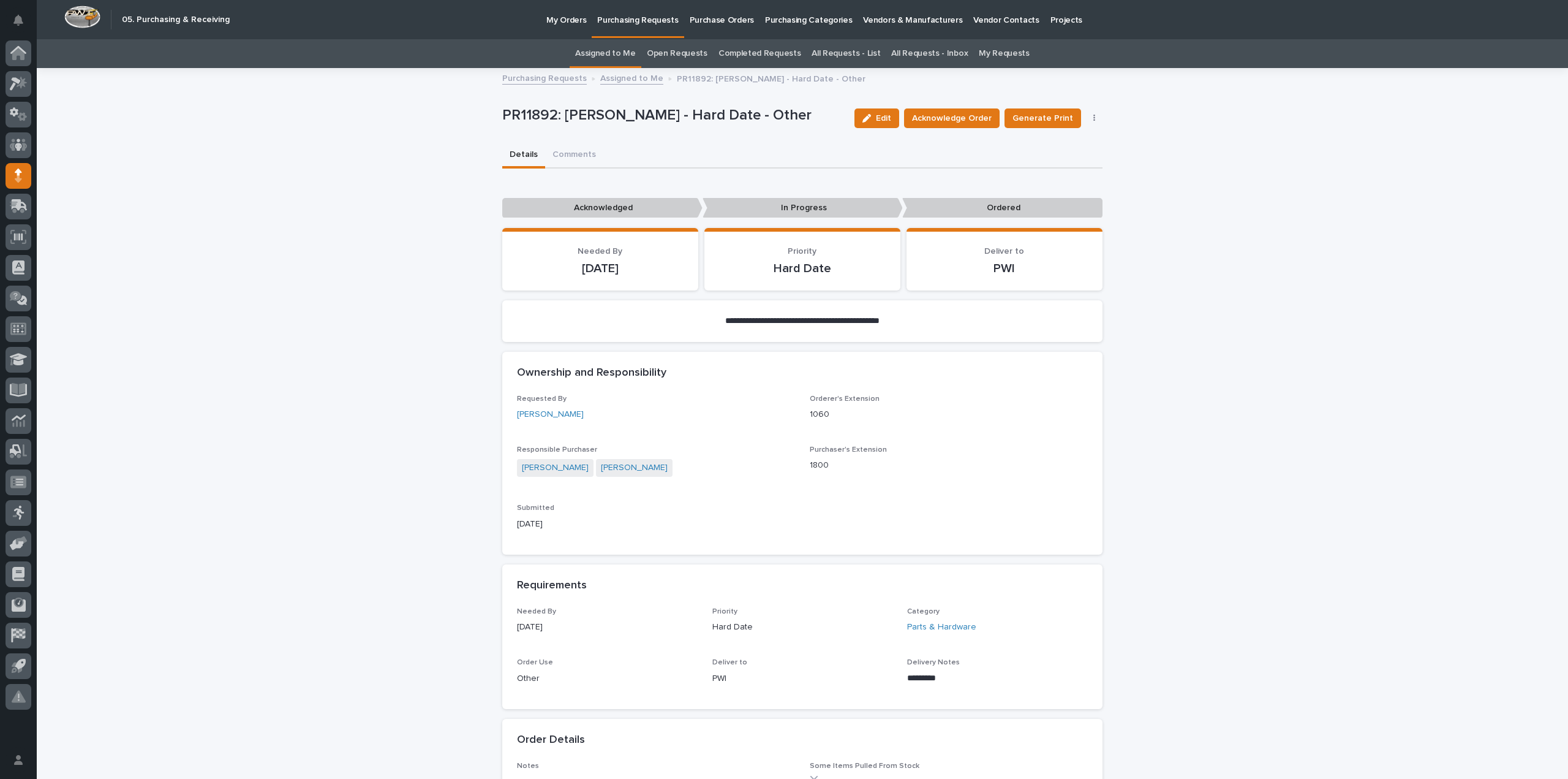
click at [621, 60] on link "Assigned to Me" at bounding box center [605, 53] width 61 height 29
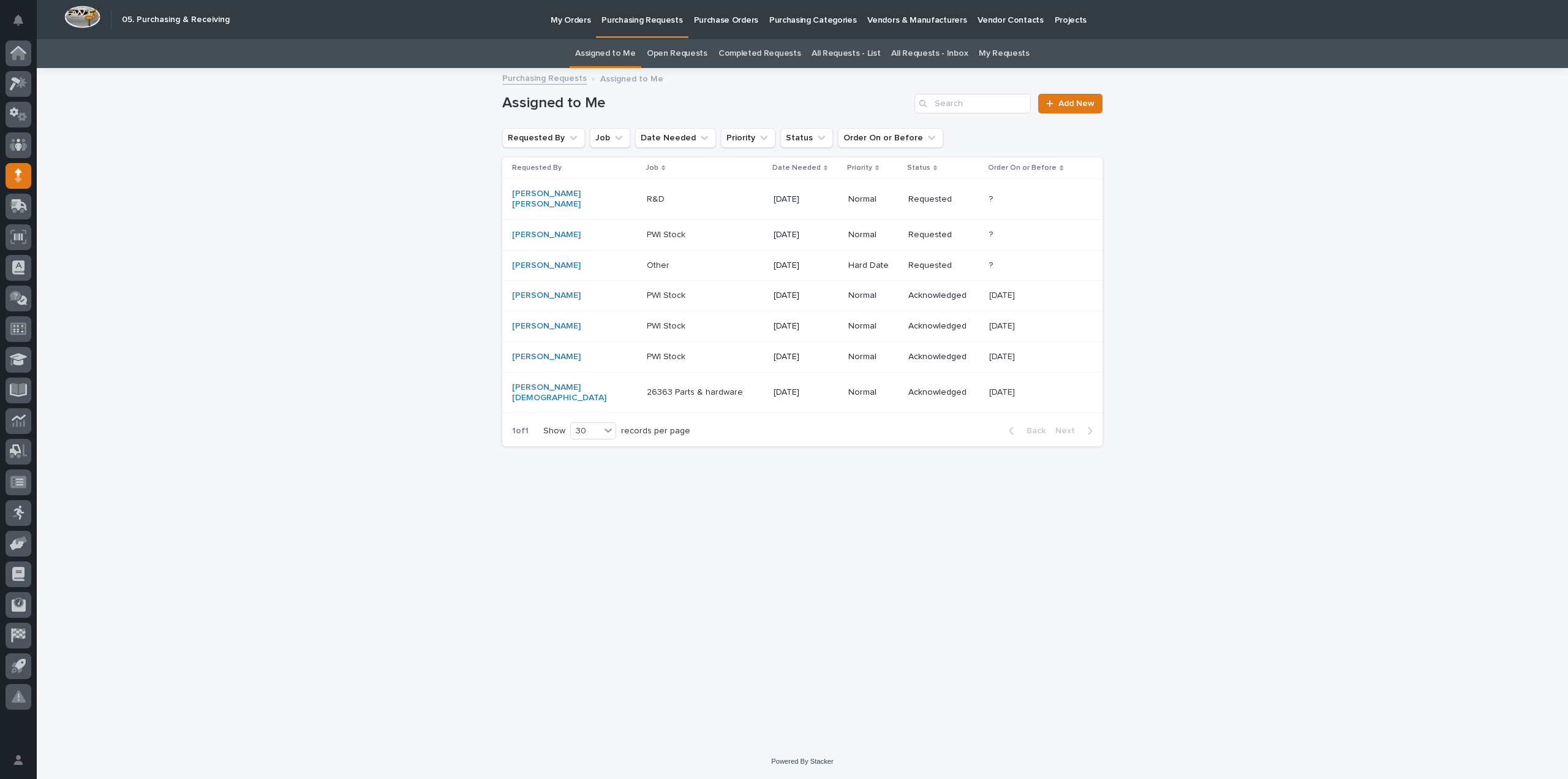
click at [847, 51] on link "All Requests - List" at bounding box center [846, 53] width 69 height 29
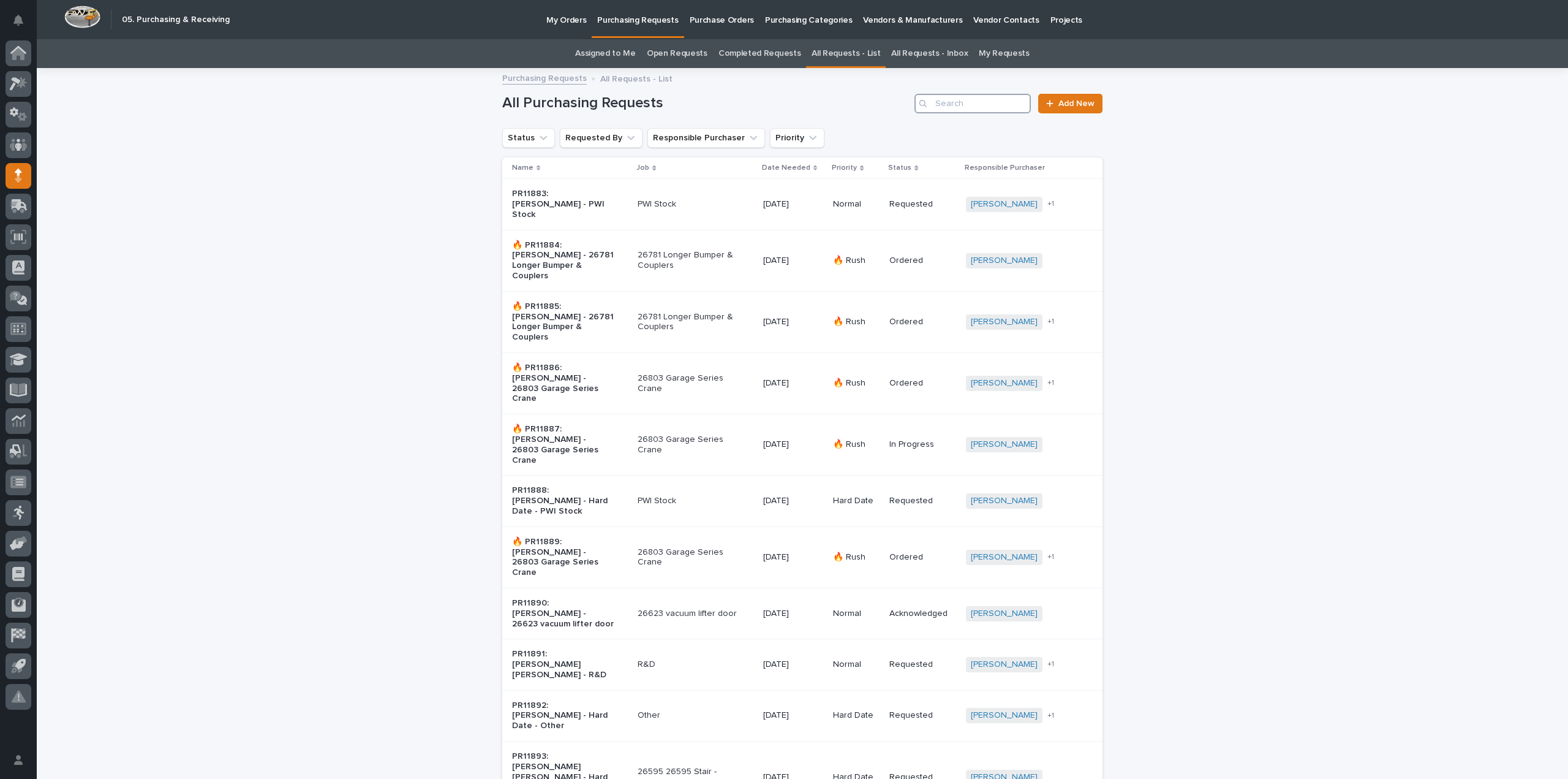
click at [951, 105] on input "Search" at bounding box center [973, 104] width 116 height 20
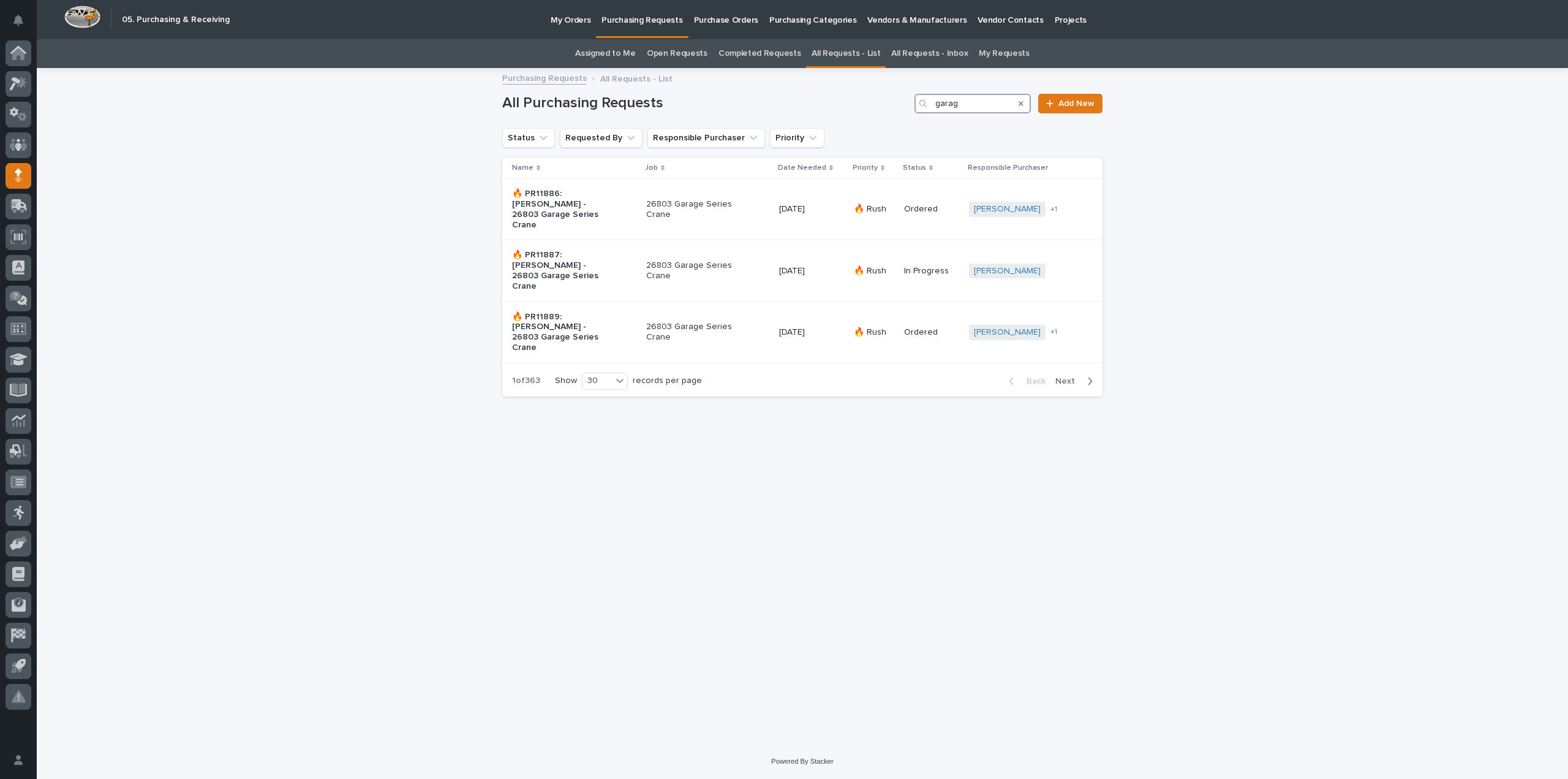
type input "garage"
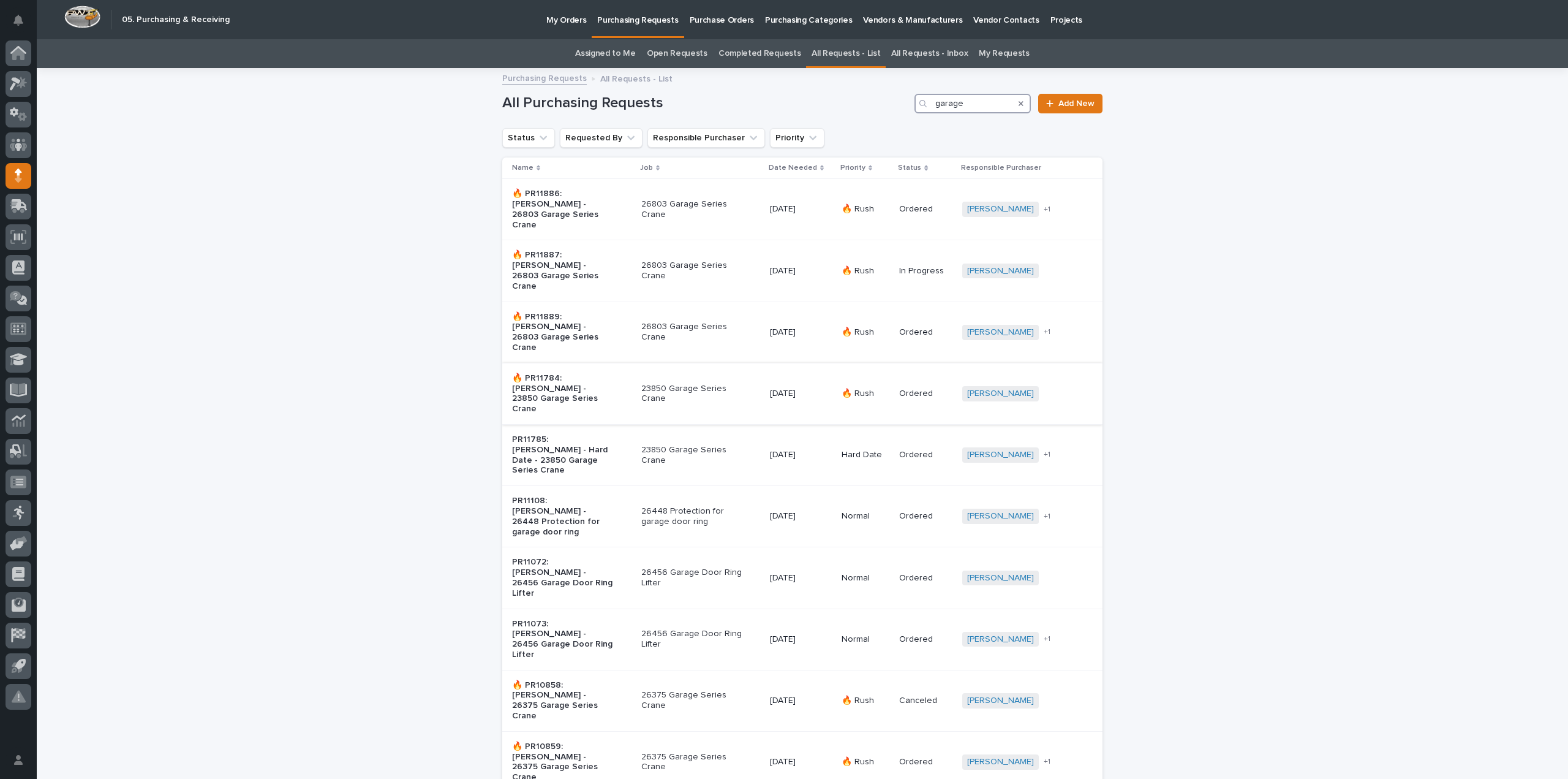
scroll to position [123, 0]
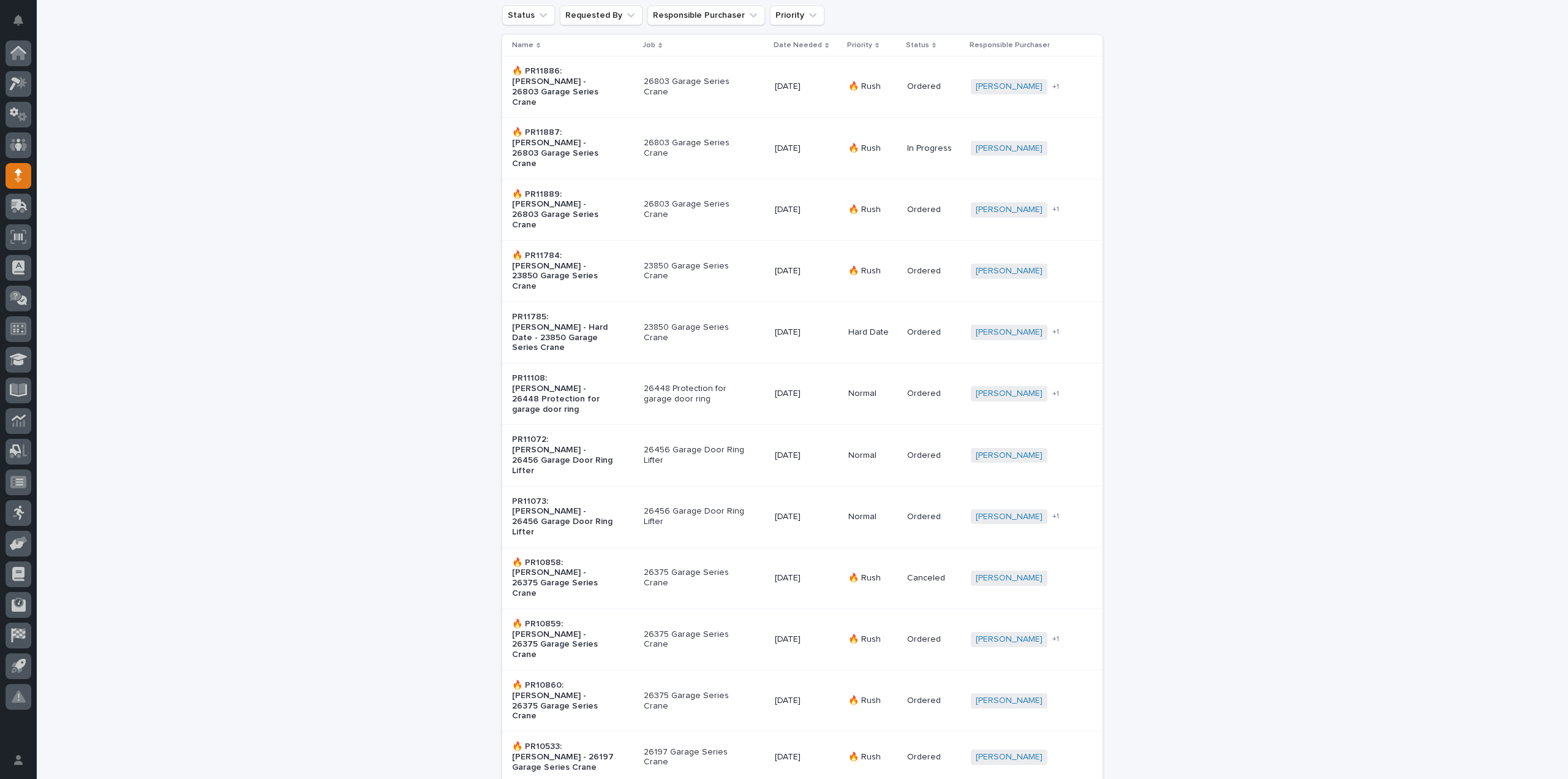
click at [697, 630] on p "26375 Garage Series Crane" at bounding box center [694, 640] width 102 height 21
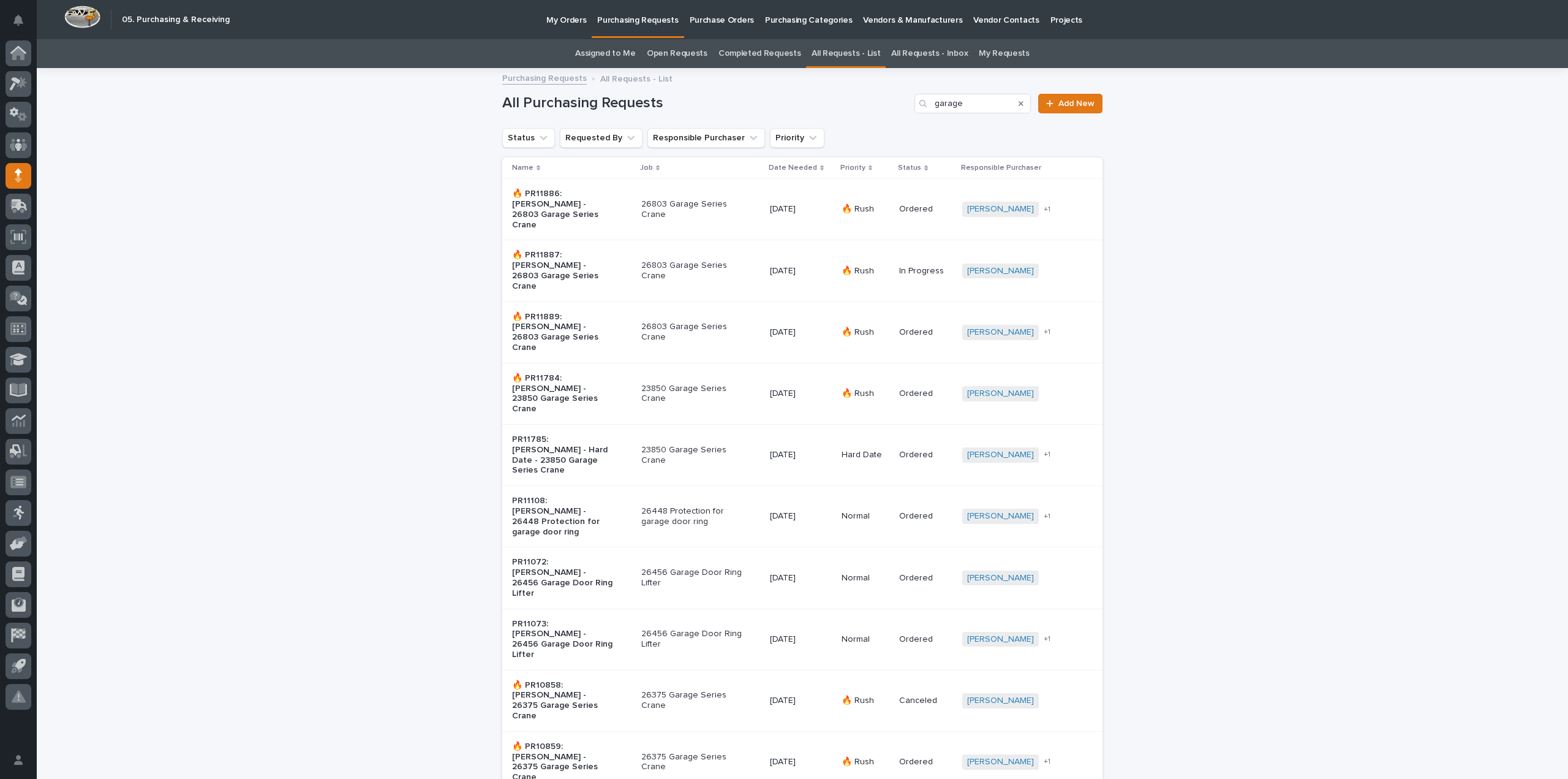
scroll to position [39, 0]
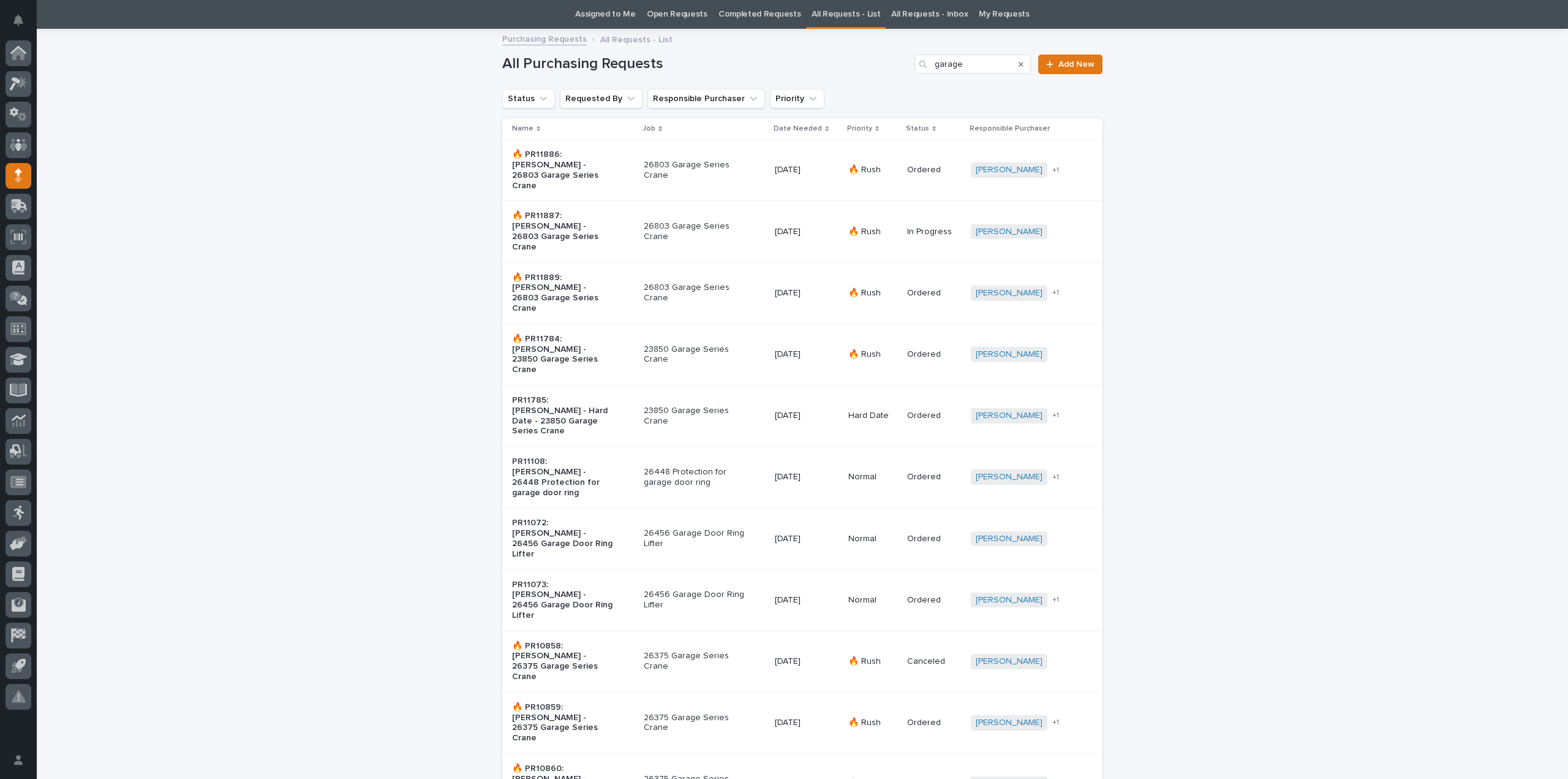
click at [692, 406] on p "23850 Garage Series Crane" at bounding box center [694, 416] width 102 height 21
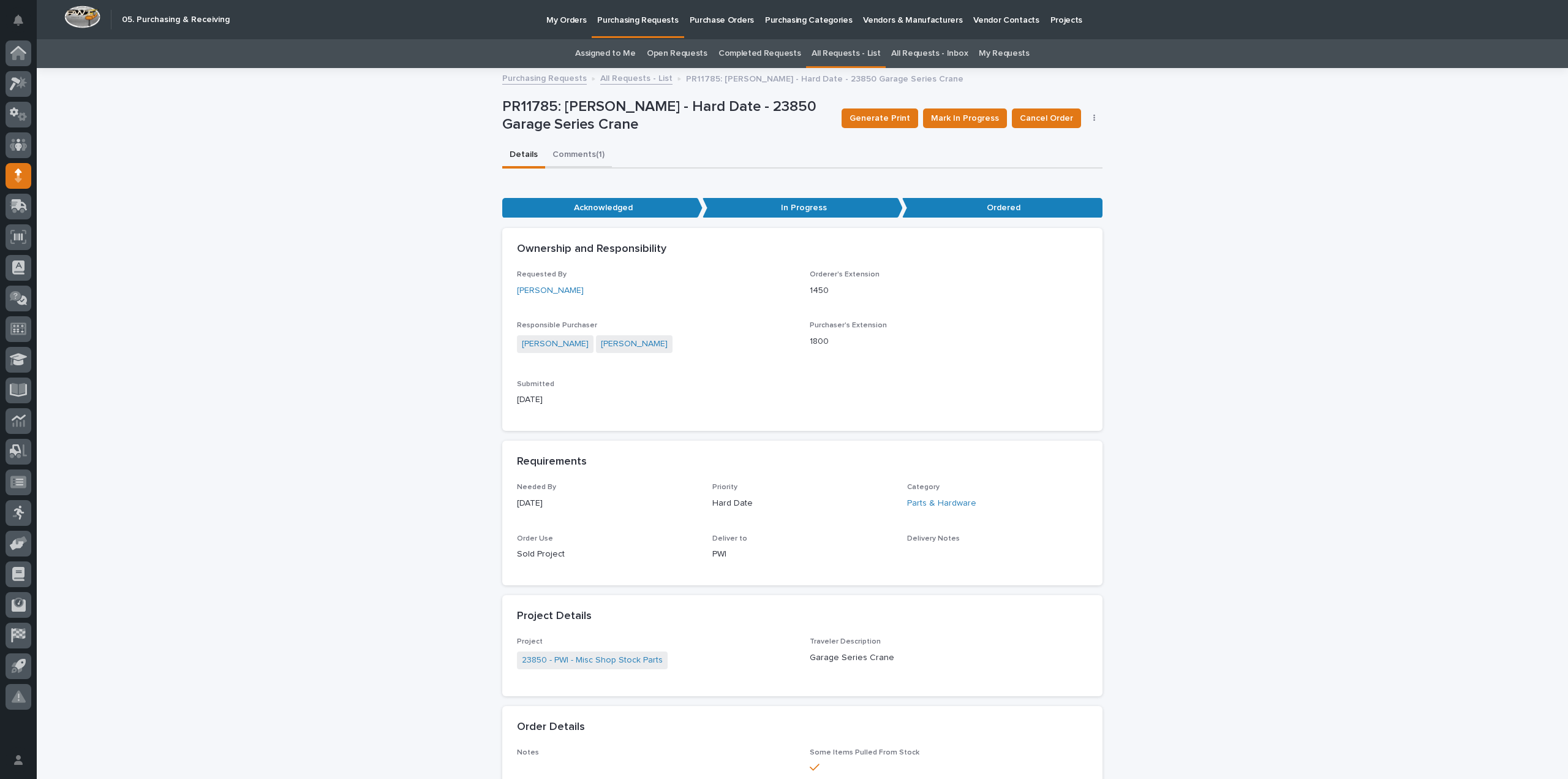
click at [572, 151] on button "Comments (1)" at bounding box center [578, 155] width 67 height 26
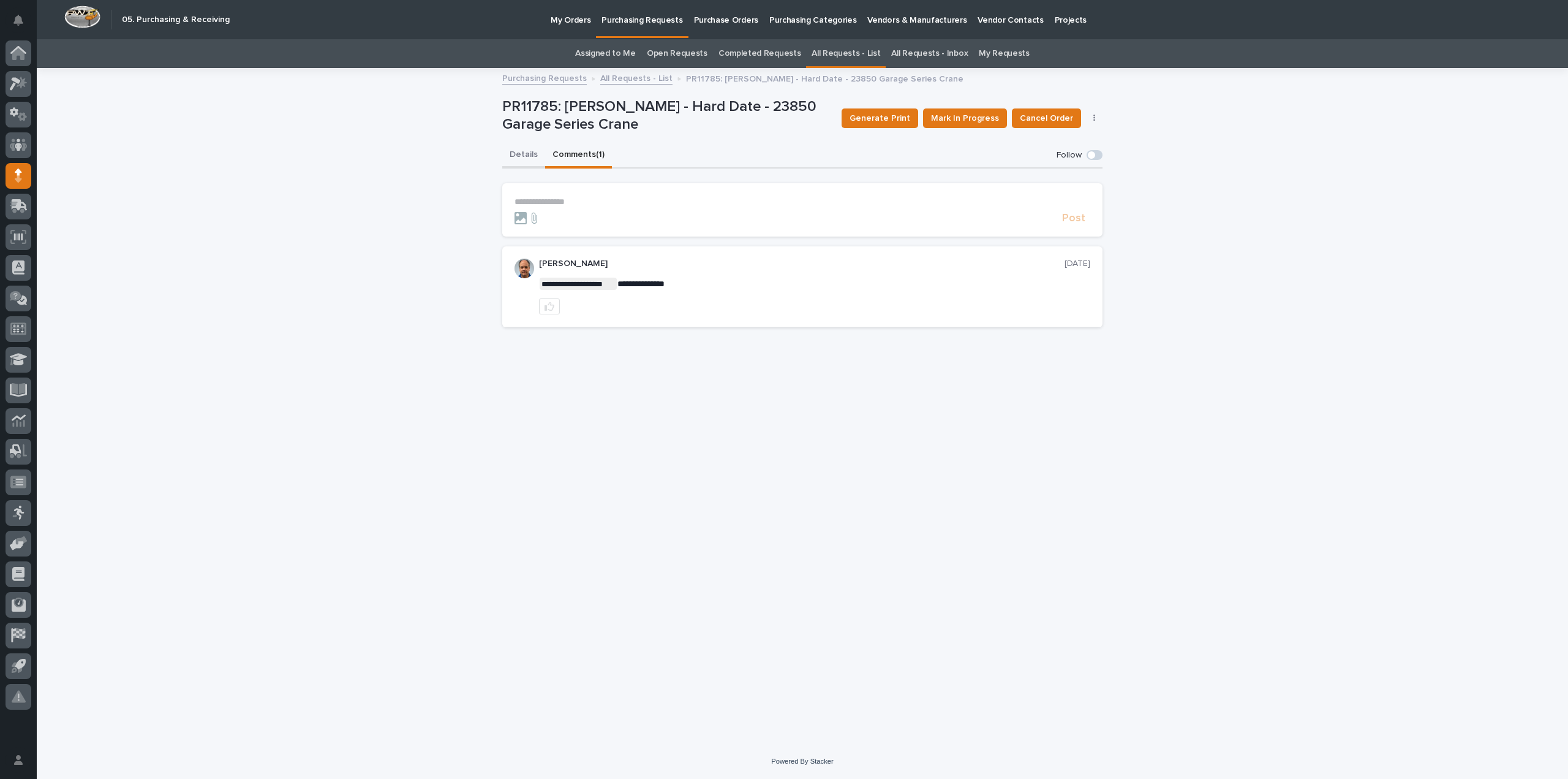
click at [528, 156] on button "Details" at bounding box center [524, 155] width 43 height 26
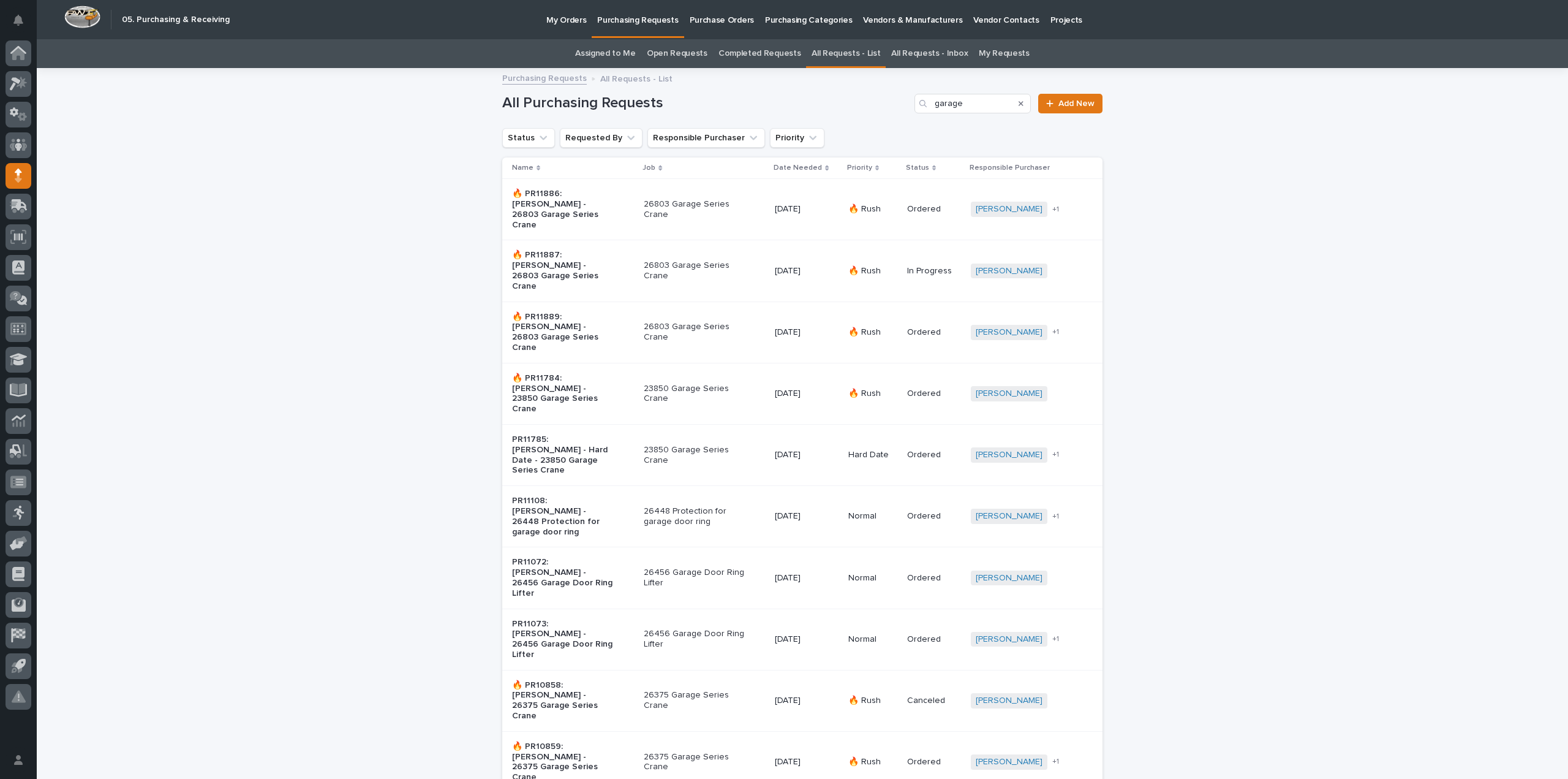
click at [611, 53] on link "Assigned to Me" at bounding box center [605, 53] width 61 height 29
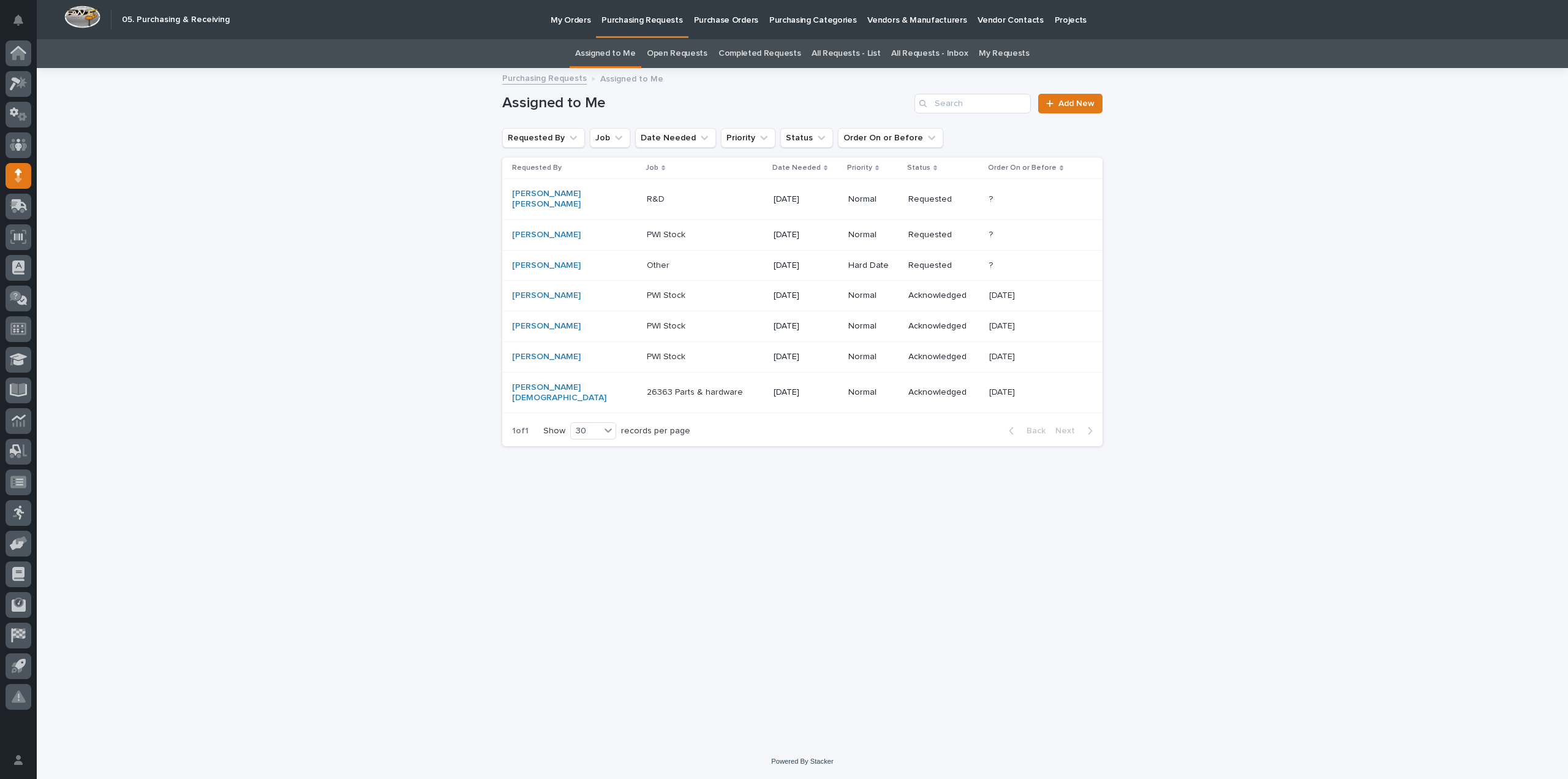
click at [348, 266] on div "Loading... Saving… Loading... Saving… Assigned to Me Add New Requested By Job D…" at bounding box center [802, 406] width 1532 height 674
click at [647, 258] on p "Other" at bounding box center [659, 265] width 25 height 13
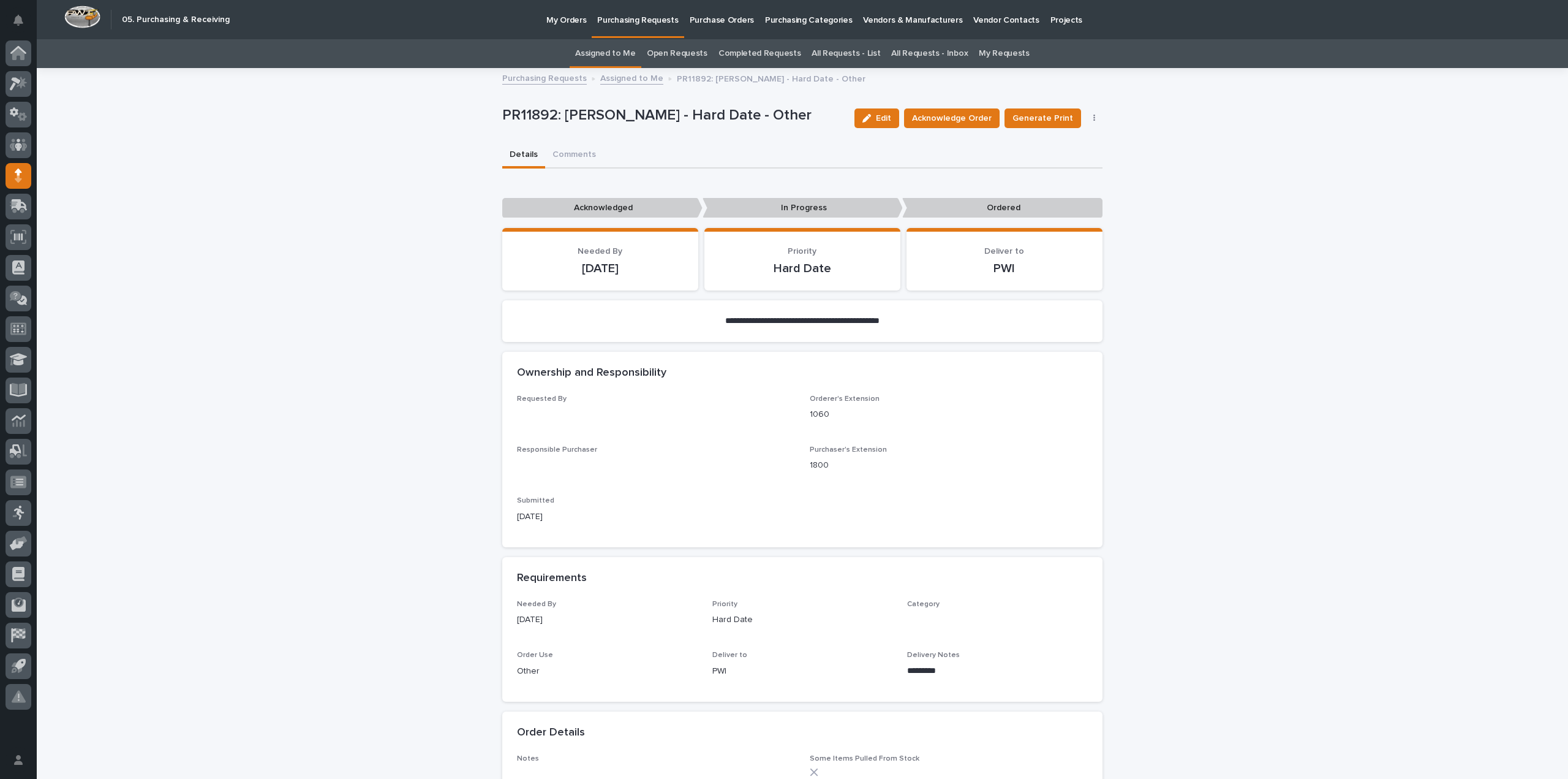
scroll to position [39, 0]
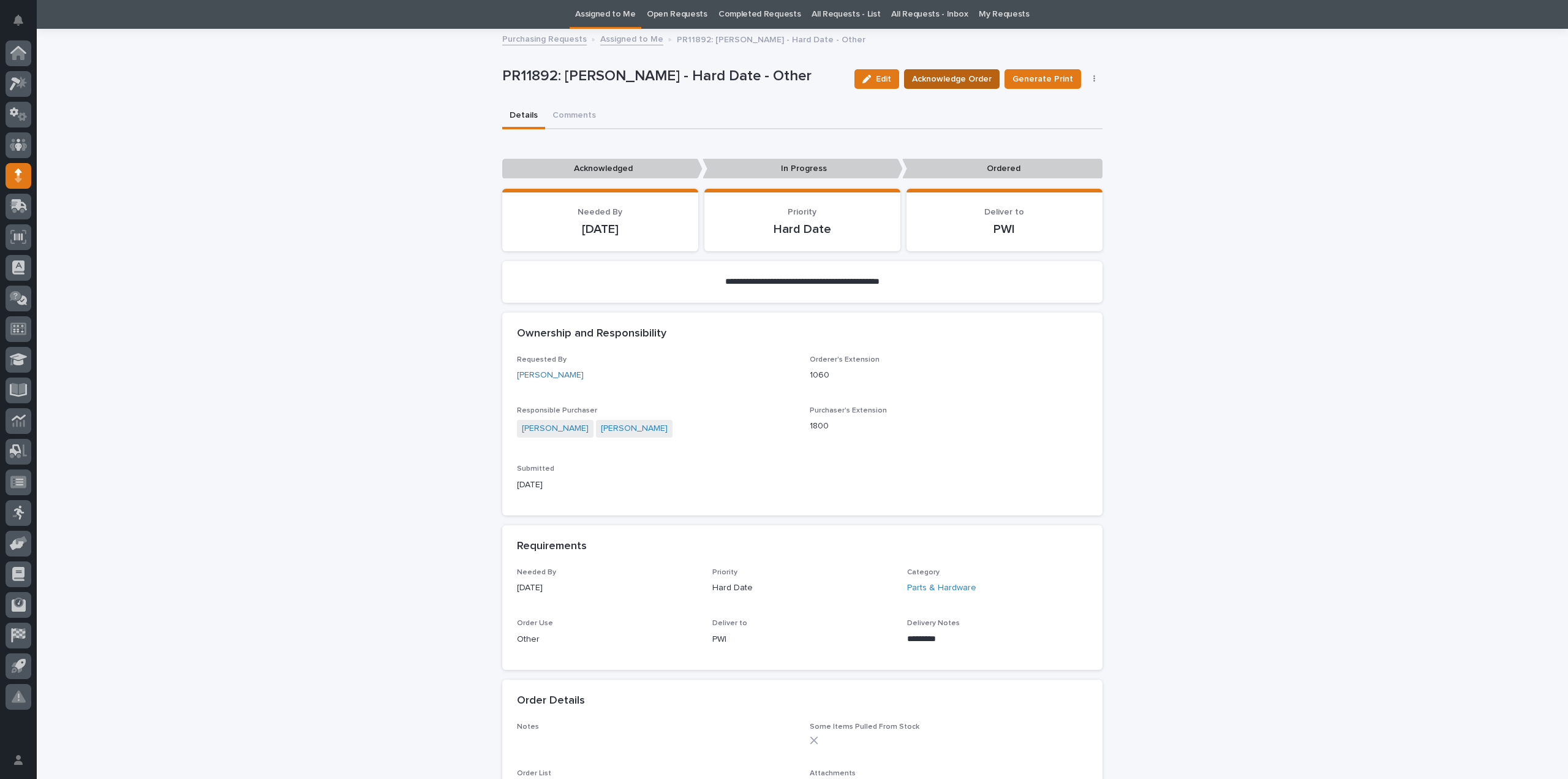
click at [958, 77] on span "Acknowledge Order" at bounding box center [952, 79] width 80 height 12
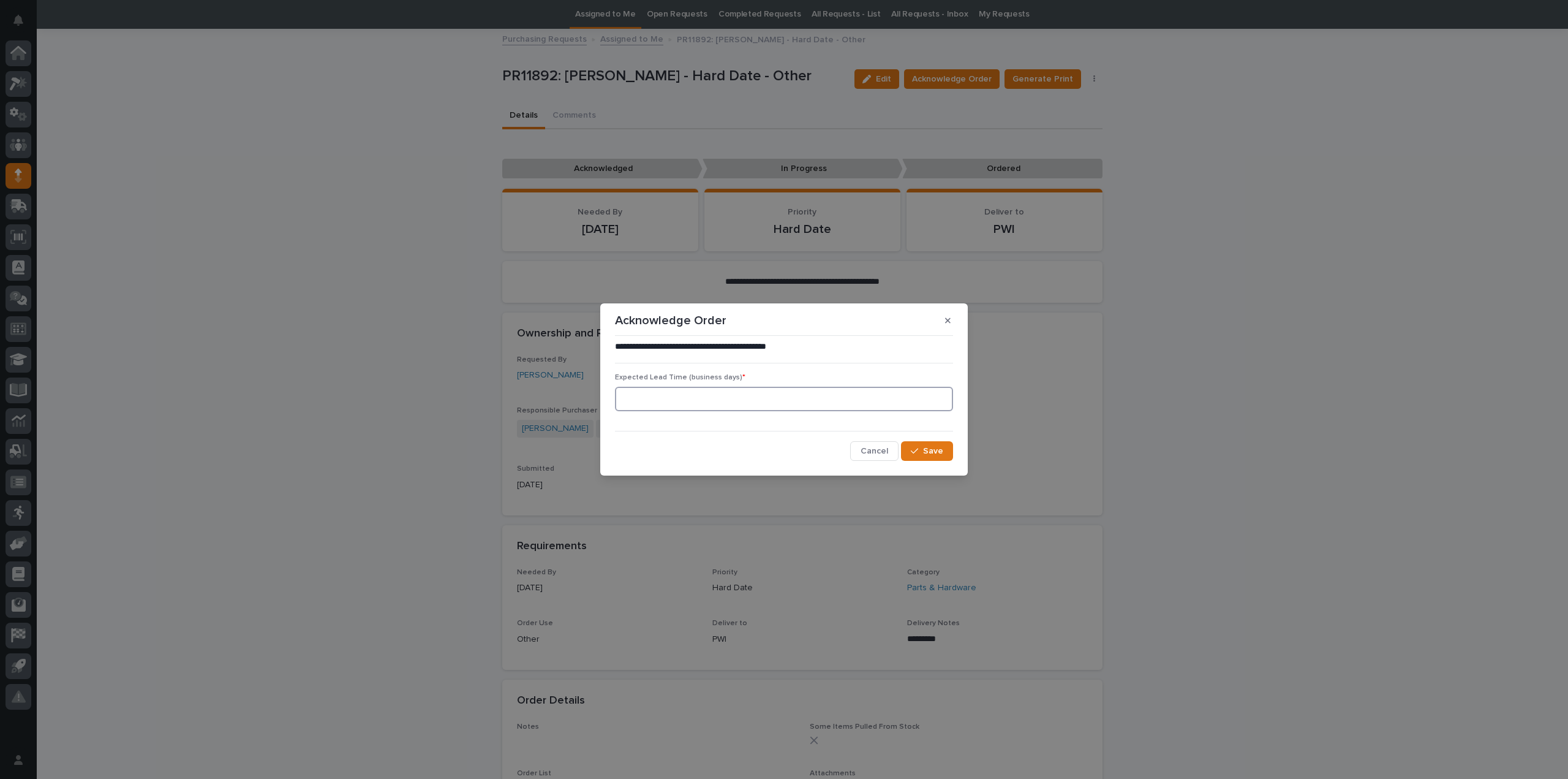
click at [714, 397] on input at bounding box center [784, 399] width 338 height 25
type input "0"
click at [911, 446] on button "Save" at bounding box center [927, 451] width 52 height 20
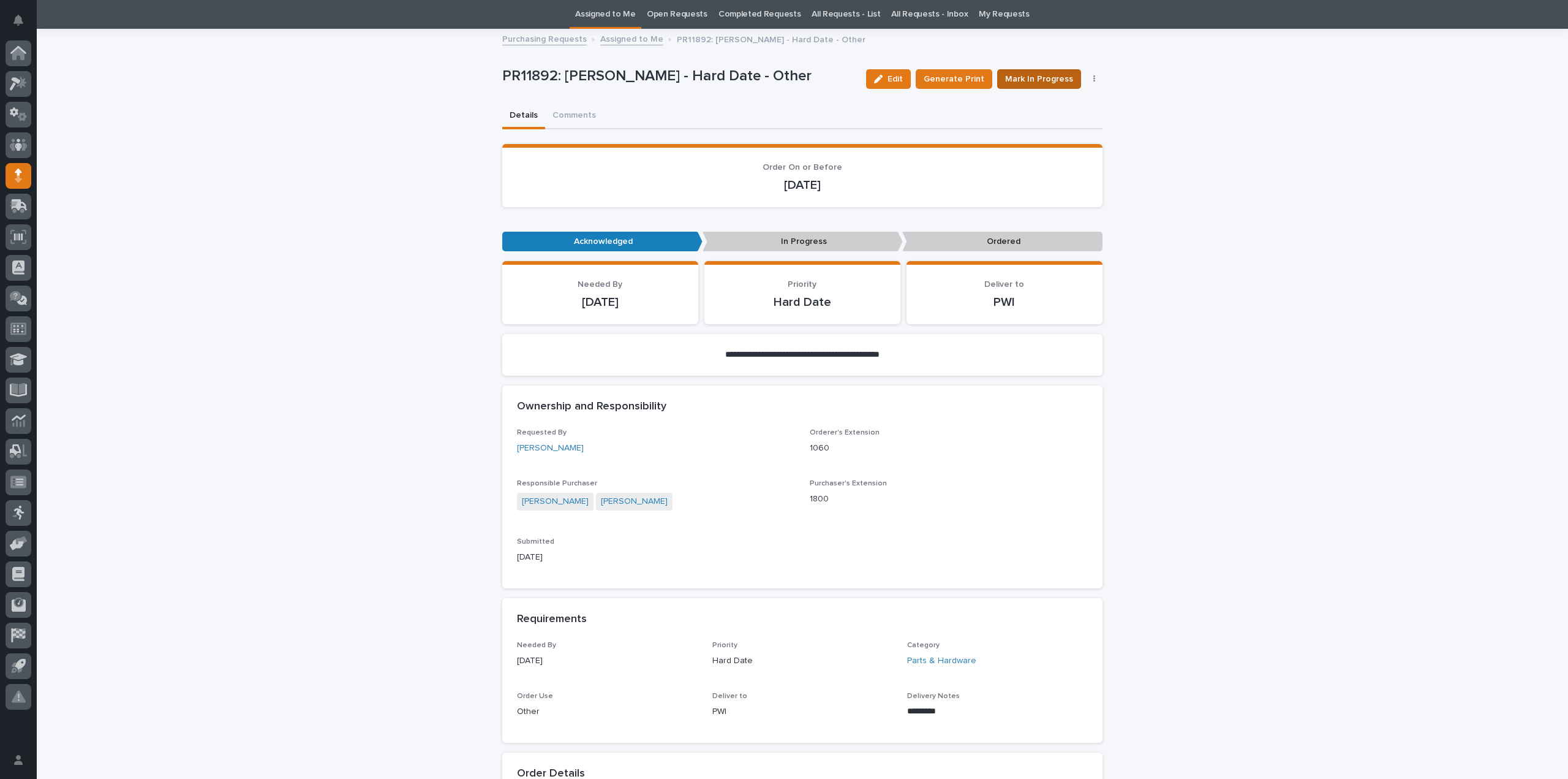
click at [1044, 84] on span "Mark In Progress" at bounding box center [1039, 79] width 68 height 12
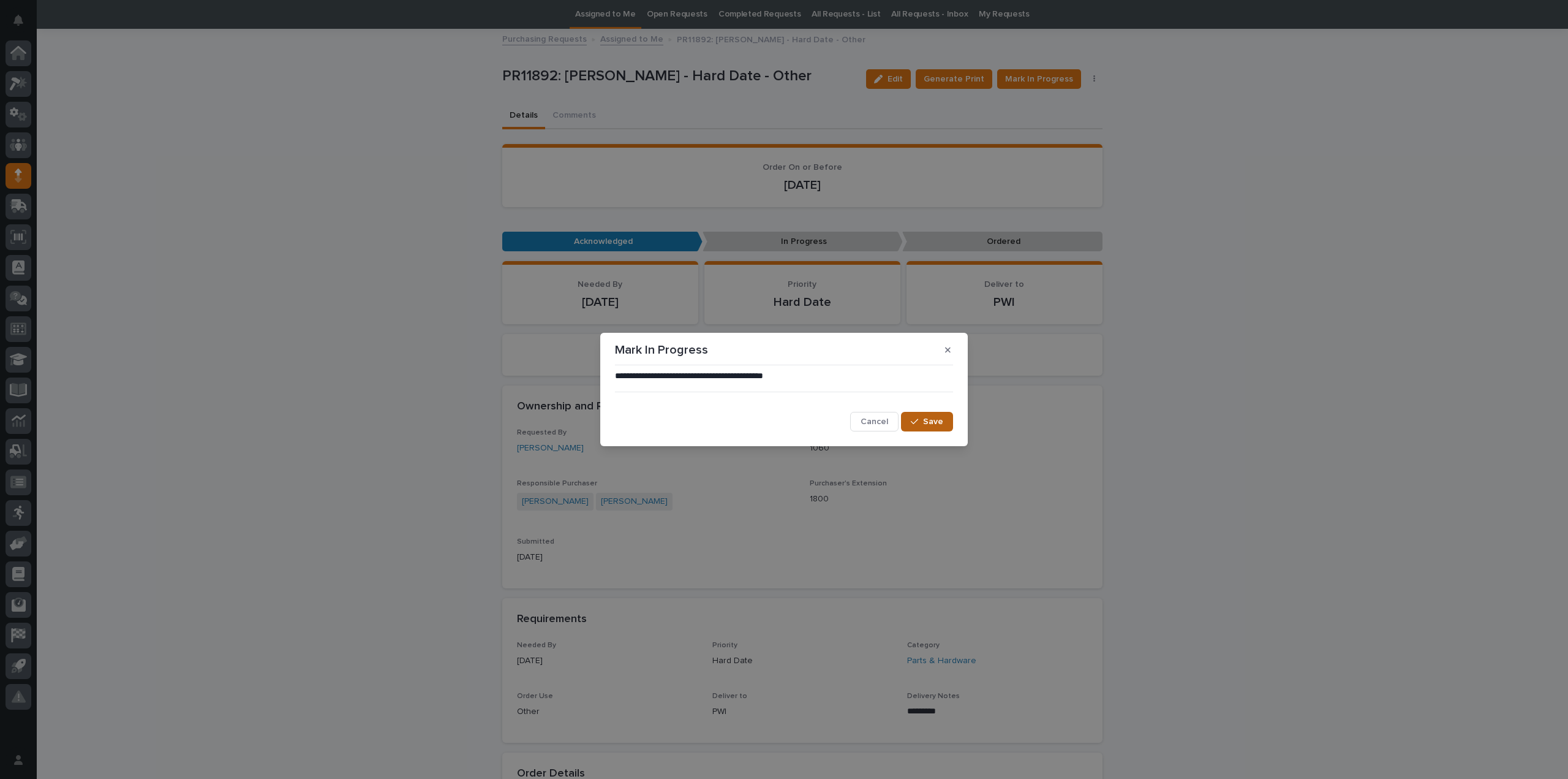
click at [933, 419] on span "Save" at bounding box center [933, 421] width 20 height 8
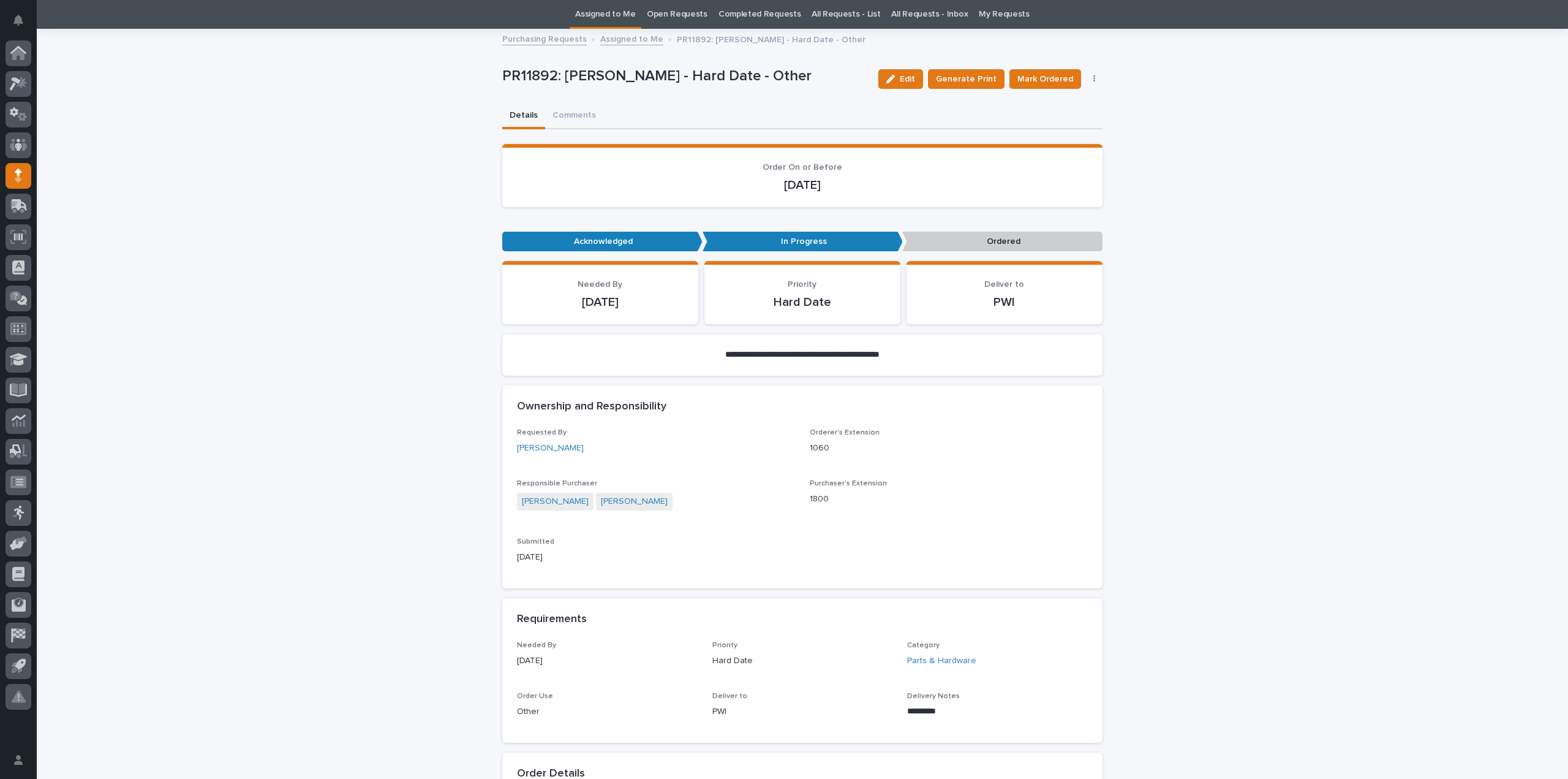
click at [606, 15] on link "Assigned to Me" at bounding box center [605, 14] width 61 height 29
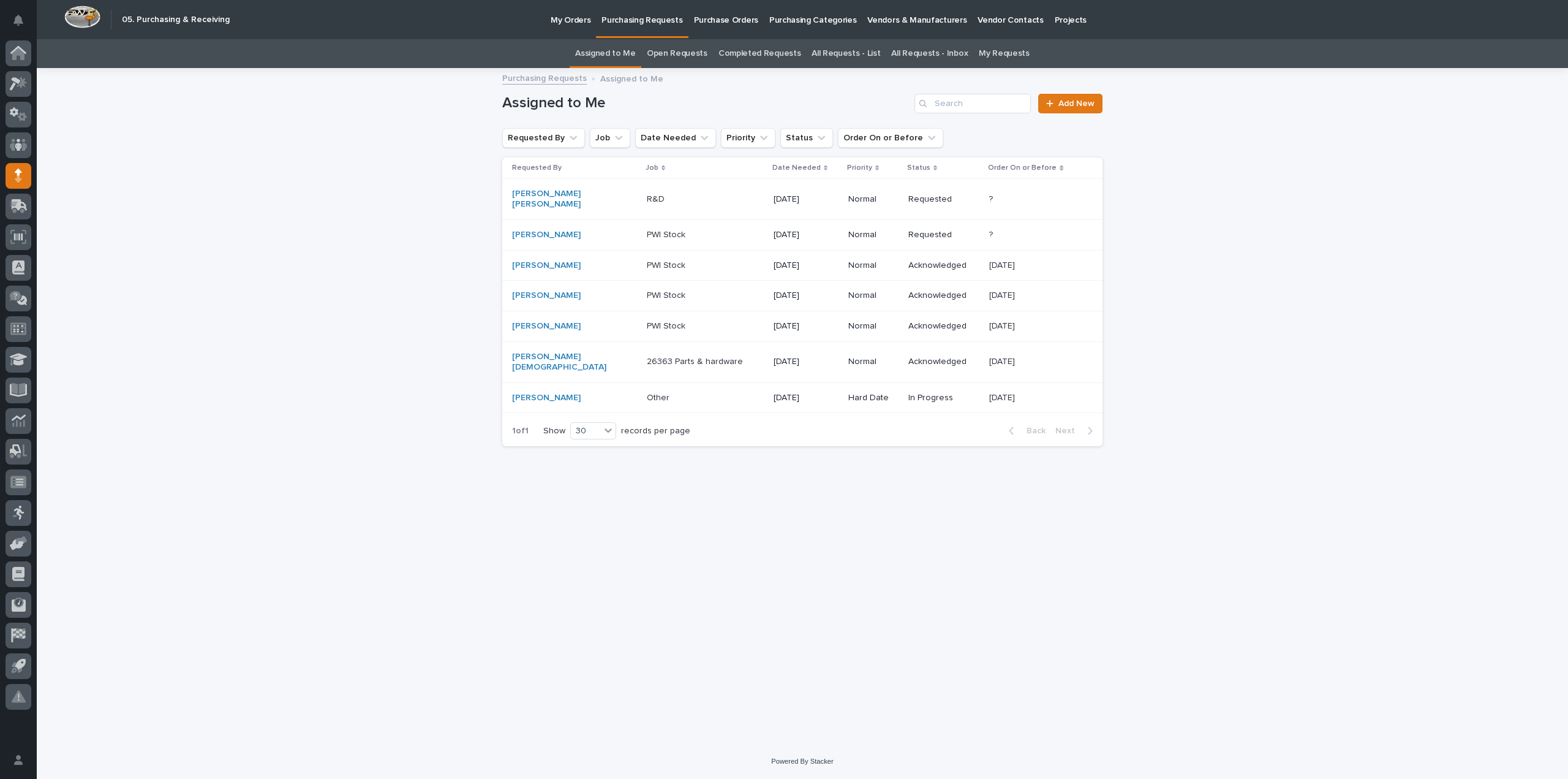
click at [674, 354] on p "26363 Parts & hardware" at bounding box center [696, 361] width 99 height 13
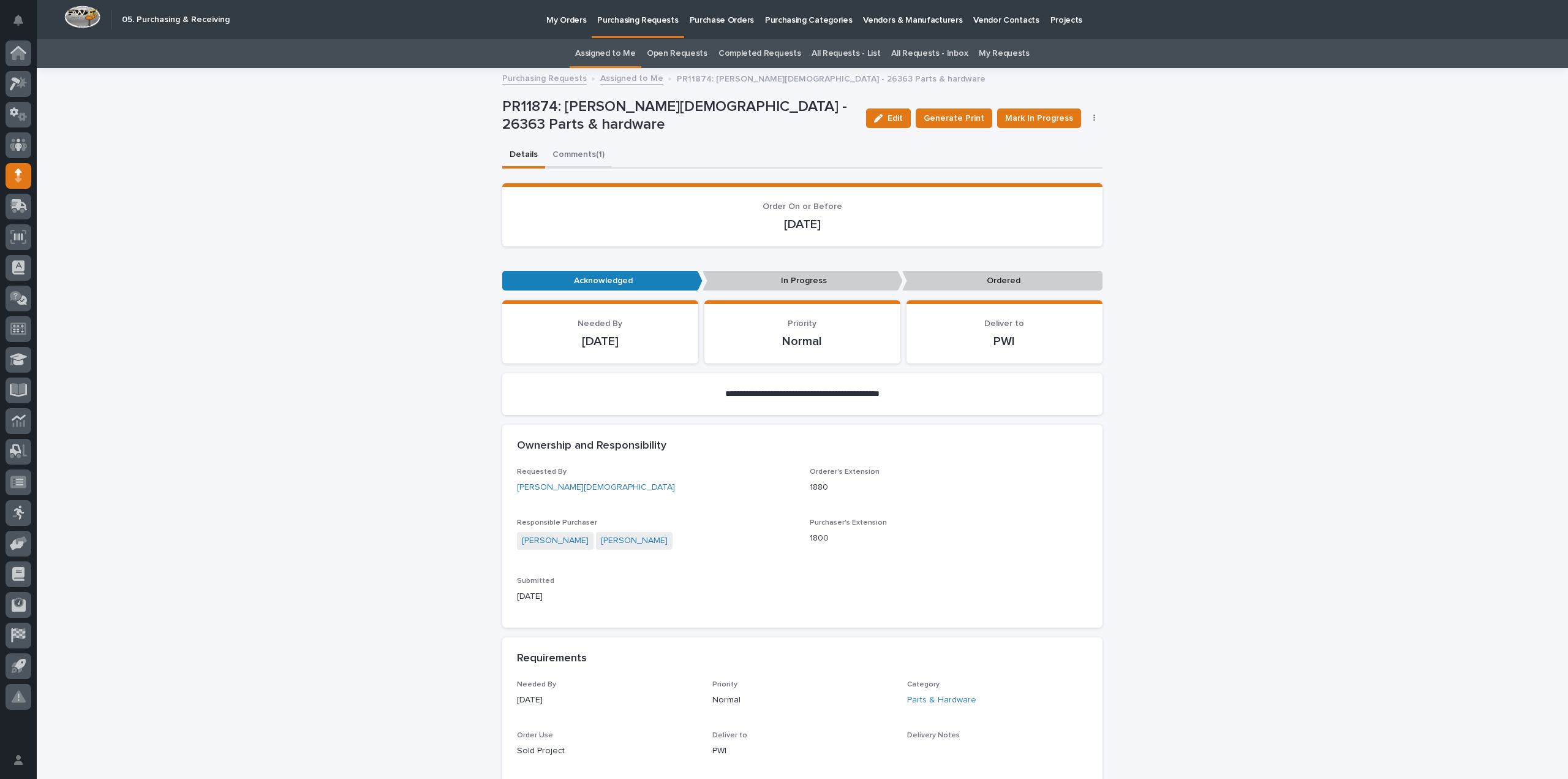
click at [566, 157] on button "Comments (1)" at bounding box center [578, 155] width 67 height 26
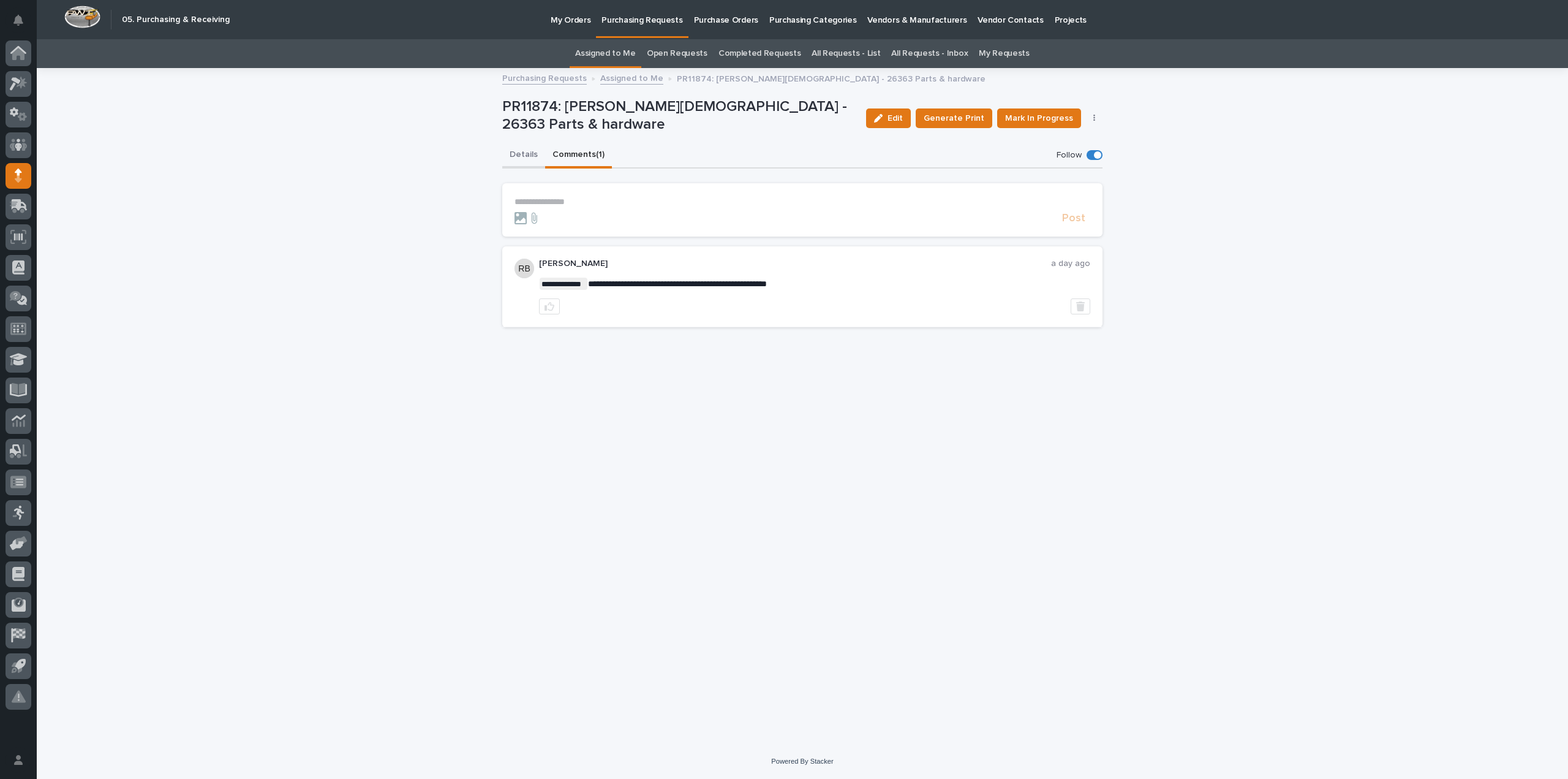
click at [522, 156] on button "Details" at bounding box center [524, 155] width 43 height 26
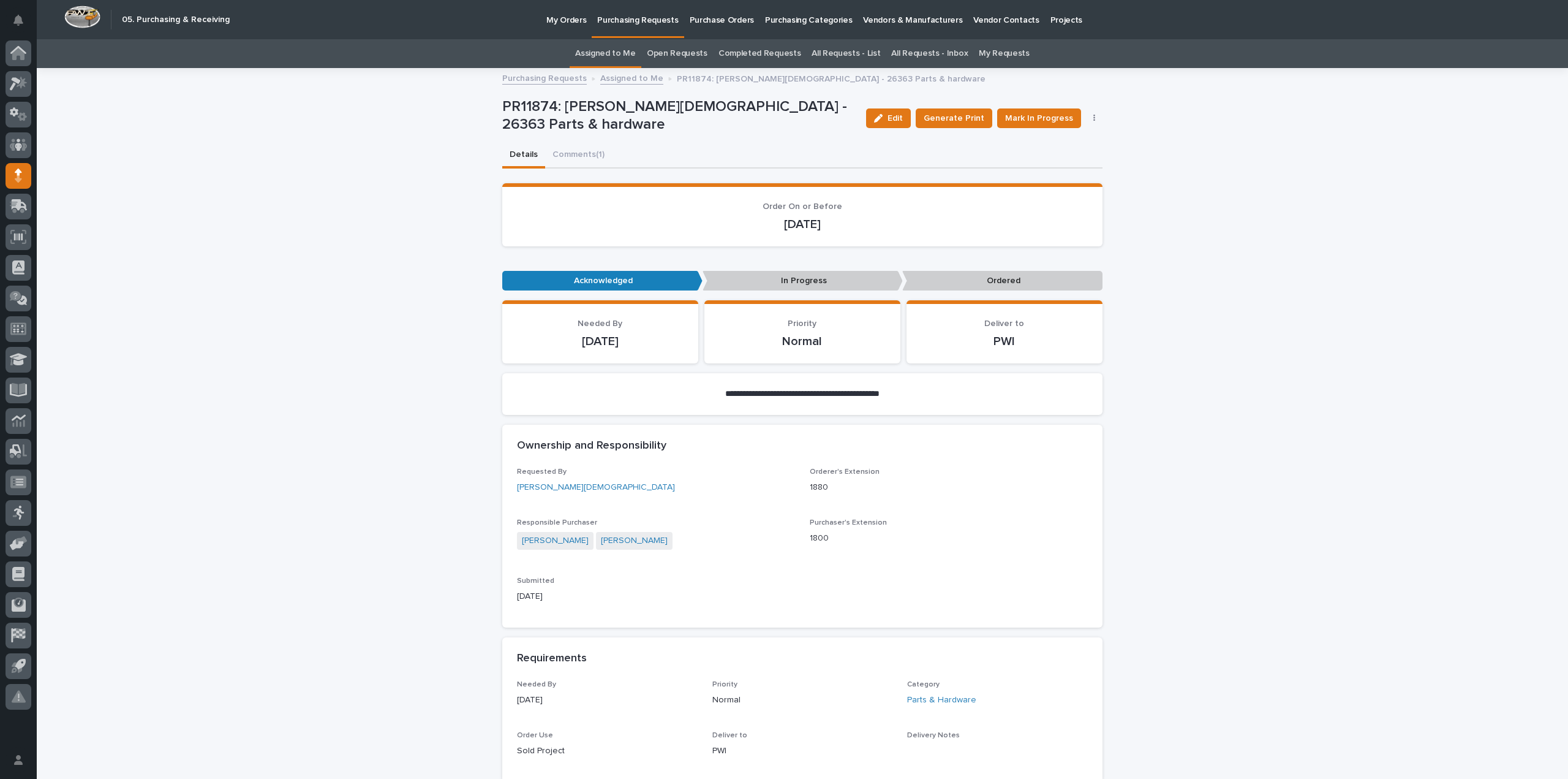
click at [629, 55] on link "Assigned to Me" at bounding box center [605, 53] width 61 height 29
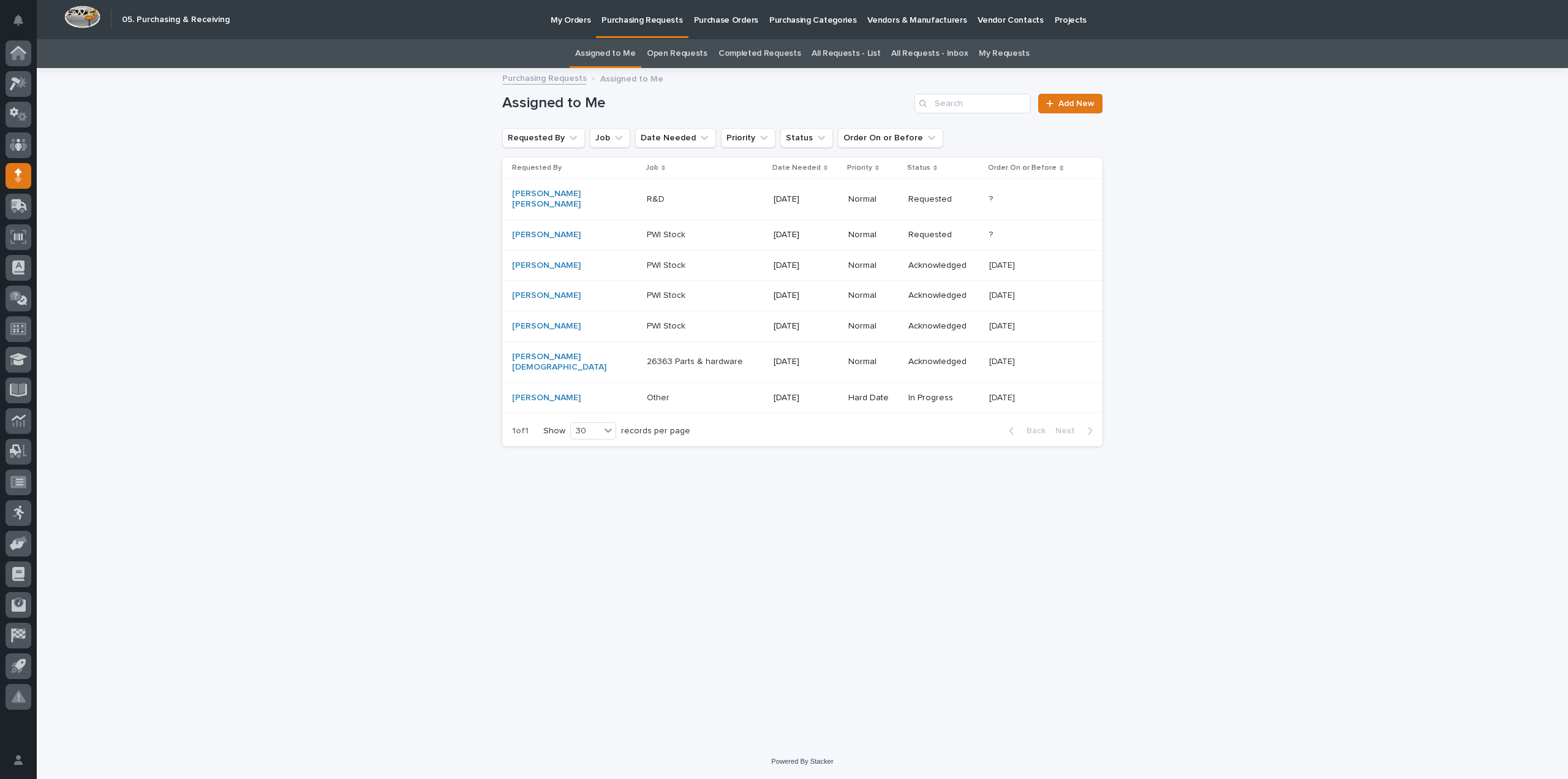
click at [318, 338] on div "Loading... Saving… Loading... Saving… Assigned to Me Add New Requested By Job D…" at bounding box center [802, 406] width 1532 height 674
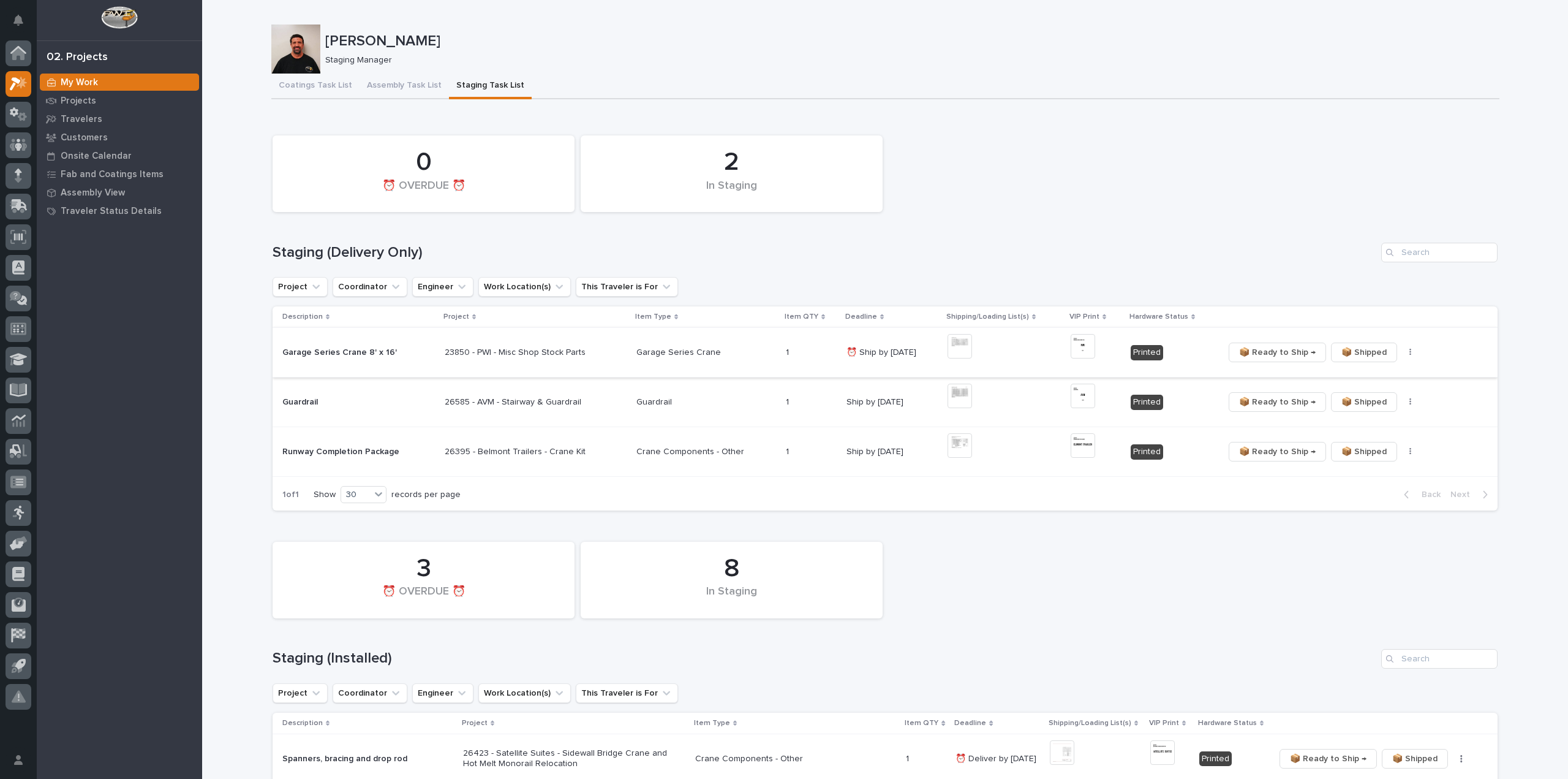
click at [950, 346] on img at bounding box center [960, 347] width 25 height 25
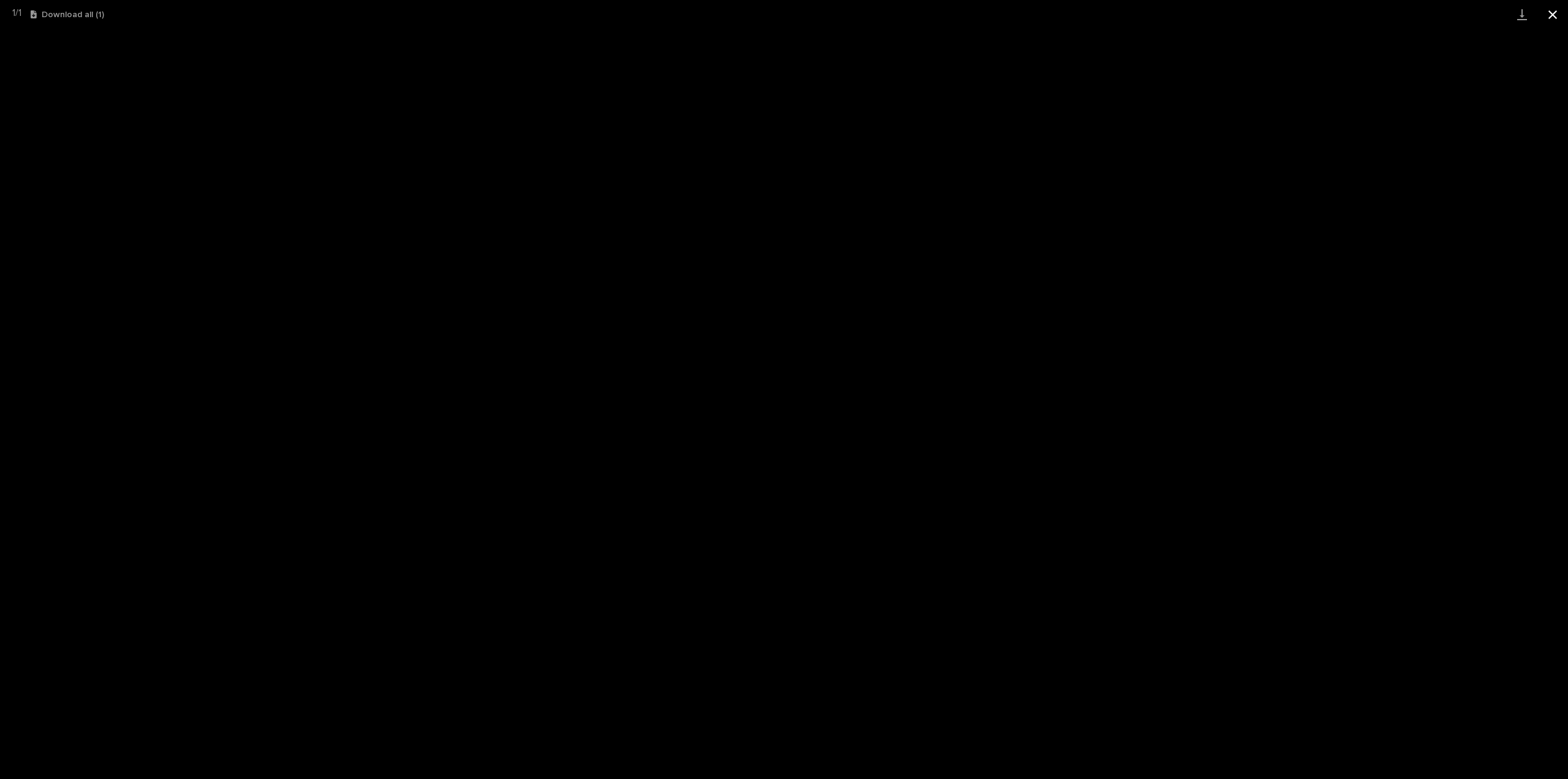
click at [1552, 12] on button "Close gallery" at bounding box center [1552, 14] width 31 height 29
